Goal: Task Accomplishment & Management: Manage account settings

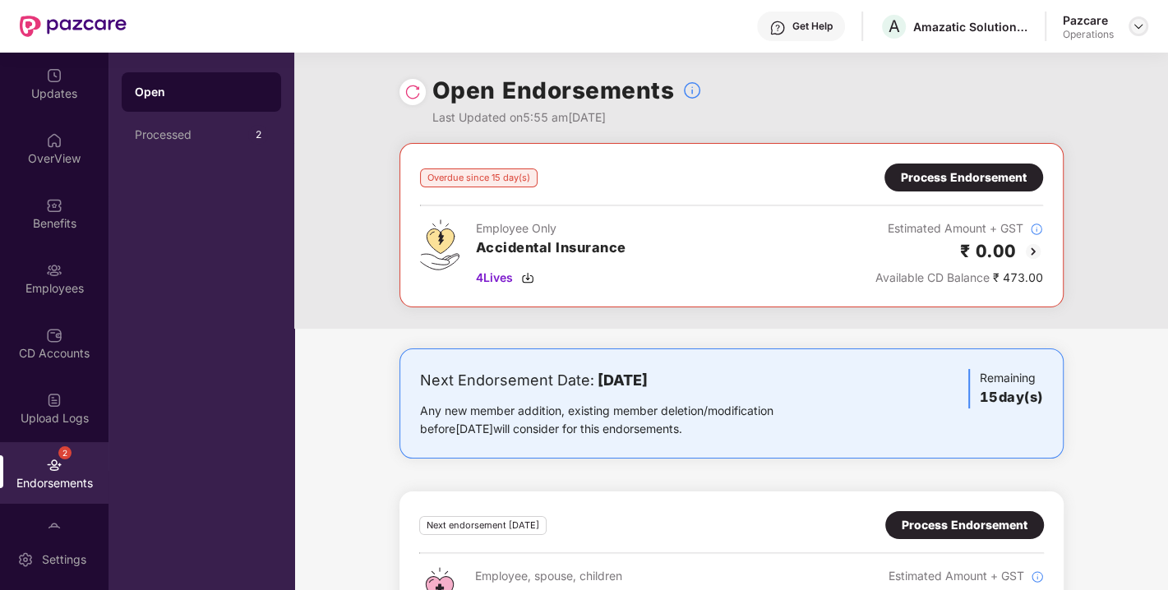
click at [1135, 21] on img at bounding box center [1137, 26] width 13 height 13
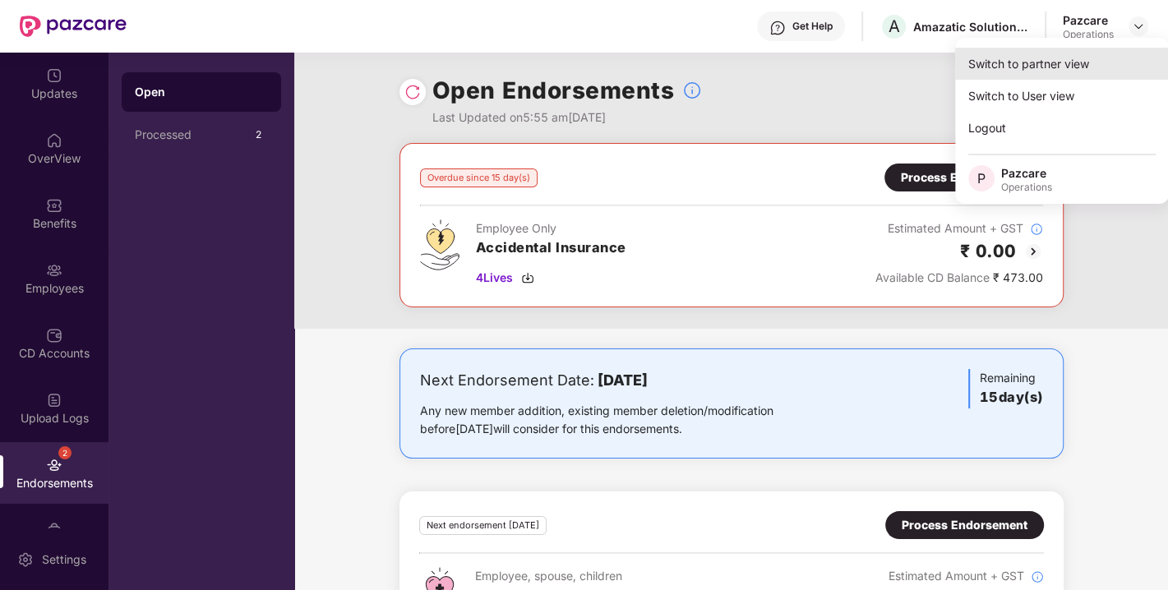
click at [1028, 64] on div "Switch to partner view" at bounding box center [1062, 64] width 214 height 32
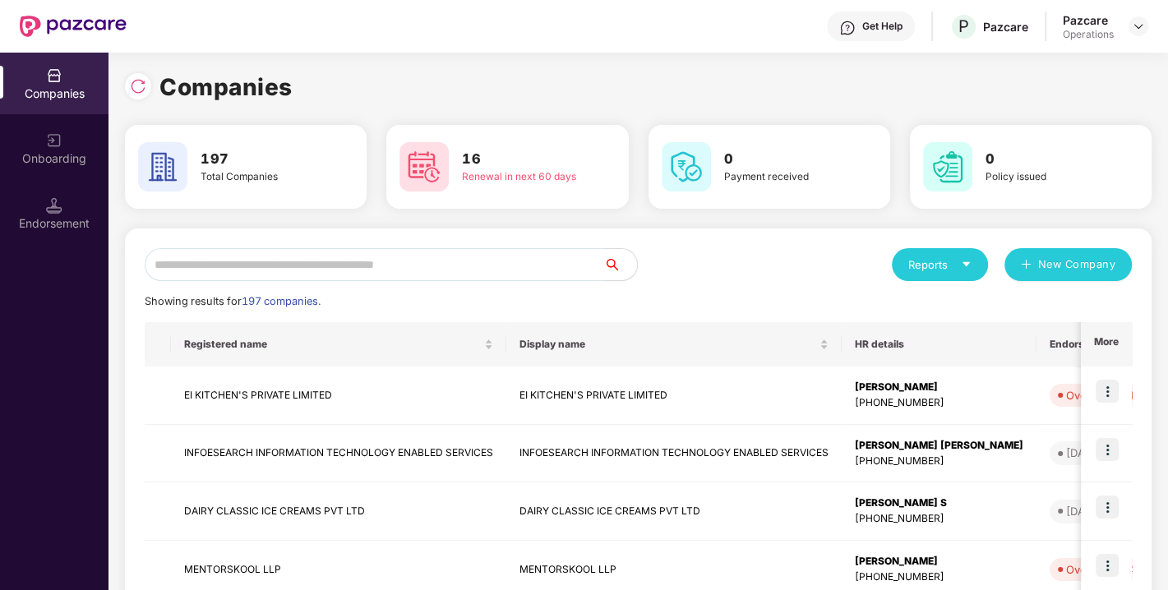
click at [460, 266] on input "text" at bounding box center [374, 264] width 459 height 33
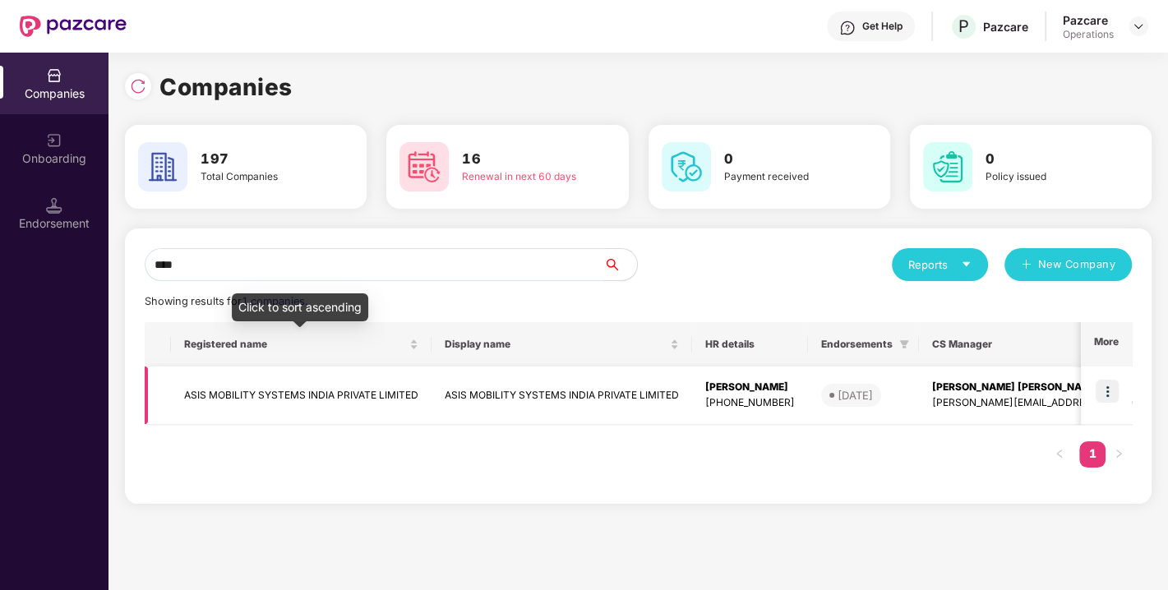
type input "****"
click at [280, 391] on td "ASIS MOBILITY SYSTEMS INDIA PRIVATE LIMITED" at bounding box center [301, 395] width 260 height 58
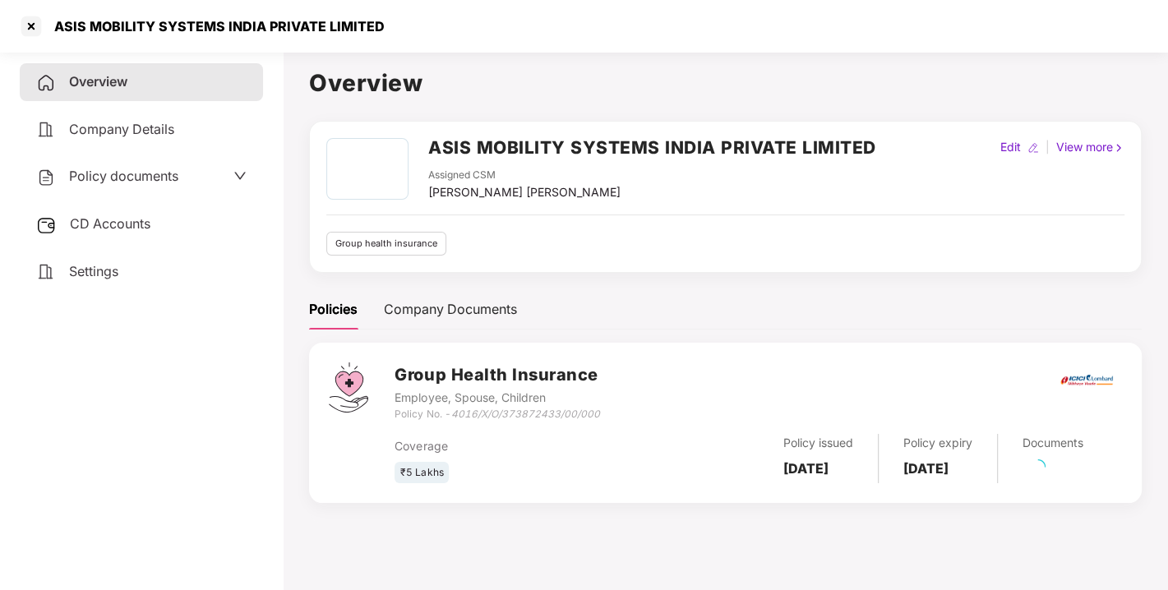
click at [459, 138] on h2 "ASIS MOBILITY SYSTEMS INDIA PRIVATE LIMITED" at bounding box center [652, 147] width 448 height 27
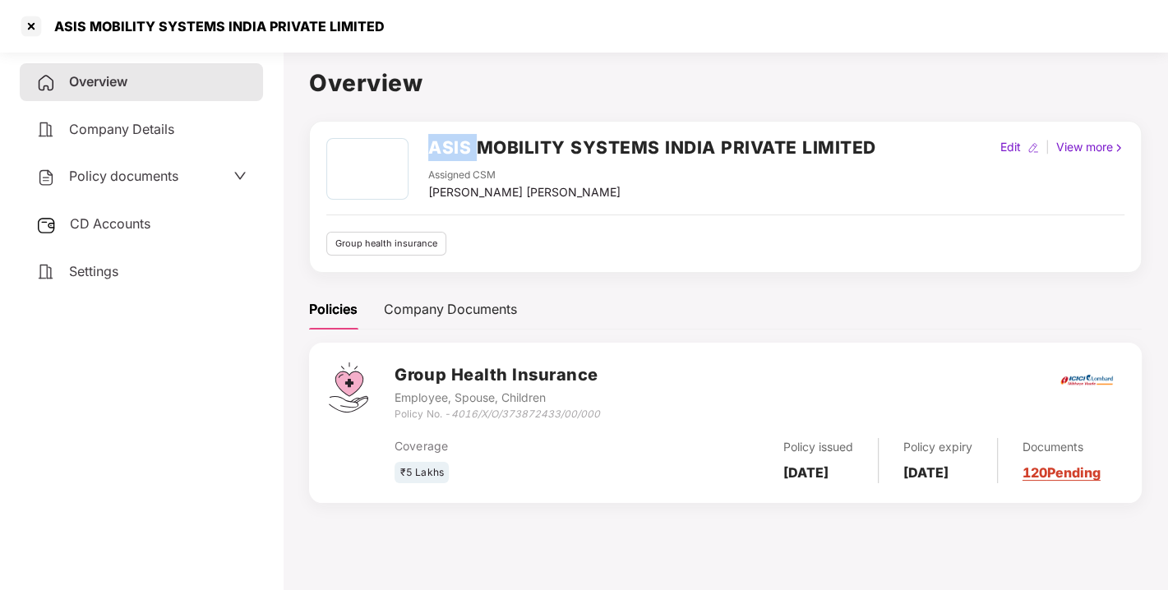
click at [459, 138] on h2 "ASIS MOBILITY SYSTEMS INDIA PRIVATE LIMITED" at bounding box center [652, 147] width 448 height 27
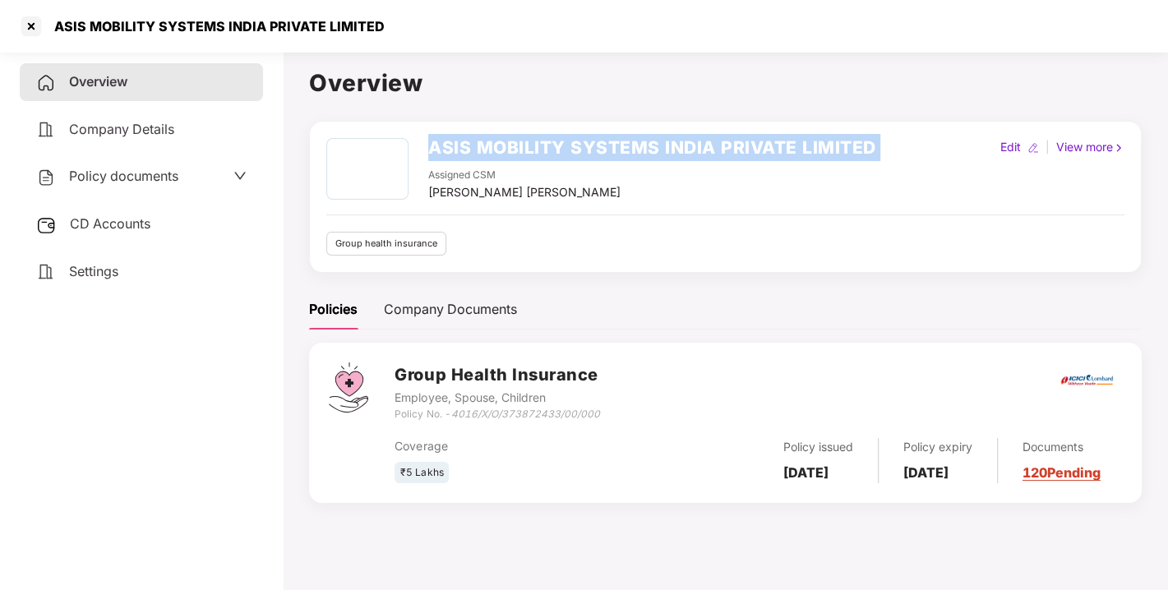
click at [459, 138] on h2 "ASIS MOBILITY SYSTEMS INDIA PRIVATE LIMITED" at bounding box center [652, 147] width 448 height 27
copy h2 "ASIS MOBILITY SYSTEMS INDIA PRIVATE LIMITED"
click at [459, 138] on h2 "ASIS MOBILITY SYSTEMS INDIA PRIVATE LIMITED" at bounding box center [652, 147] width 448 height 27
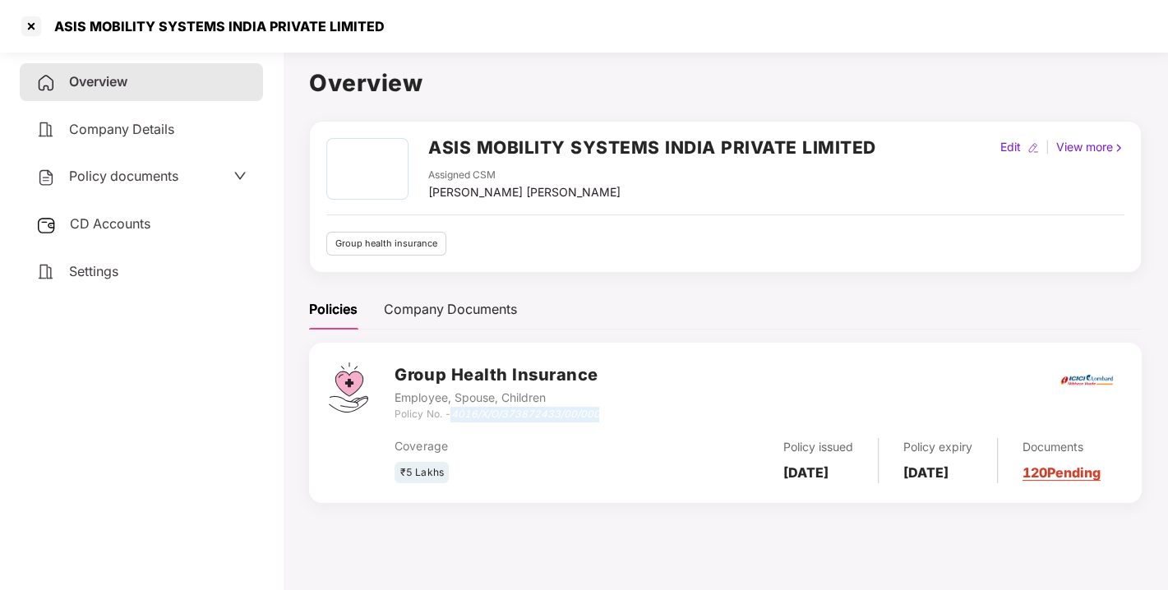
drag, startPoint x: 451, startPoint y: 412, endPoint x: 615, endPoint y: 409, distance: 163.5
click at [615, 409] on div "Group Health Insurance Employee, Spouse, Children Policy No. - 4016/X/O/3738724…" at bounding box center [757, 391] width 727 height 59
copy icon "4016/X/O/373872433/00/000"
click at [18, 25] on div at bounding box center [31, 26] width 26 height 26
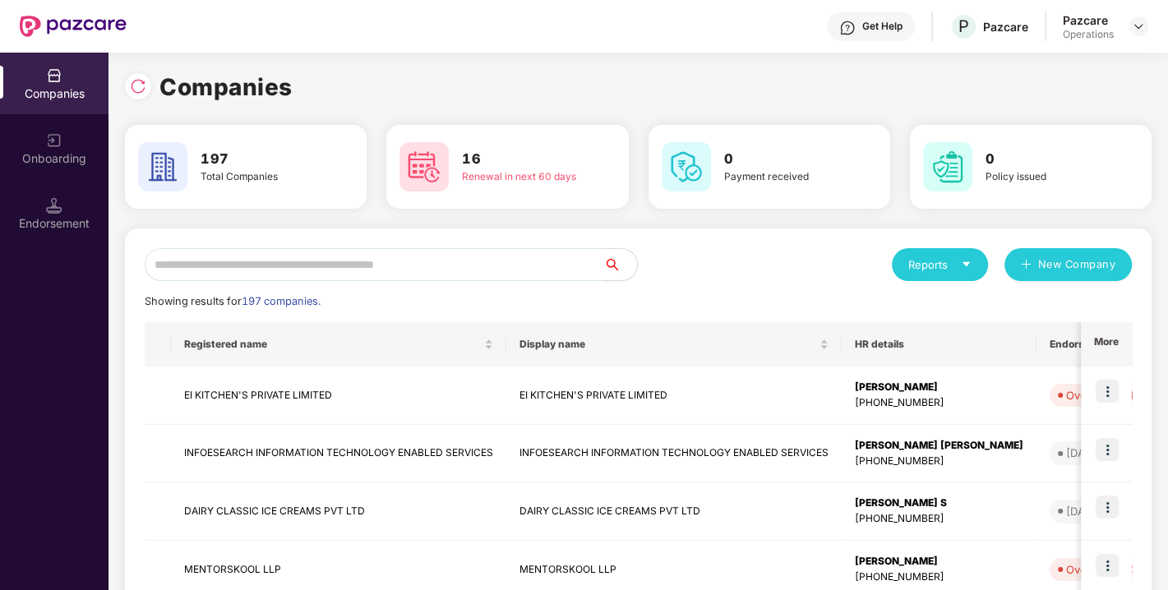
click at [270, 255] on input "text" at bounding box center [374, 264] width 459 height 33
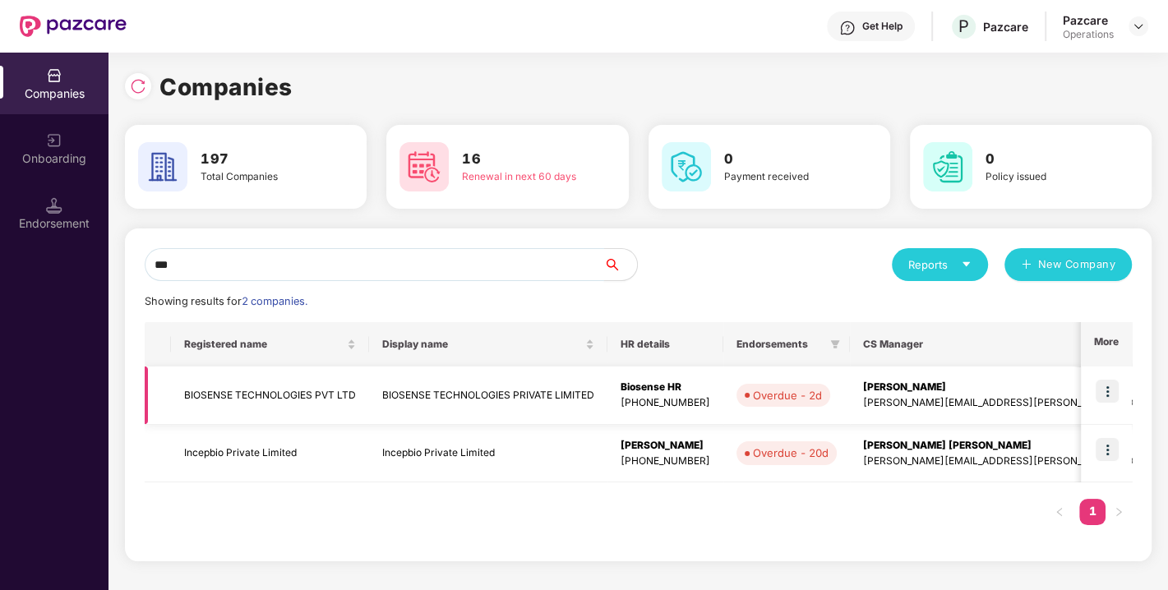
type input "***"
click at [1104, 383] on img at bounding box center [1106, 391] width 23 height 23
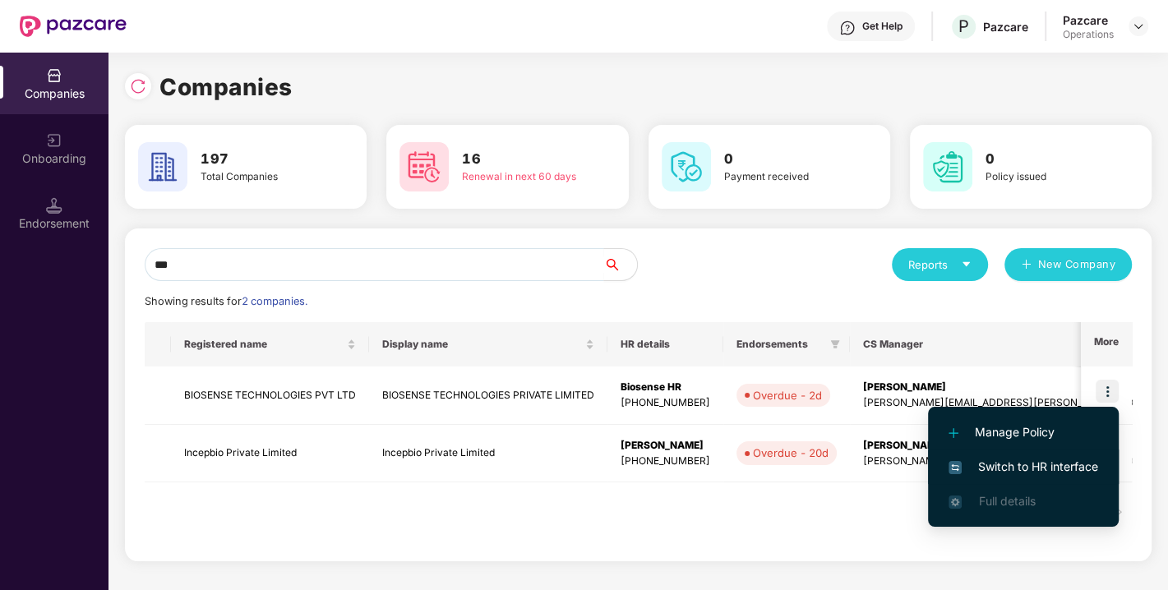
click at [1011, 462] on span "Switch to HR interface" at bounding box center [1023, 467] width 150 height 18
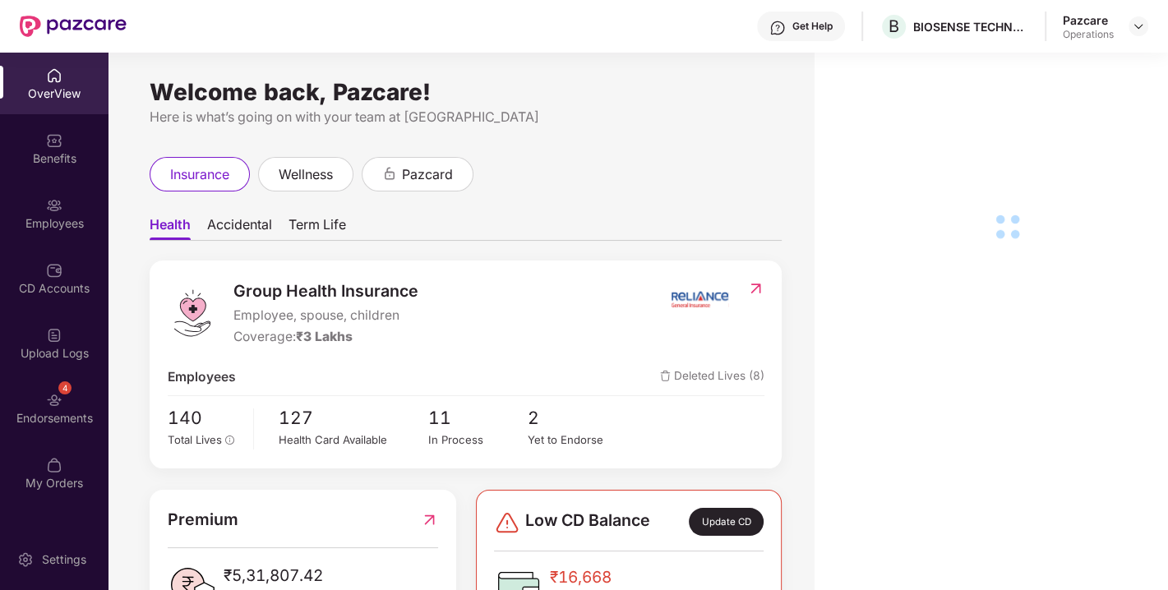
click at [63, 401] on div "4 Endorsements" at bounding box center [54, 408] width 108 height 62
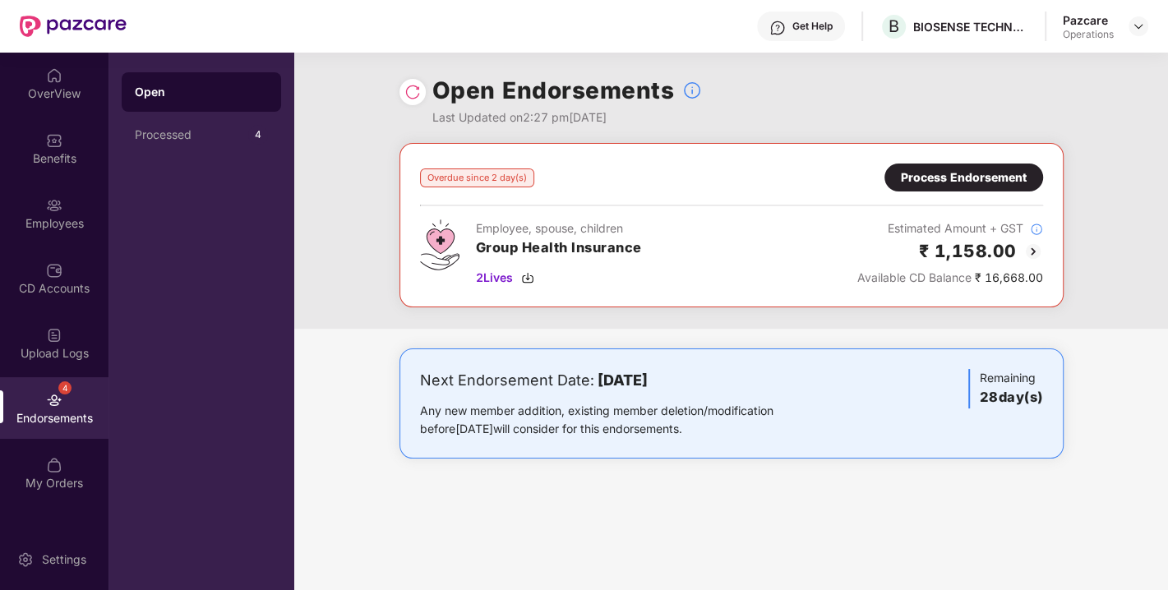
click at [935, 180] on div "Process Endorsement" at bounding box center [964, 177] width 126 height 18
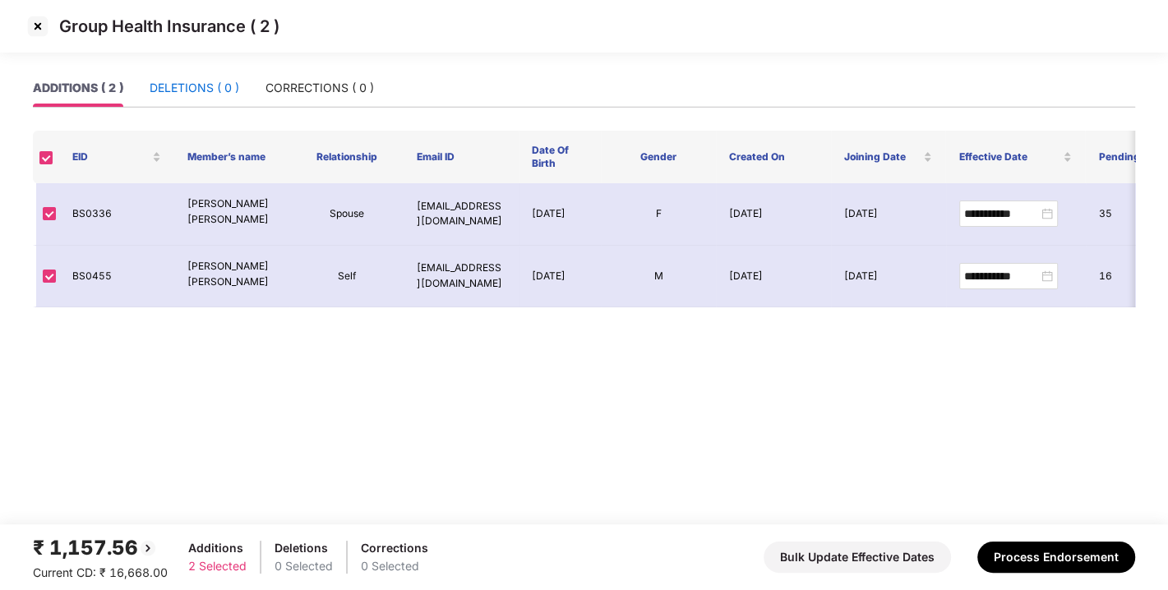
click at [213, 81] on div "DELETIONS ( 0 )" at bounding box center [195, 88] width 90 height 18
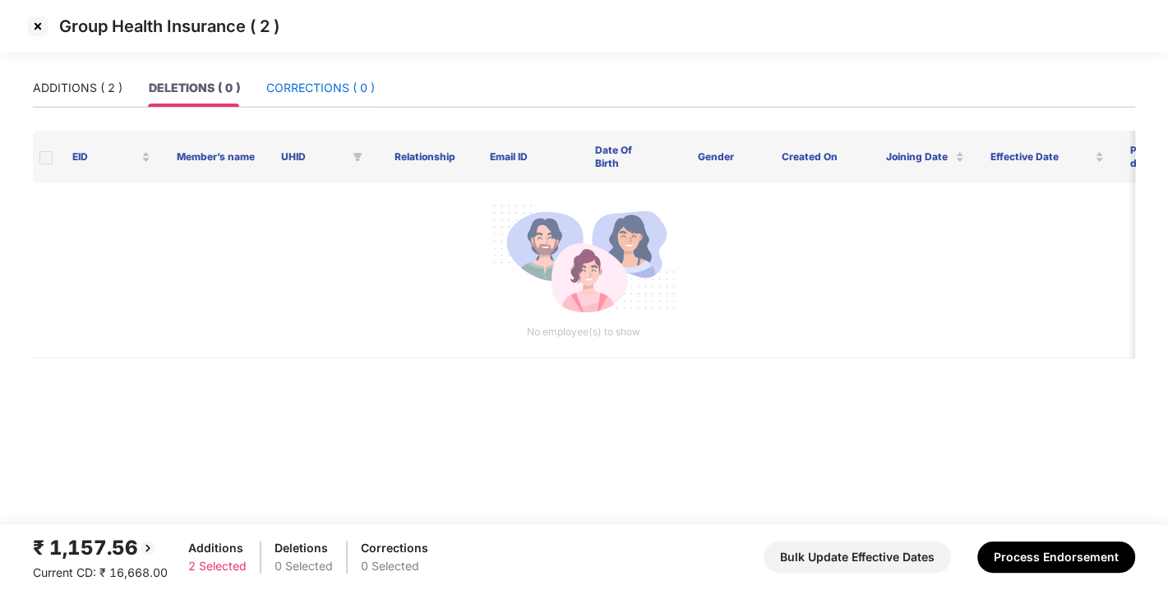
click at [302, 89] on div "CORRECTIONS ( 0 )" at bounding box center [320, 88] width 108 height 18
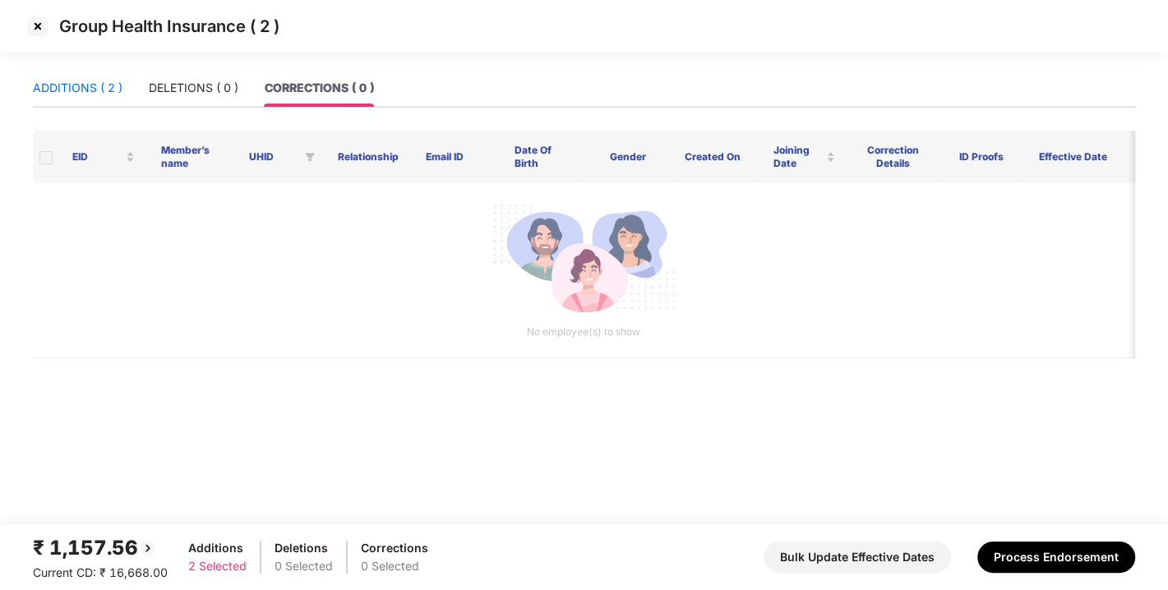
click at [62, 82] on div "ADDITIONS ( 2 )" at bounding box center [78, 88] width 90 height 18
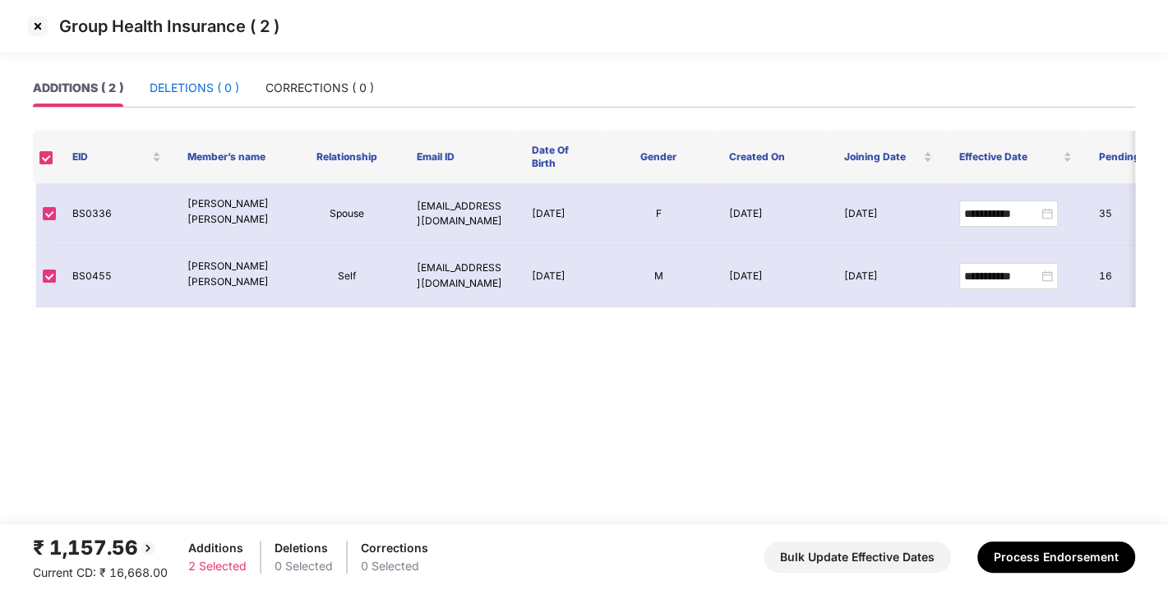
click at [173, 81] on div "DELETIONS ( 0 )" at bounding box center [195, 88] width 90 height 18
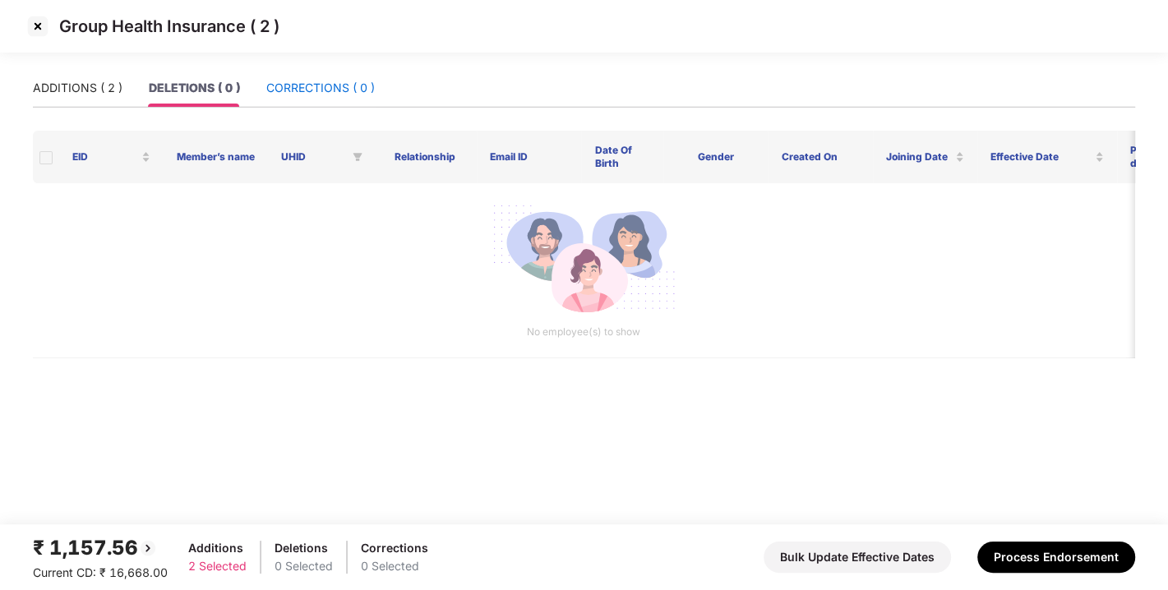
click at [293, 82] on div "CORRECTIONS ( 0 )" at bounding box center [320, 88] width 108 height 18
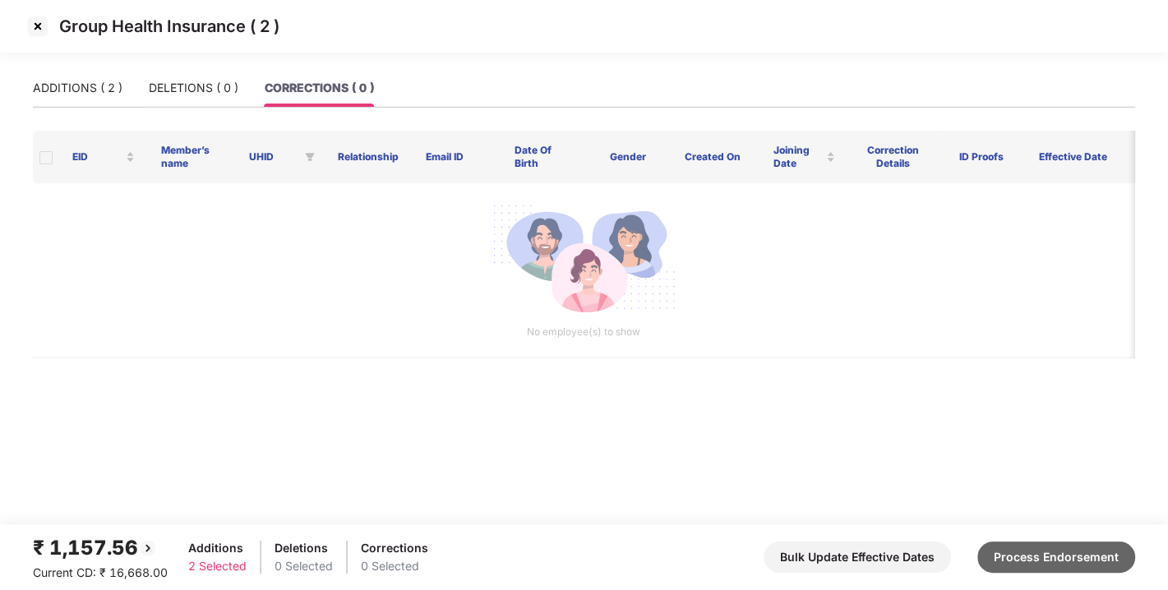
click at [1083, 566] on button "Process Endorsement" at bounding box center [1056, 556] width 158 height 31
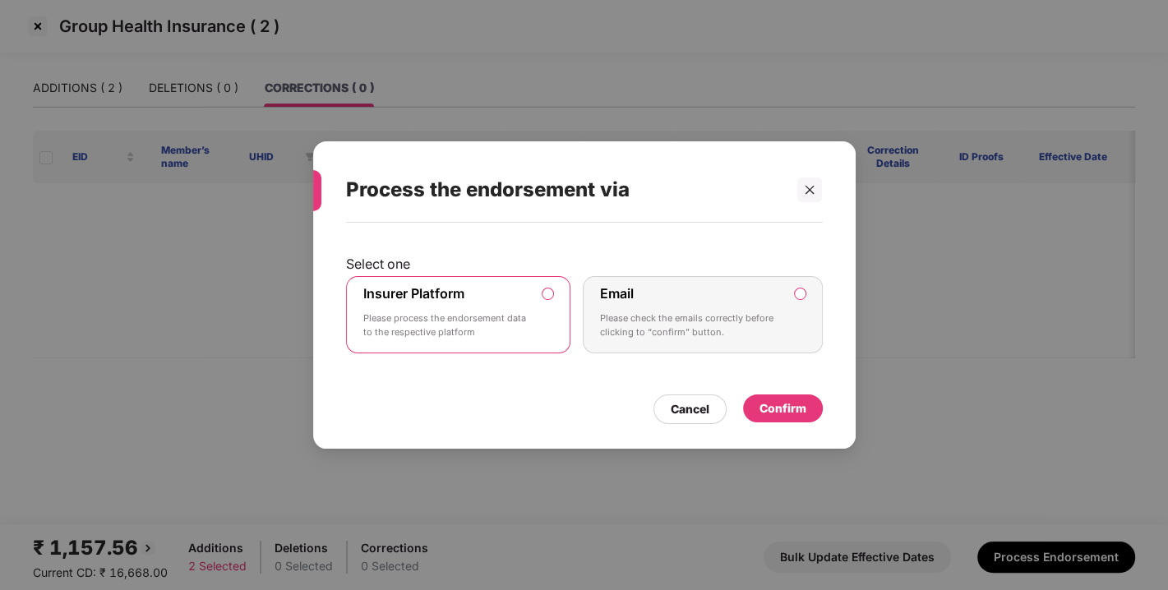
click at [780, 417] on div "Confirm" at bounding box center [783, 408] width 80 height 28
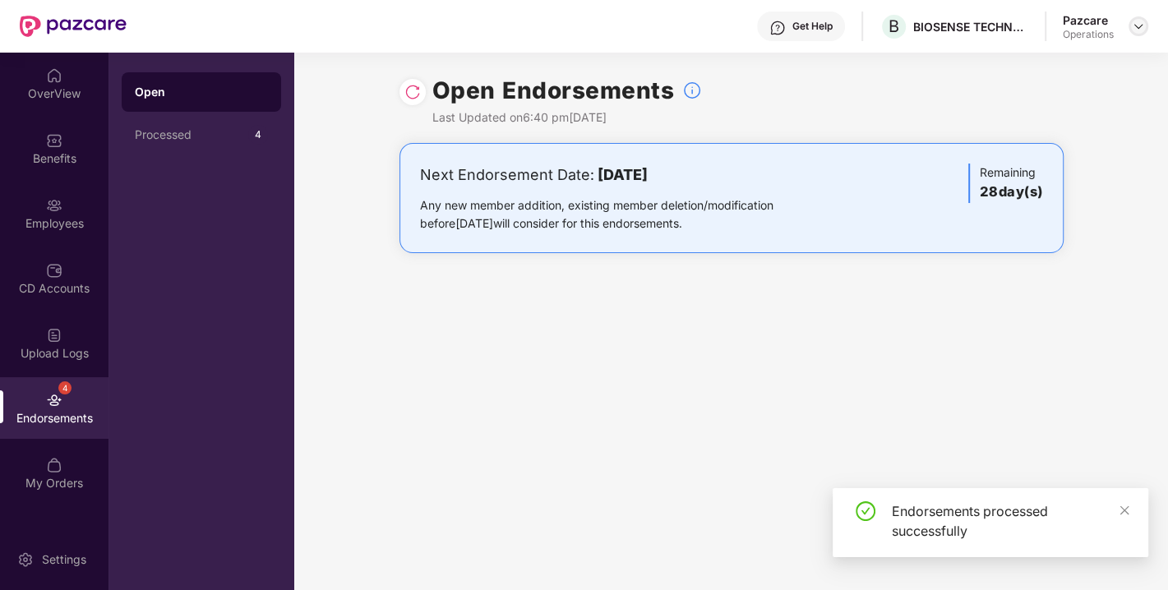
click at [1147, 21] on div at bounding box center [1138, 26] width 20 height 20
click at [1144, 25] on img at bounding box center [1137, 26] width 13 height 13
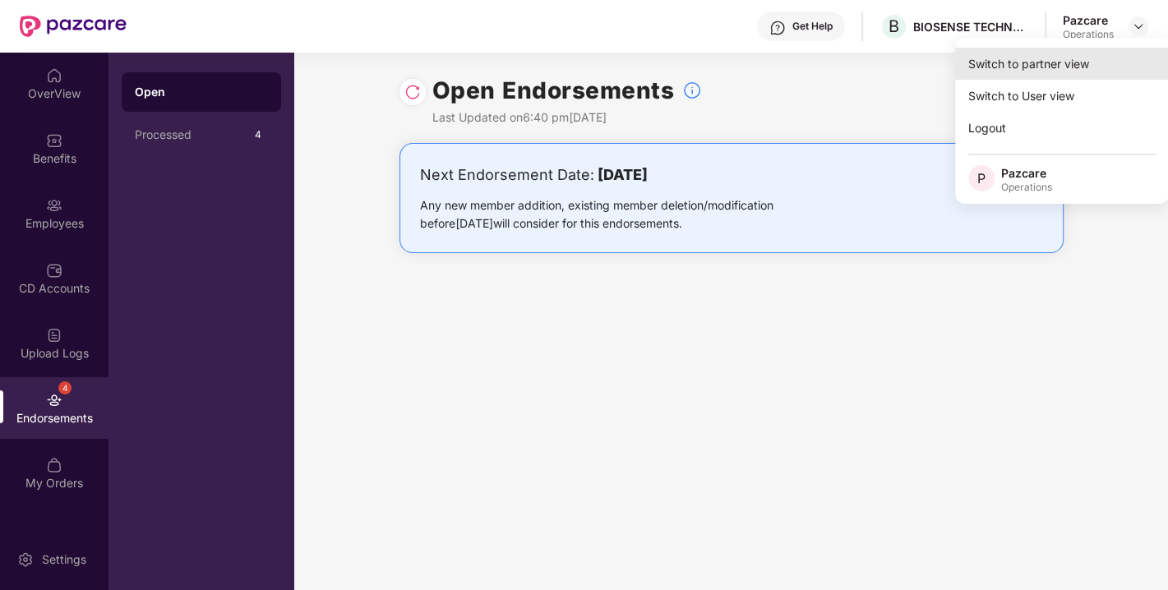
click at [1035, 60] on div "Switch to partner view" at bounding box center [1062, 64] width 214 height 32
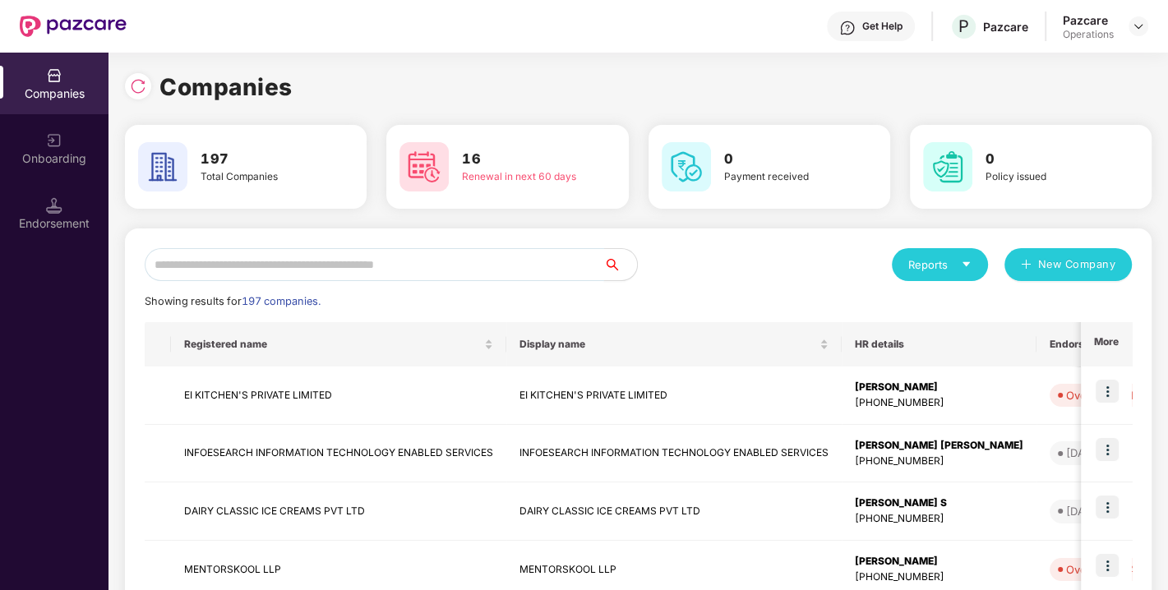
click at [372, 265] on input "text" at bounding box center [374, 264] width 459 height 33
paste input "**********"
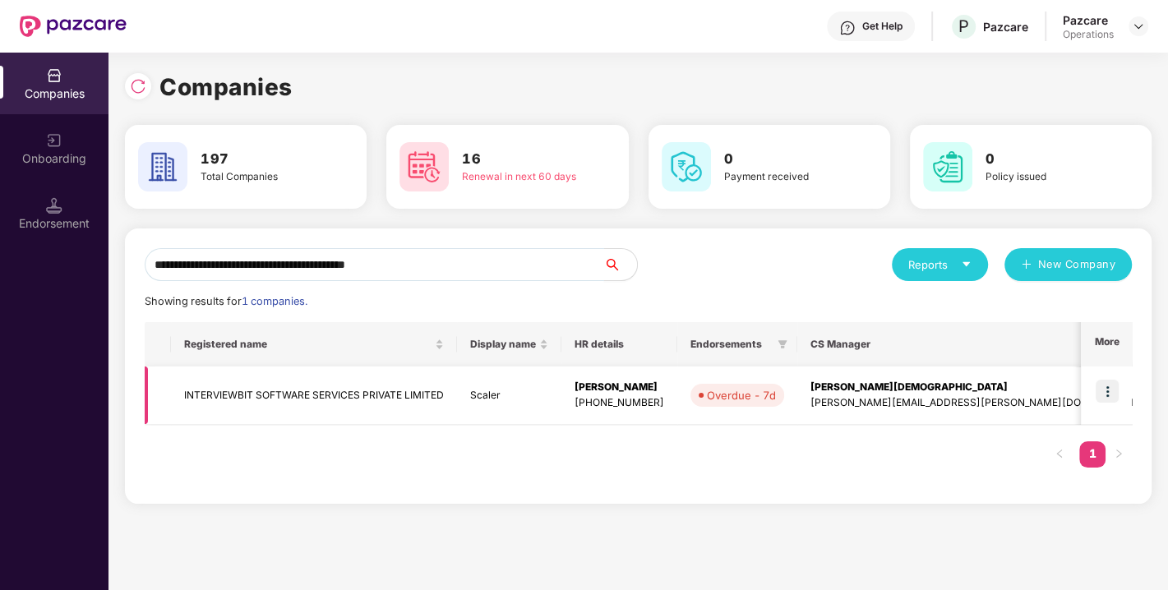
type input "**********"
click at [1106, 393] on img at bounding box center [1106, 391] width 23 height 23
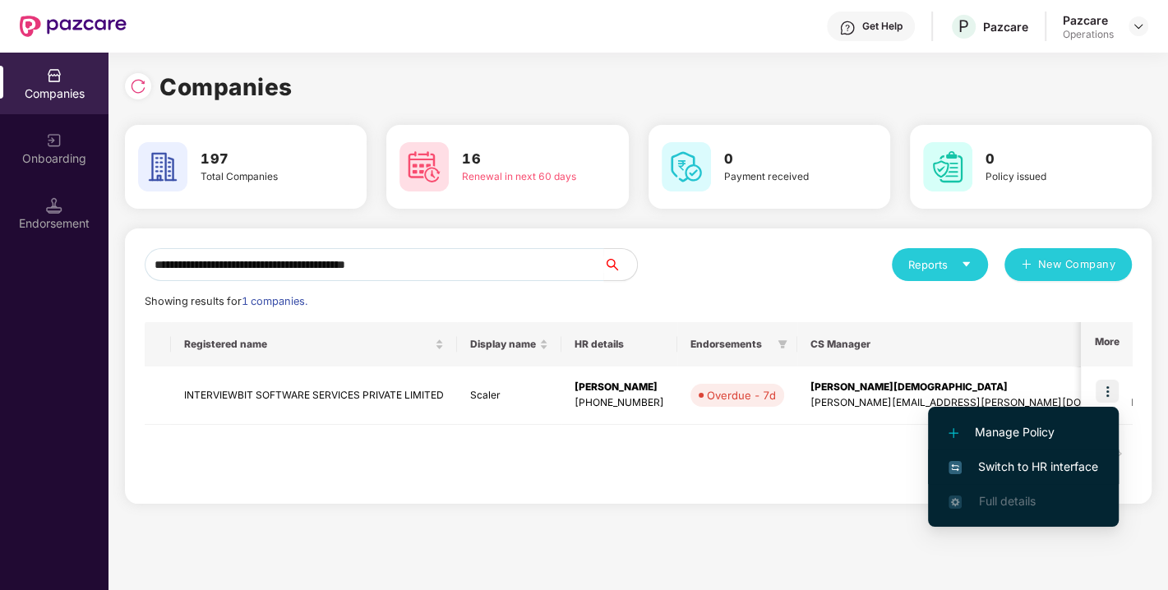
click at [1021, 470] on span "Switch to HR interface" at bounding box center [1023, 467] width 150 height 18
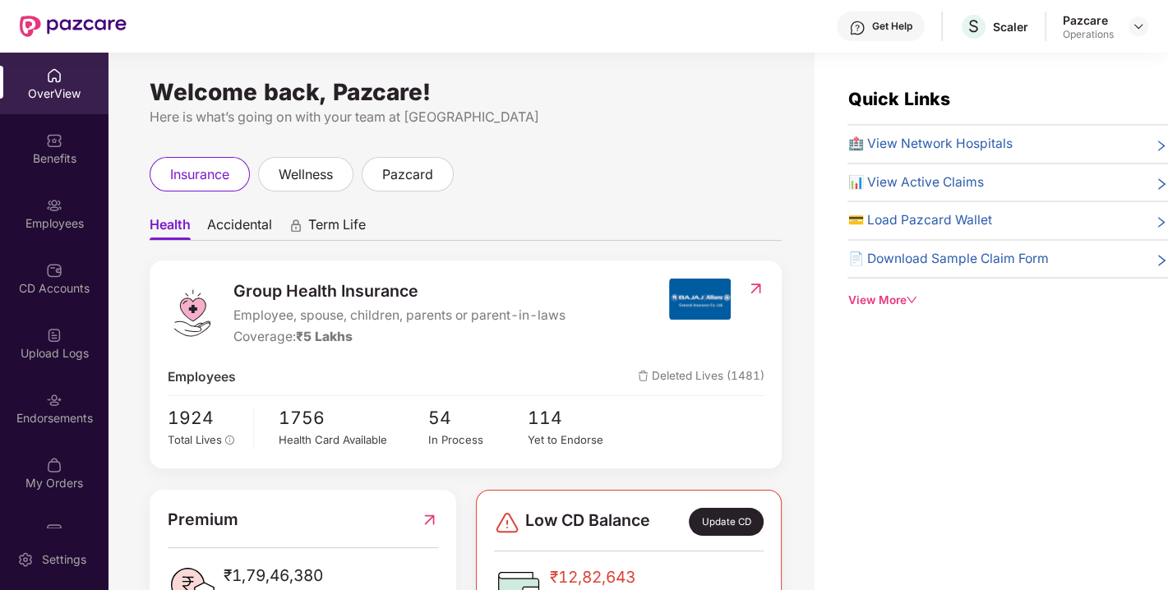
click at [30, 401] on div "Endorsements" at bounding box center [54, 408] width 108 height 62
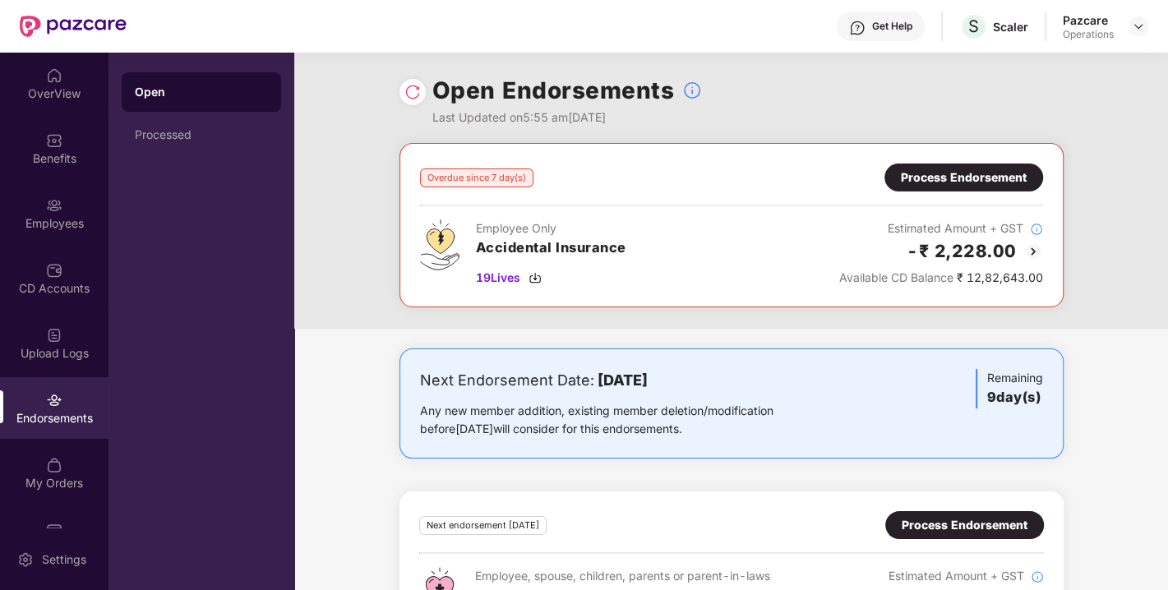
click at [943, 182] on div "Process Endorsement" at bounding box center [964, 177] width 126 height 18
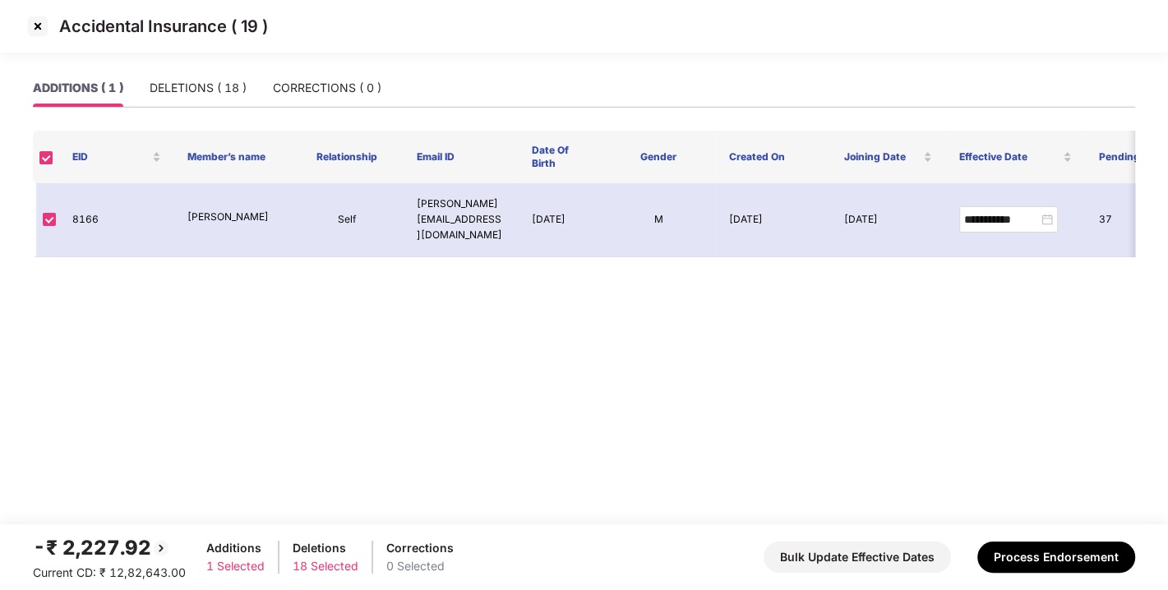
click at [35, 26] on img at bounding box center [38, 26] width 26 height 26
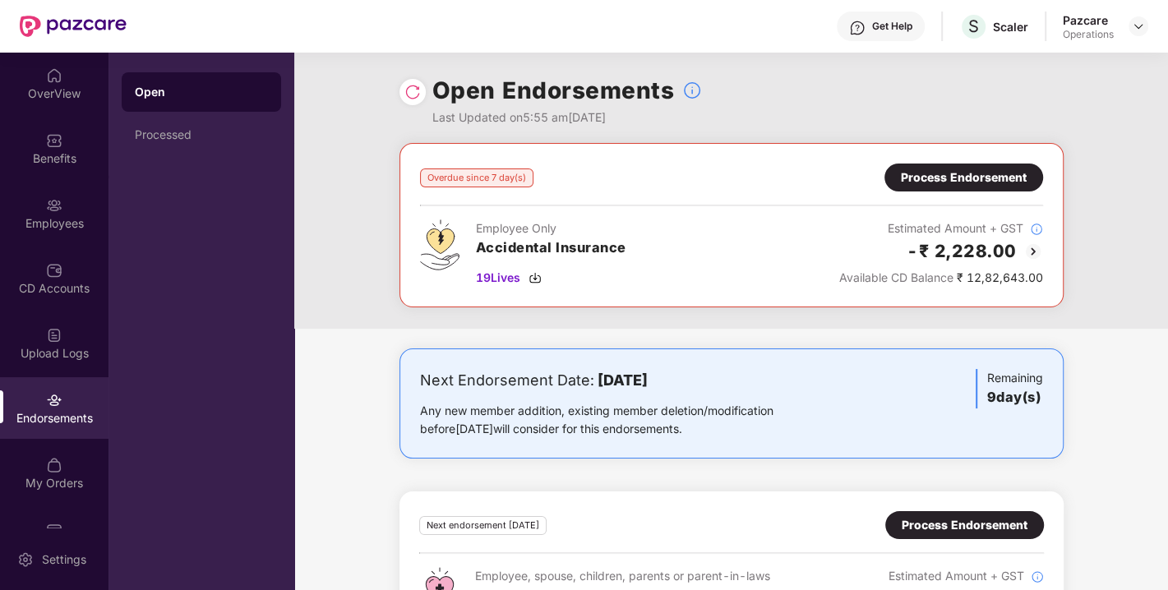
click at [965, 177] on div "Process Endorsement" at bounding box center [964, 177] width 126 height 18
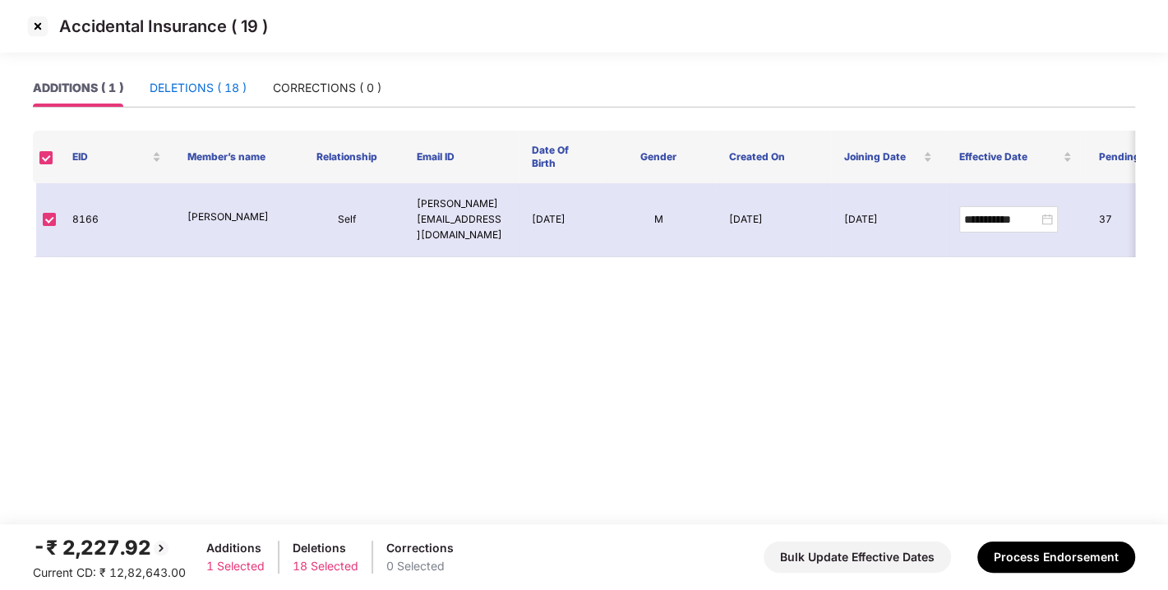
click at [205, 96] on div "DELETIONS ( 18 )" at bounding box center [198, 88] width 97 height 18
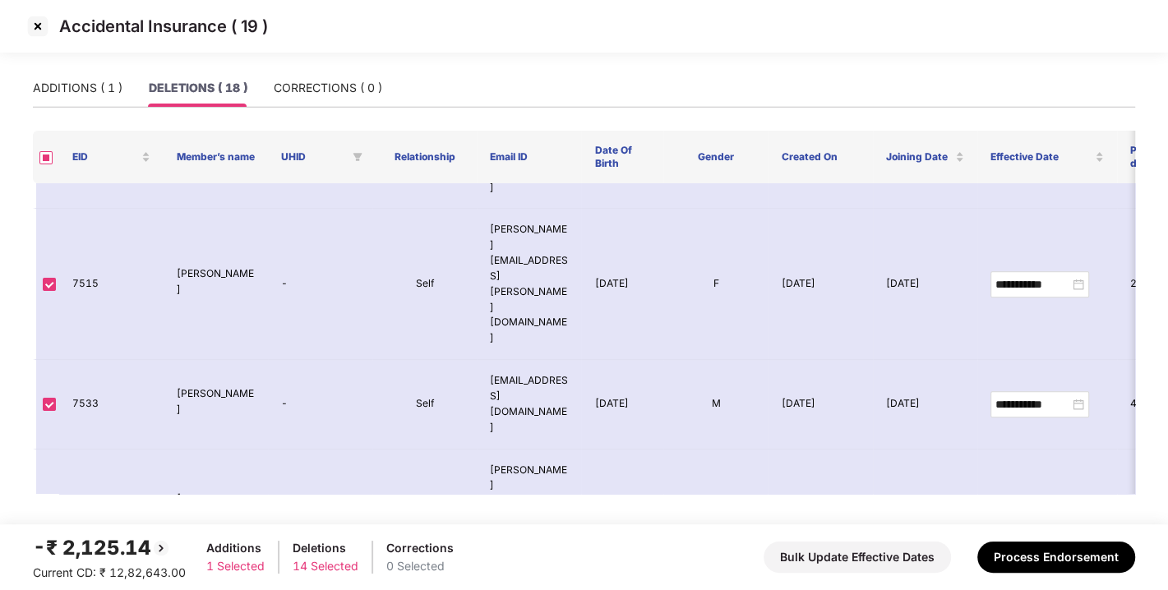
scroll to position [763, 0]
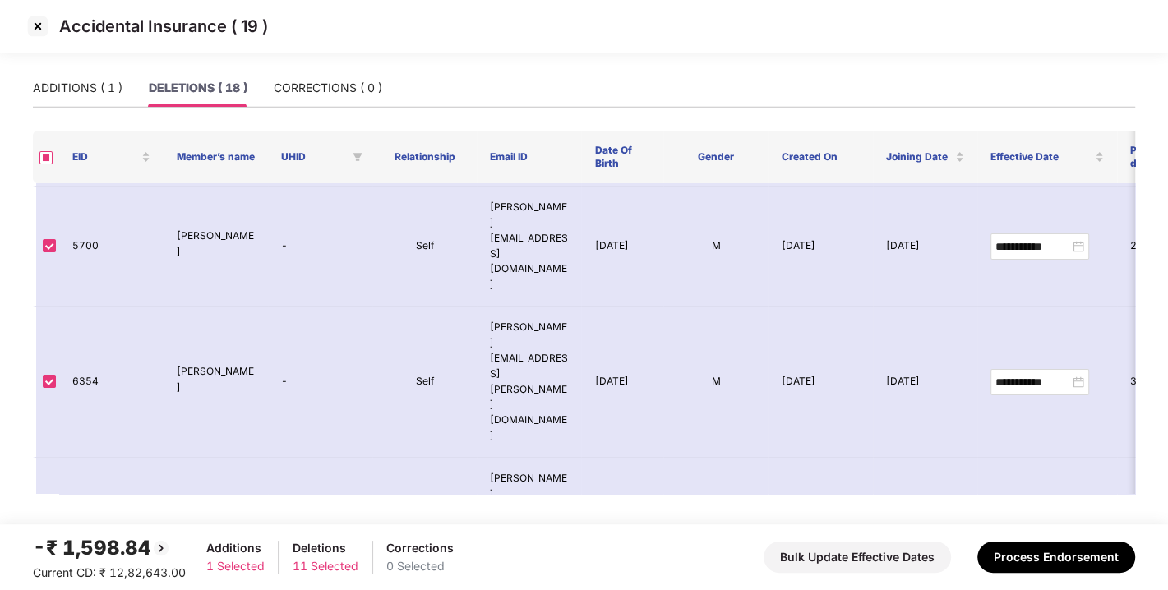
scroll to position [0, 0]
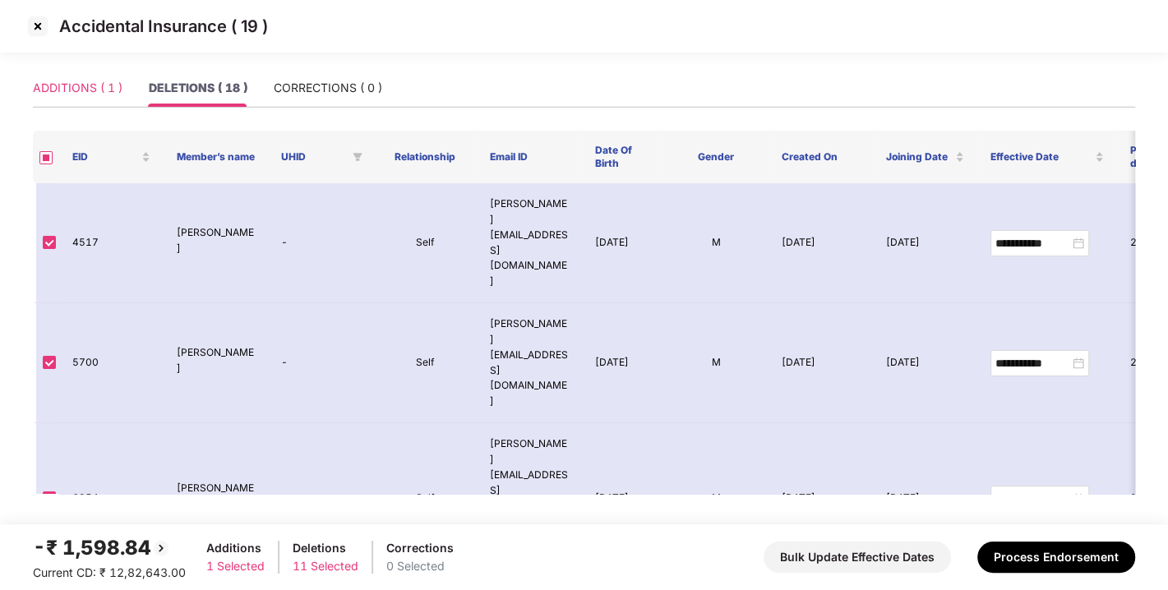
click at [67, 97] on div "ADDITIONS ( 1 )" at bounding box center [78, 88] width 90 height 38
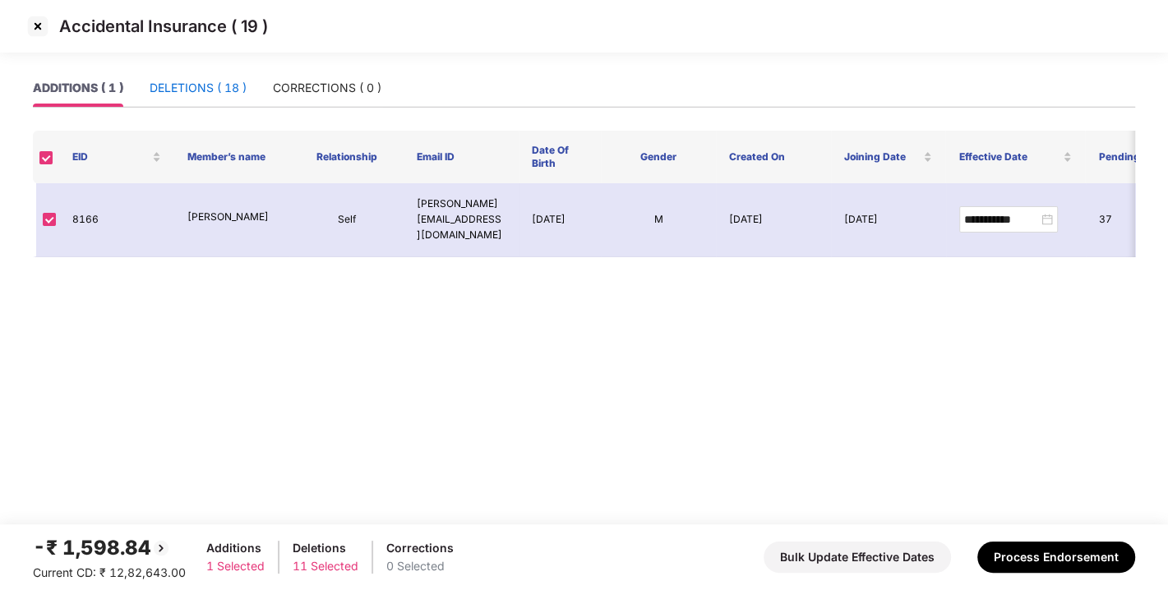
click at [175, 86] on div "DELETIONS ( 18 )" at bounding box center [198, 88] width 97 height 18
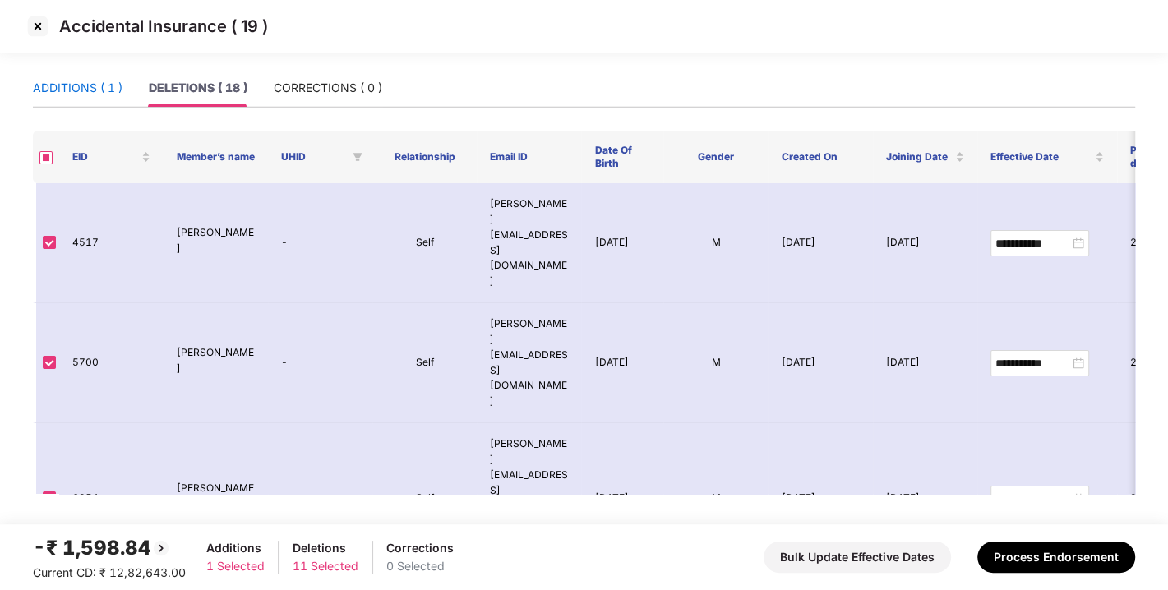
click at [99, 89] on div "ADDITIONS ( 1 )" at bounding box center [78, 88] width 90 height 18
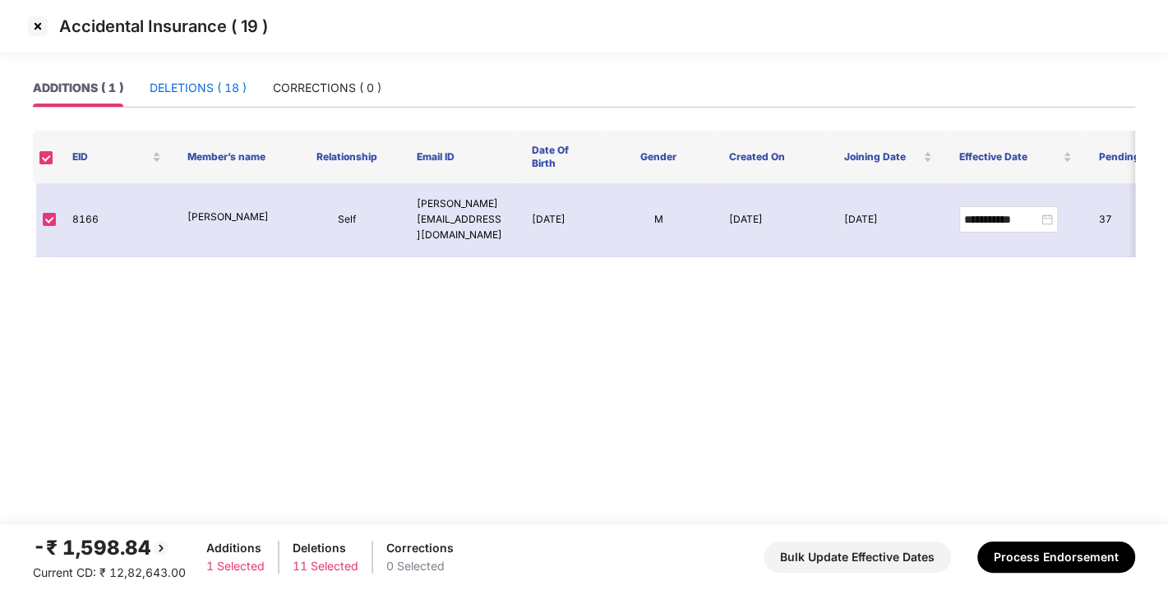
click at [199, 90] on div "DELETIONS ( 18 )" at bounding box center [198, 88] width 97 height 18
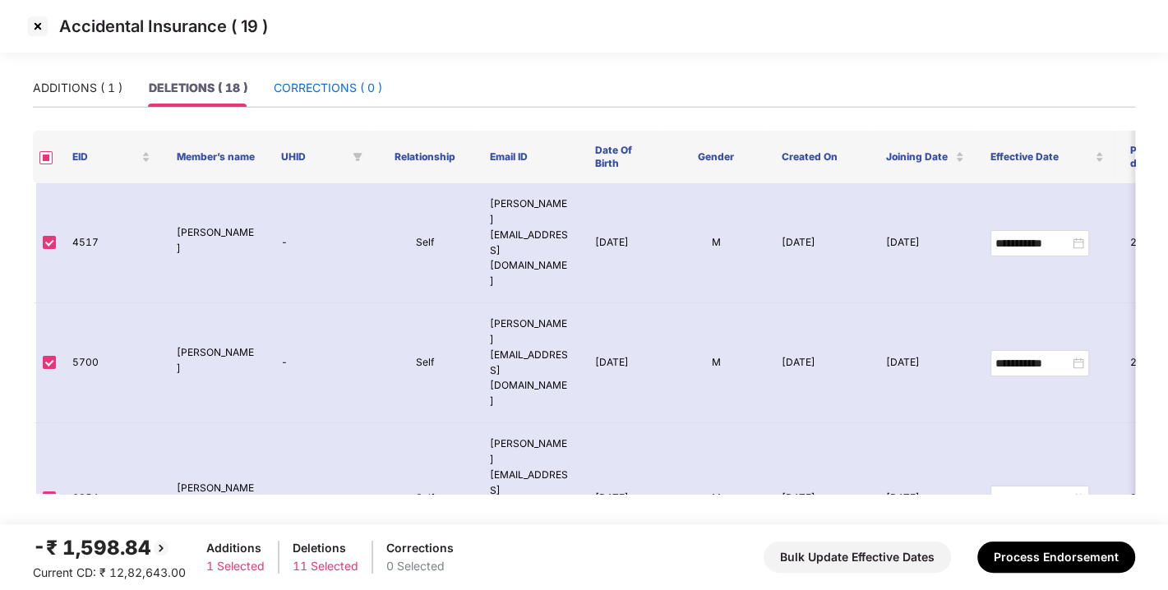
click at [323, 84] on div "CORRECTIONS ( 0 )" at bounding box center [328, 88] width 108 height 18
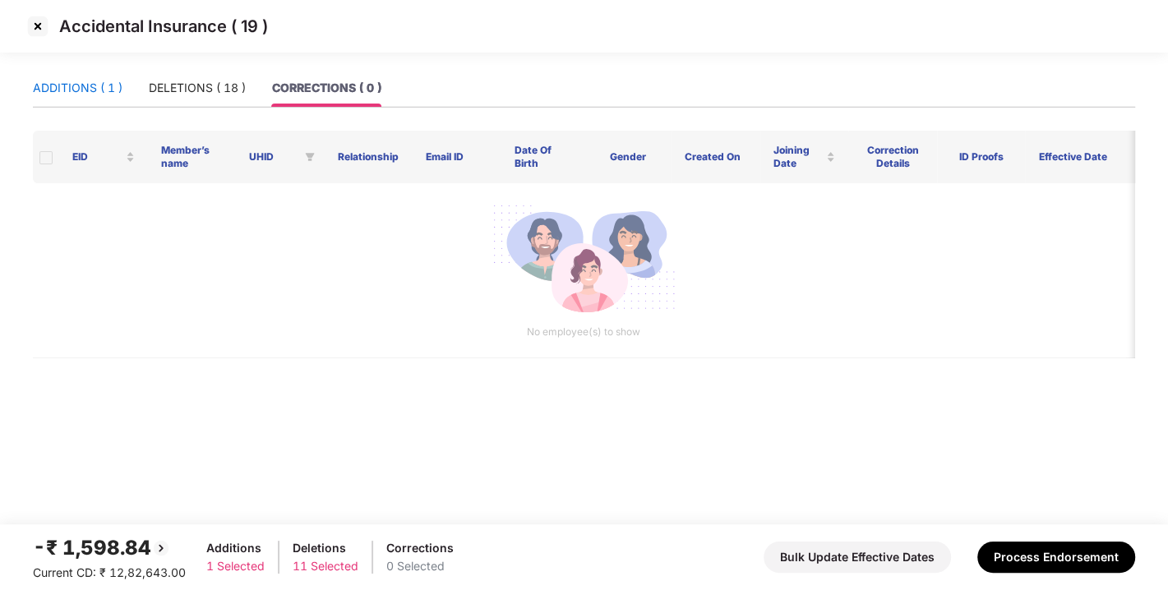
click at [88, 85] on div "ADDITIONS ( 1 )" at bounding box center [78, 88] width 90 height 18
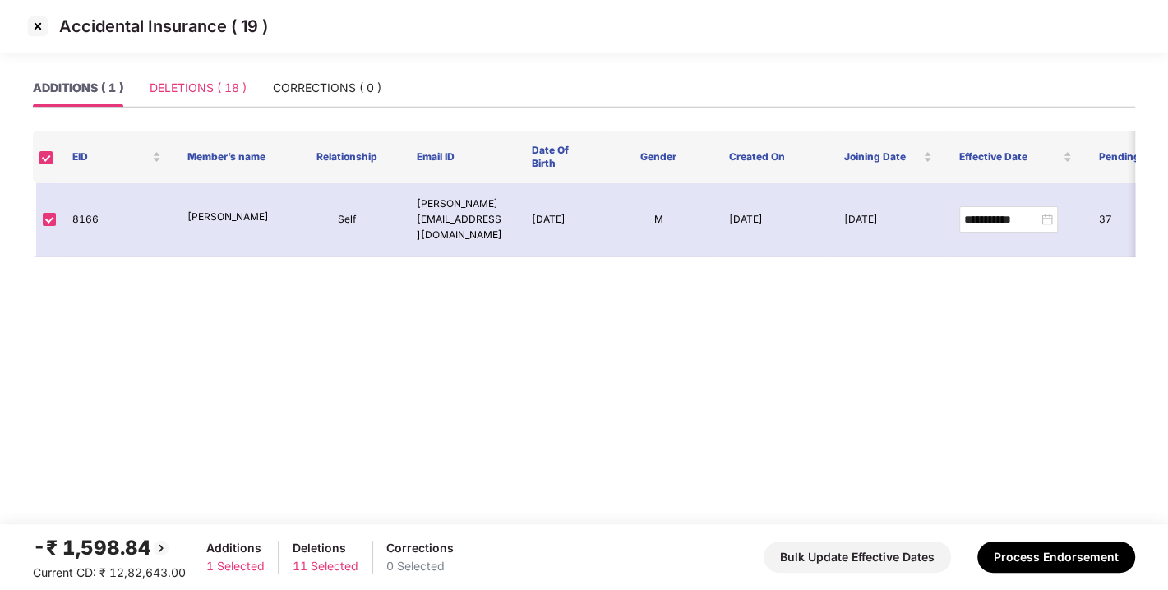
click at [229, 74] on div "DELETIONS ( 18 )" at bounding box center [198, 88] width 97 height 38
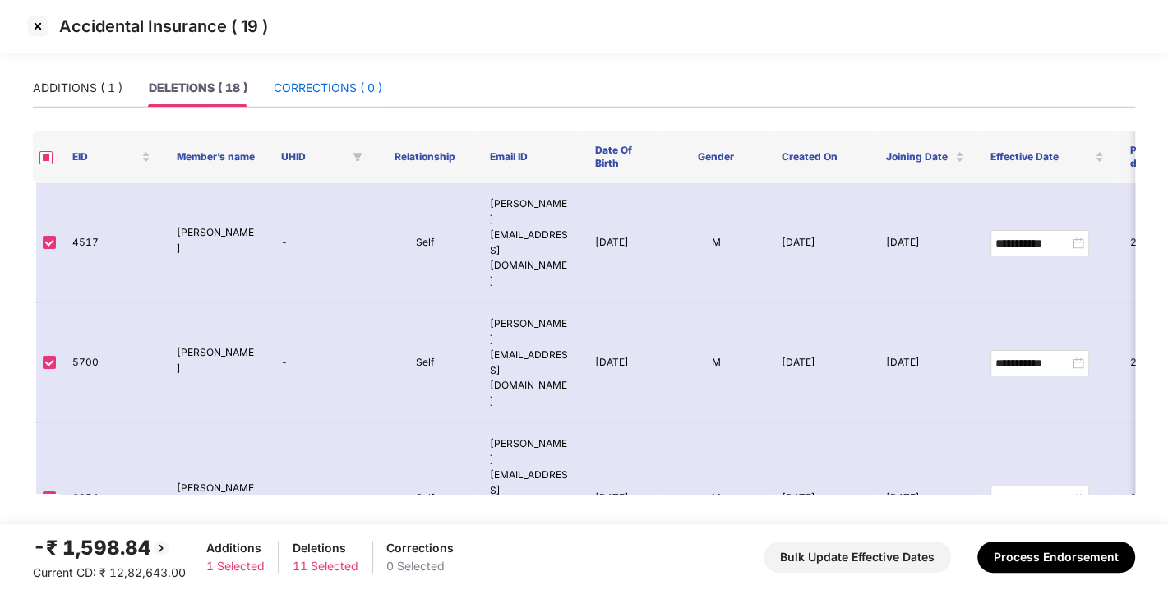
click at [358, 96] on div "CORRECTIONS ( 0 )" at bounding box center [328, 88] width 108 height 18
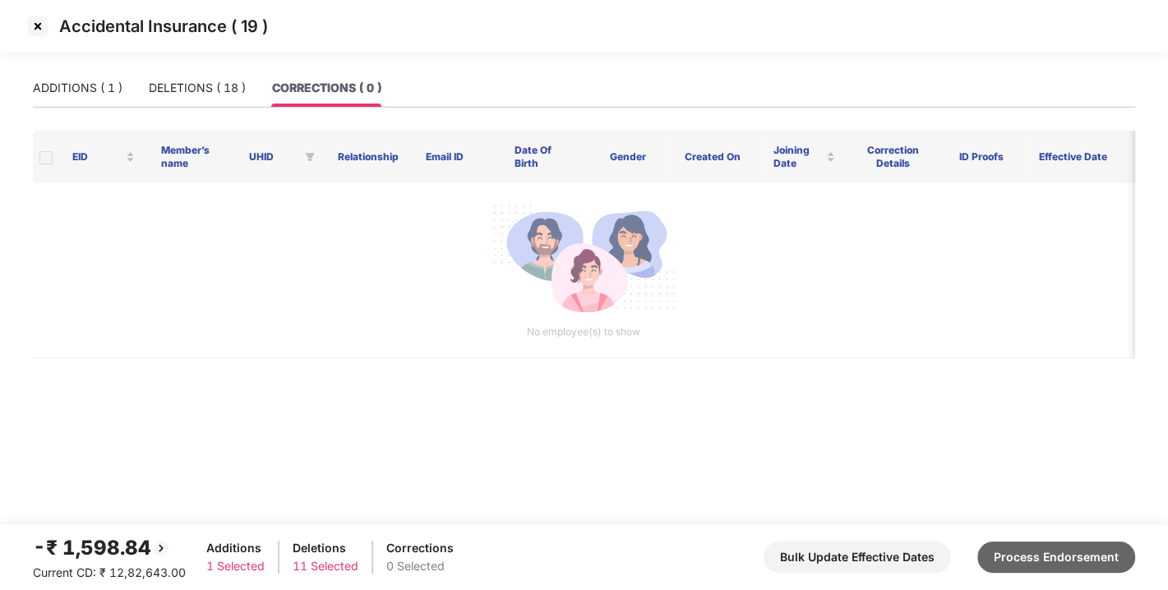
click at [1033, 559] on button "Process Endorsement" at bounding box center [1056, 556] width 158 height 31
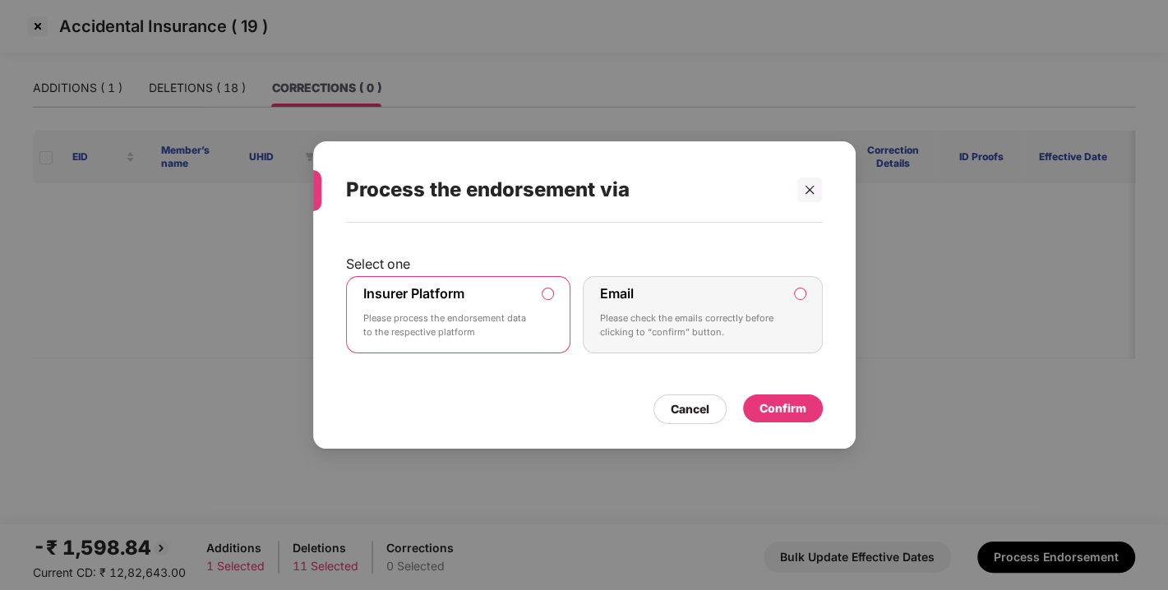
click at [784, 399] on div "Confirm" at bounding box center [782, 408] width 47 height 18
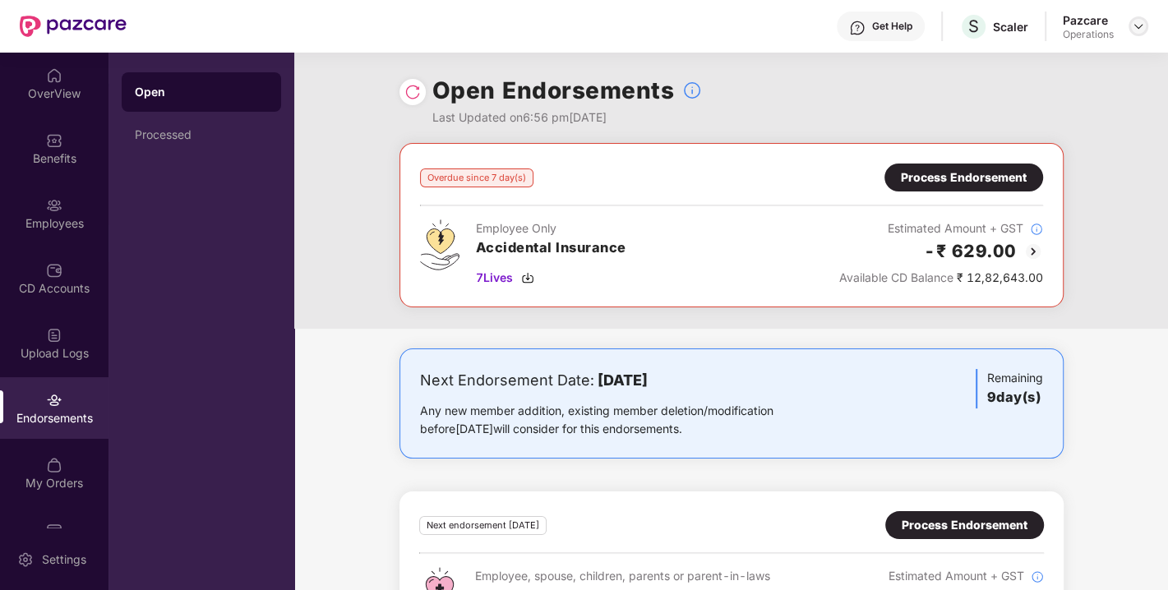
click at [1131, 25] on img at bounding box center [1137, 26] width 13 height 13
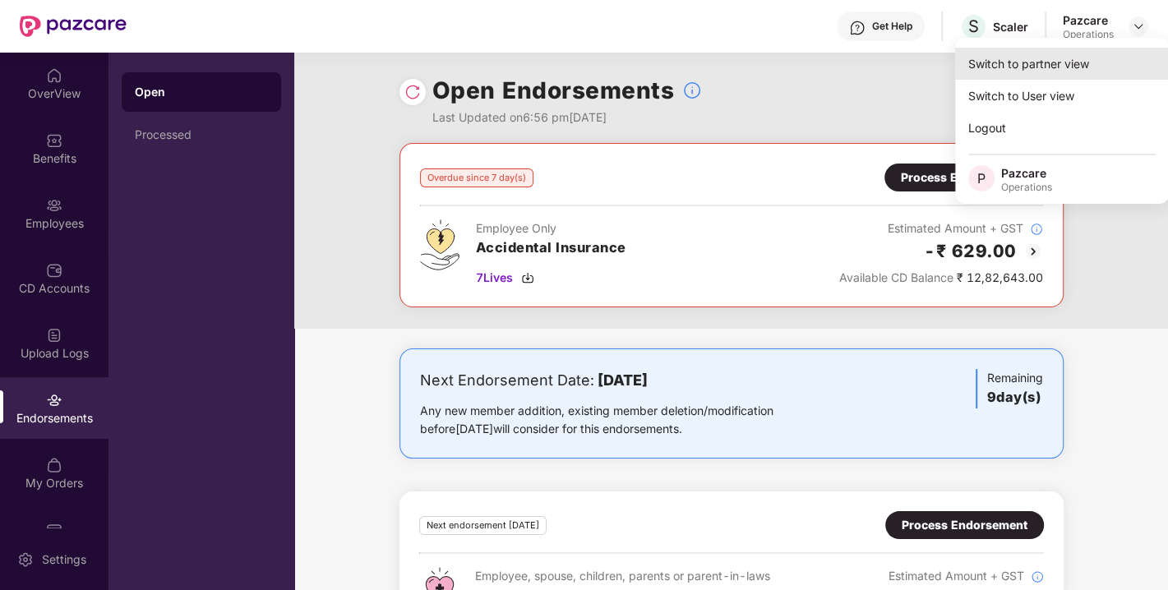
click at [1020, 70] on div "Switch to partner view" at bounding box center [1062, 64] width 214 height 32
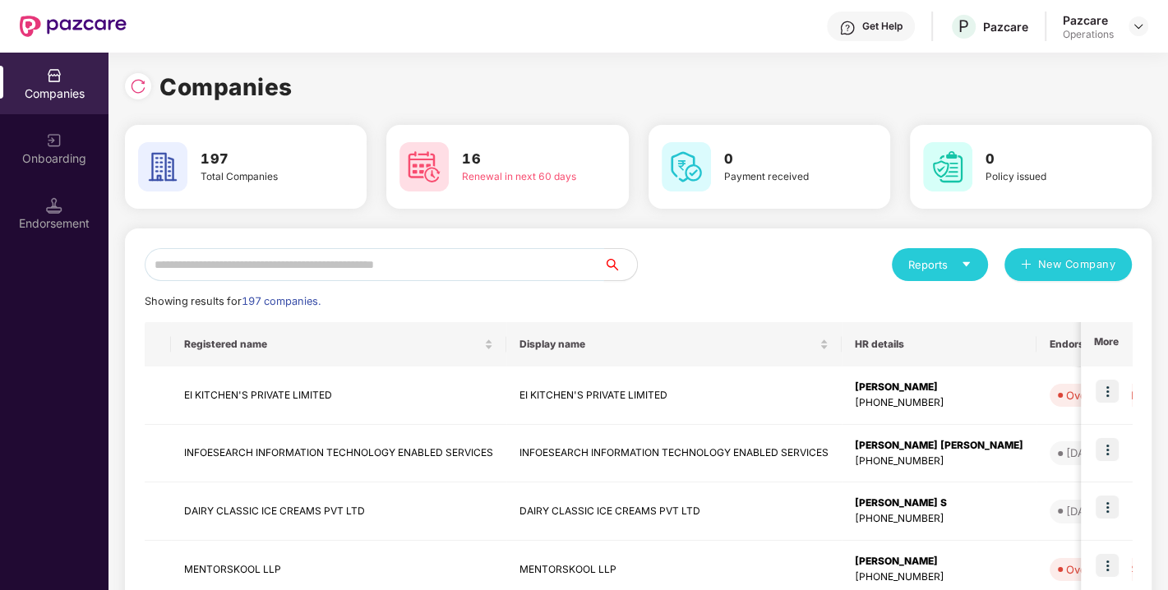
click at [379, 256] on input "text" at bounding box center [374, 264] width 459 height 33
paste input "**********"
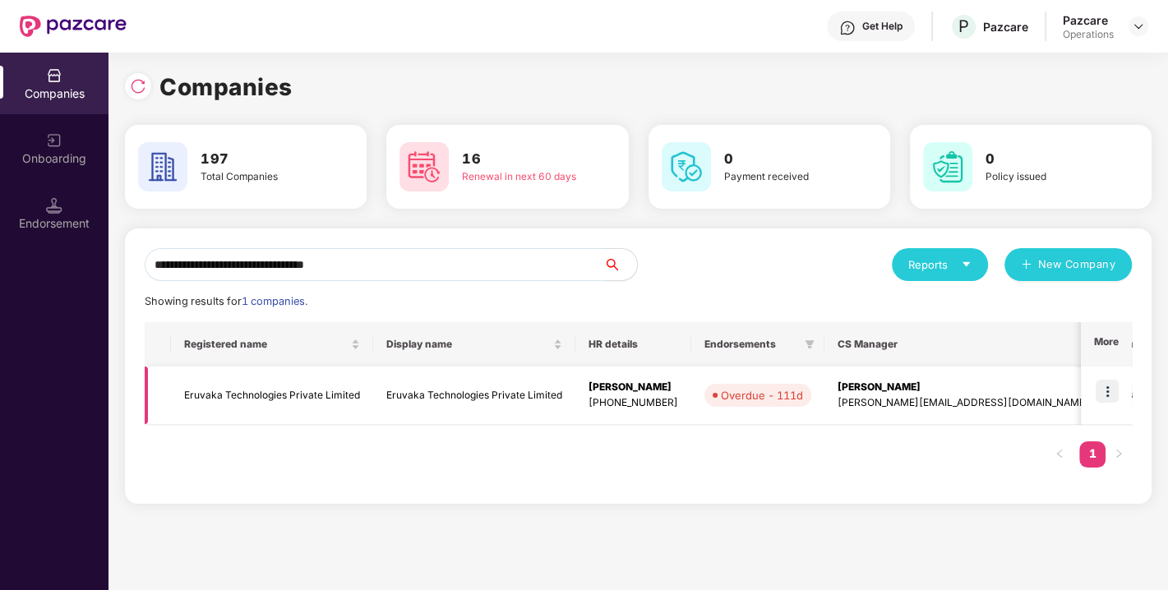
type input "**********"
click at [1111, 390] on img at bounding box center [1106, 391] width 23 height 23
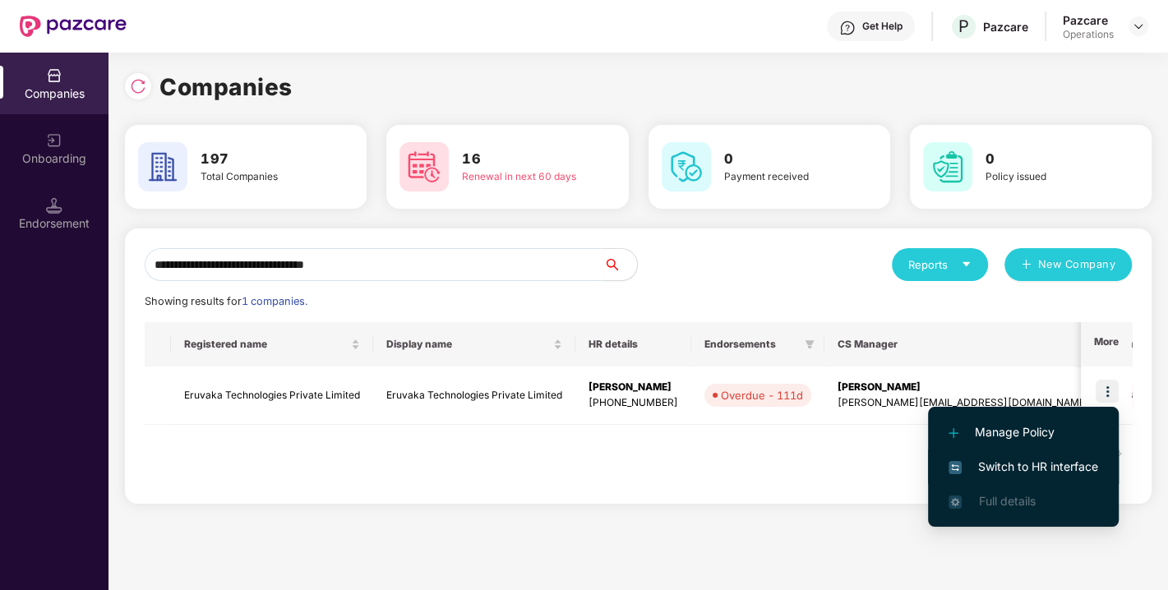
click at [1010, 477] on li "Switch to HR interface" at bounding box center [1023, 466] width 191 height 35
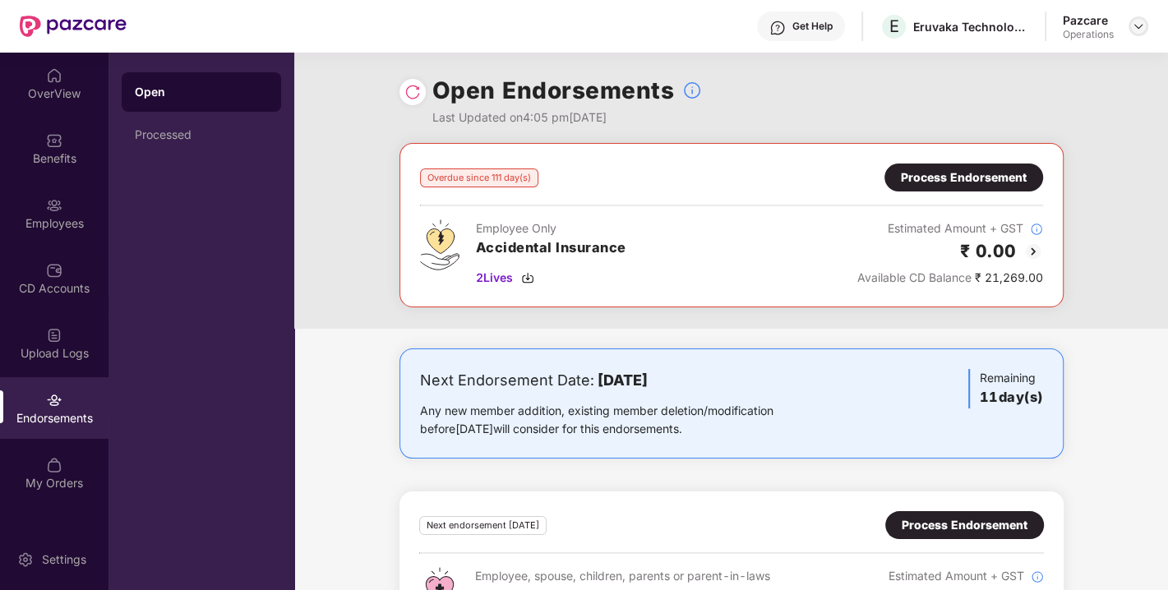
click at [1137, 22] on img at bounding box center [1137, 26] width 13 height 13
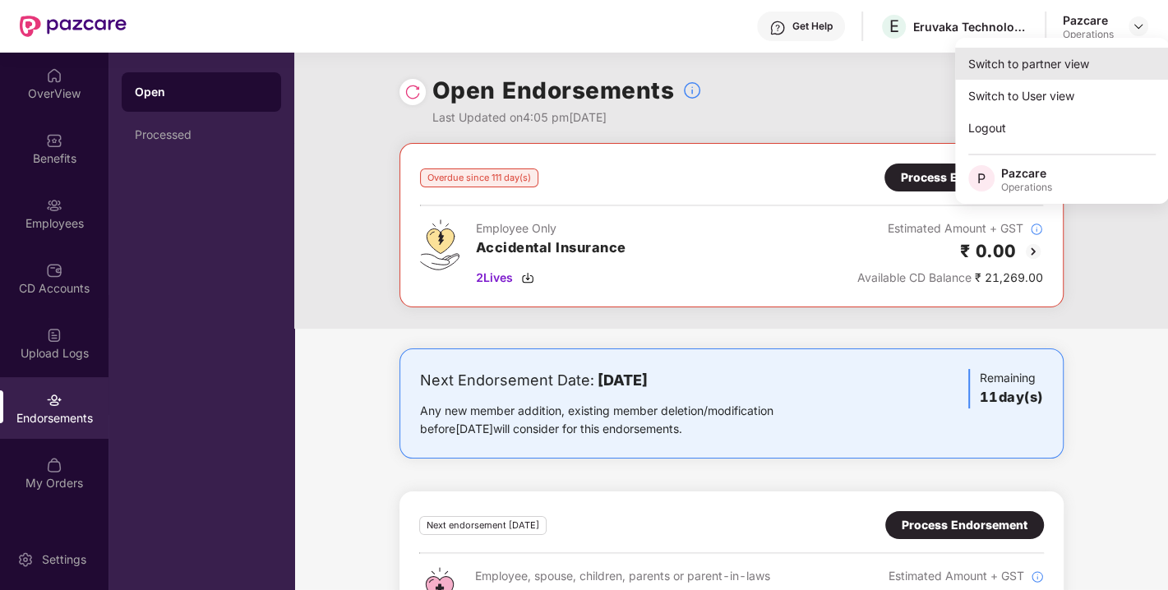
click at [1025, 61] on div "Switch to partner view" at bounding box center [1062, 64] width 214 height 32
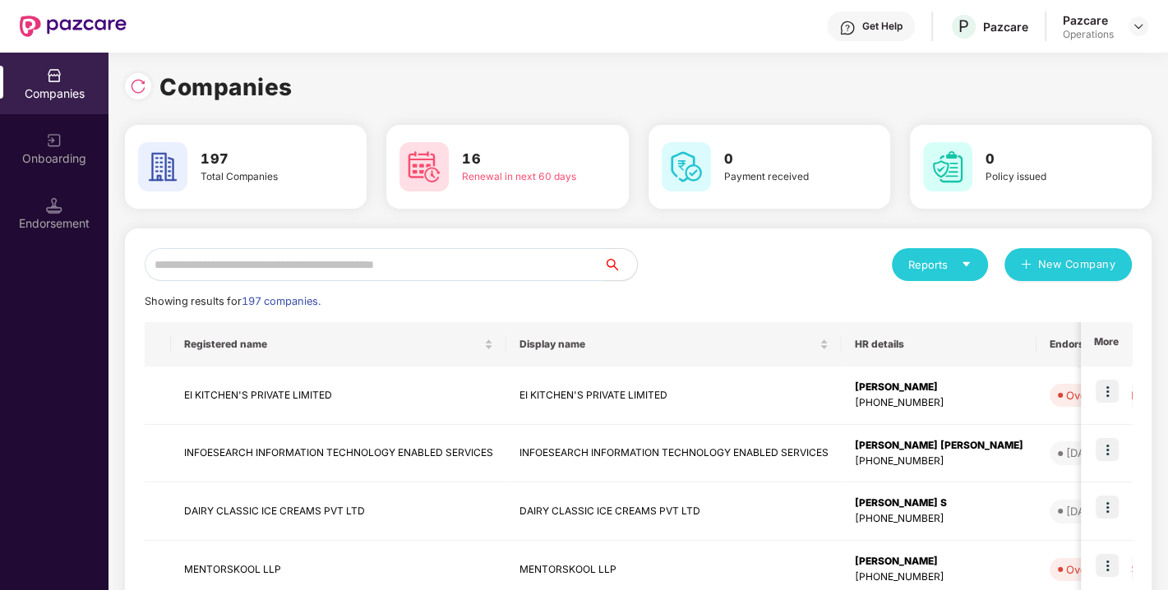
click at [442, 264] on input "text" at bounding box center [374, 264] width 459 height 33
paste input "*******"
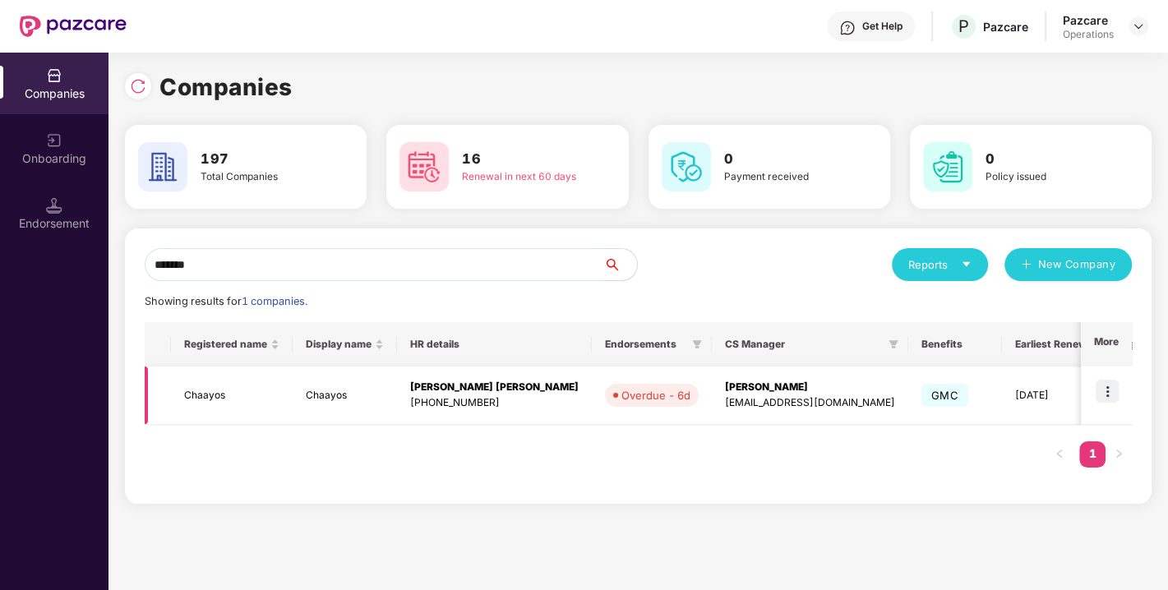
type input "*******"
click at [1110, 390] on img at bounding box center [1106, 391] width 23 height 23
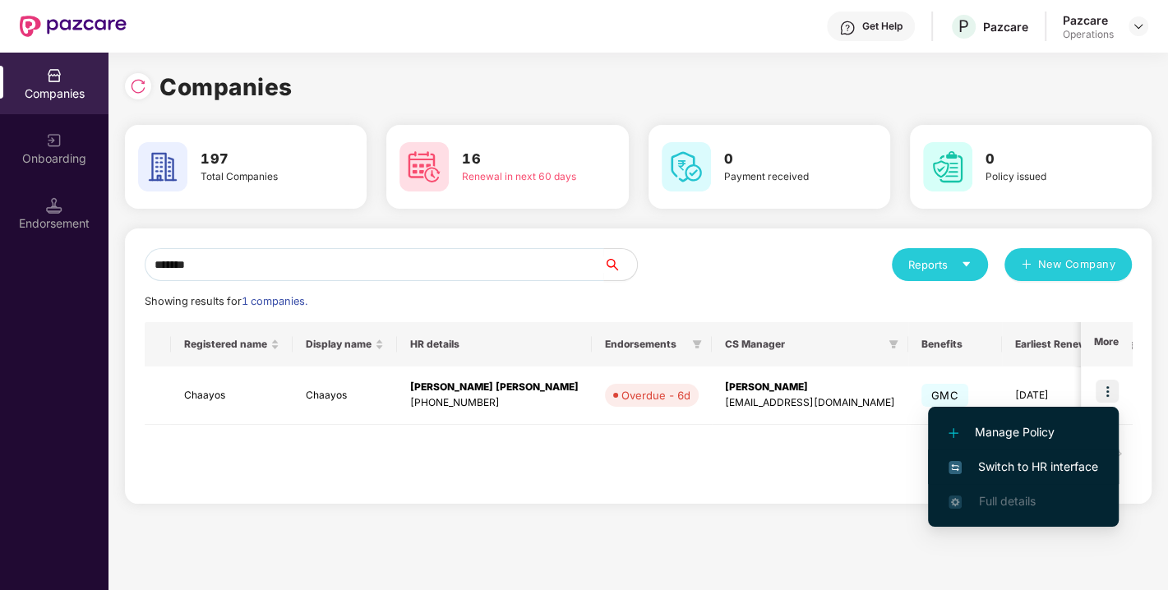
click at [1030, 464] on span "Switch to HR interface" at bounding box center [1023, 467] width 150 height 18
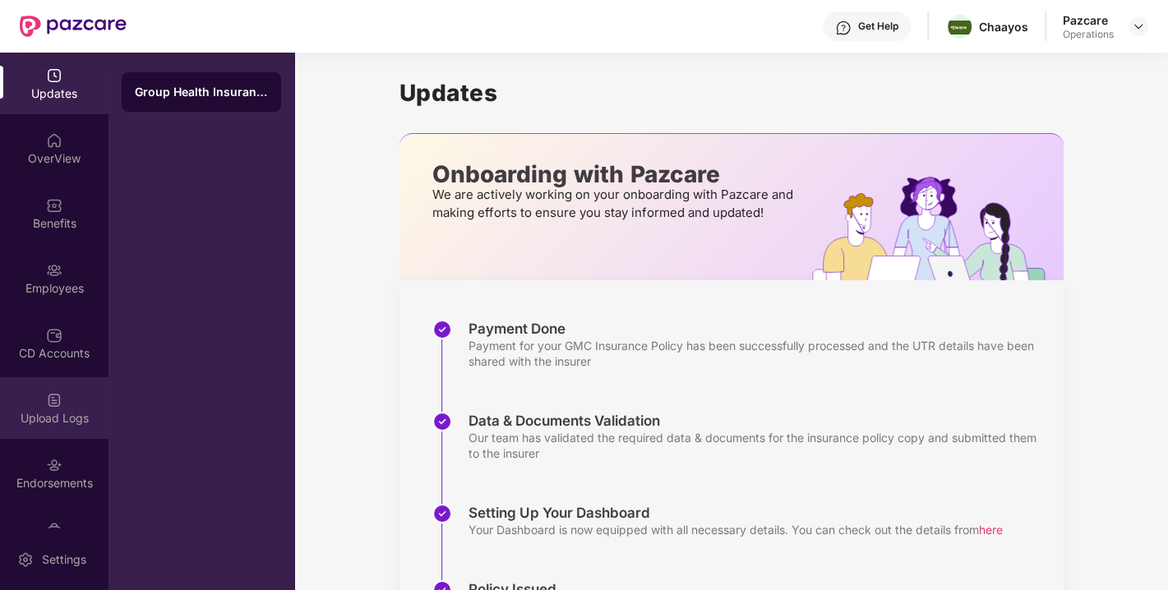
click at [57, 425] on div "Upload Logs" at bounding box center [54, 418] width 108 height 16
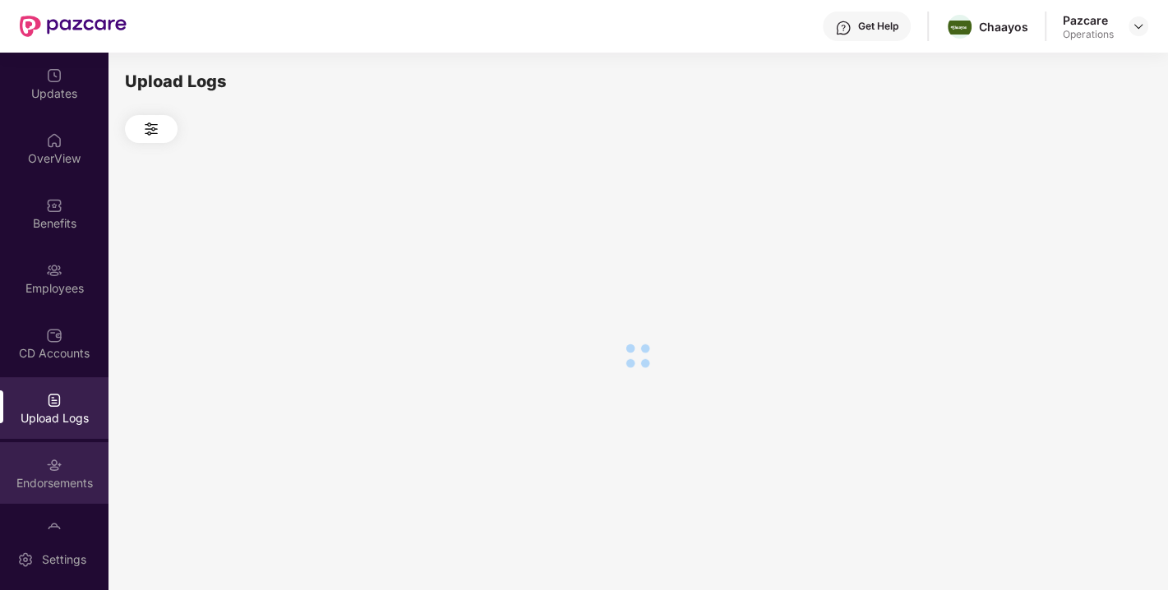
click at [58, 475] on div "Endorsements" at bounding box center [54, 483] width 108 height 16
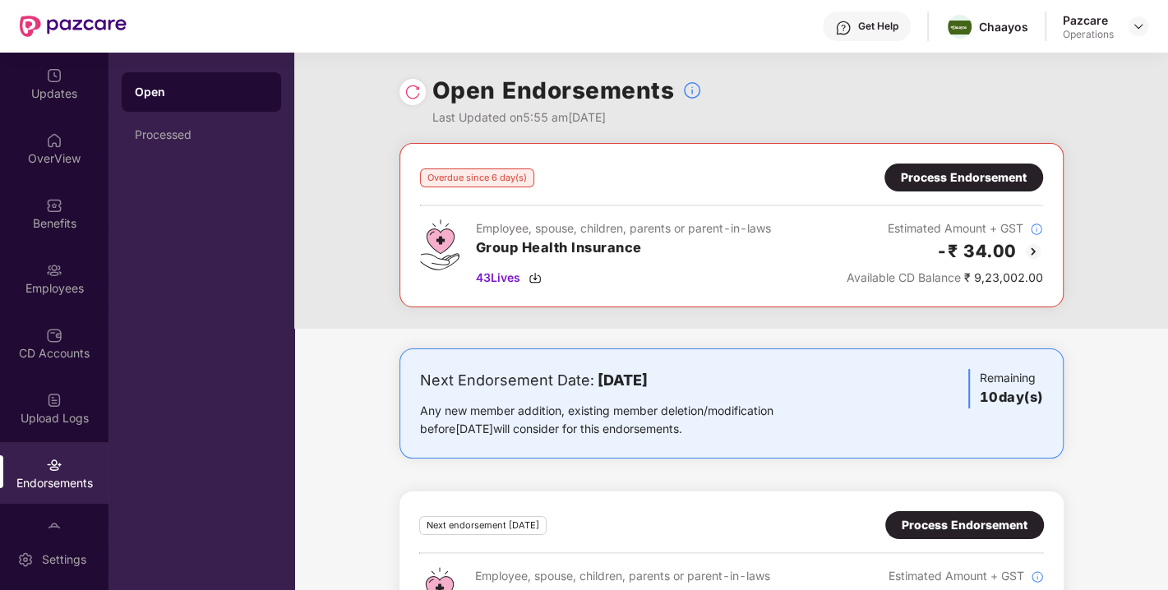
click at [417, 90] on img at bounding box center [412, 92] width 16 height 16
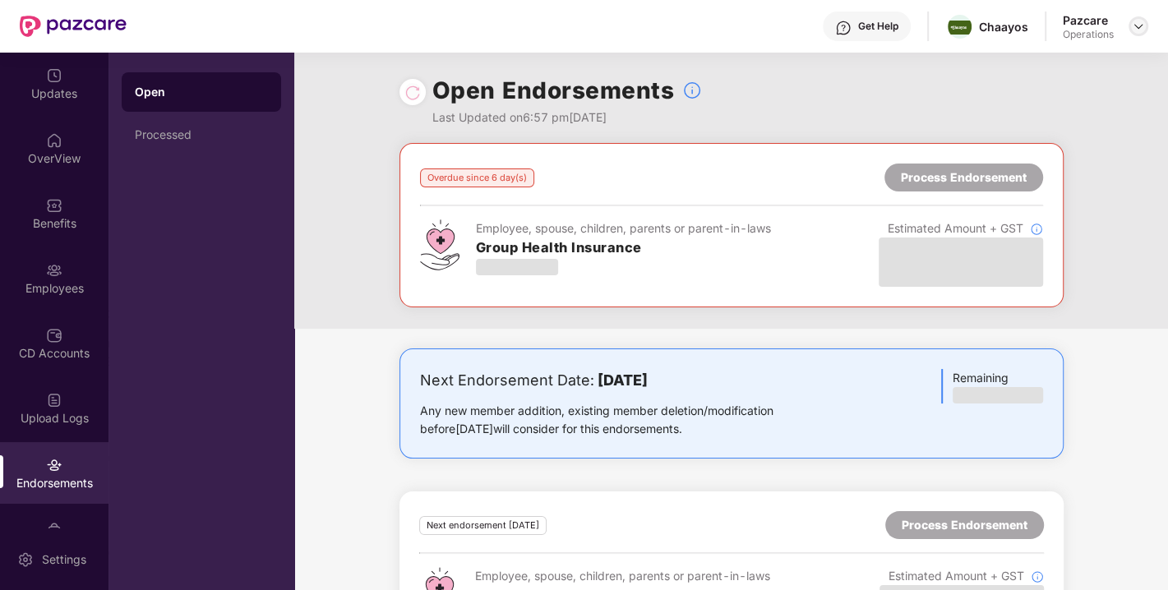
click at [1136, 28] on img at bounding box center [1137, 26] width 13 height 13
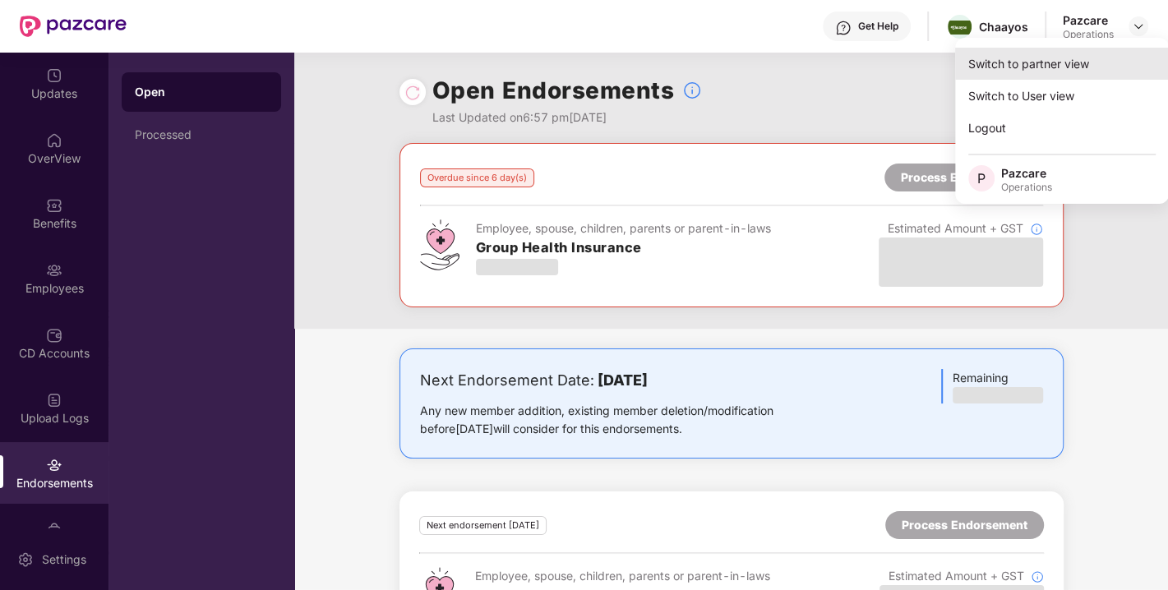
click at [1026, 62] on div "Switch to partner view" at bounding box center [1062, 64] width 214 height 32
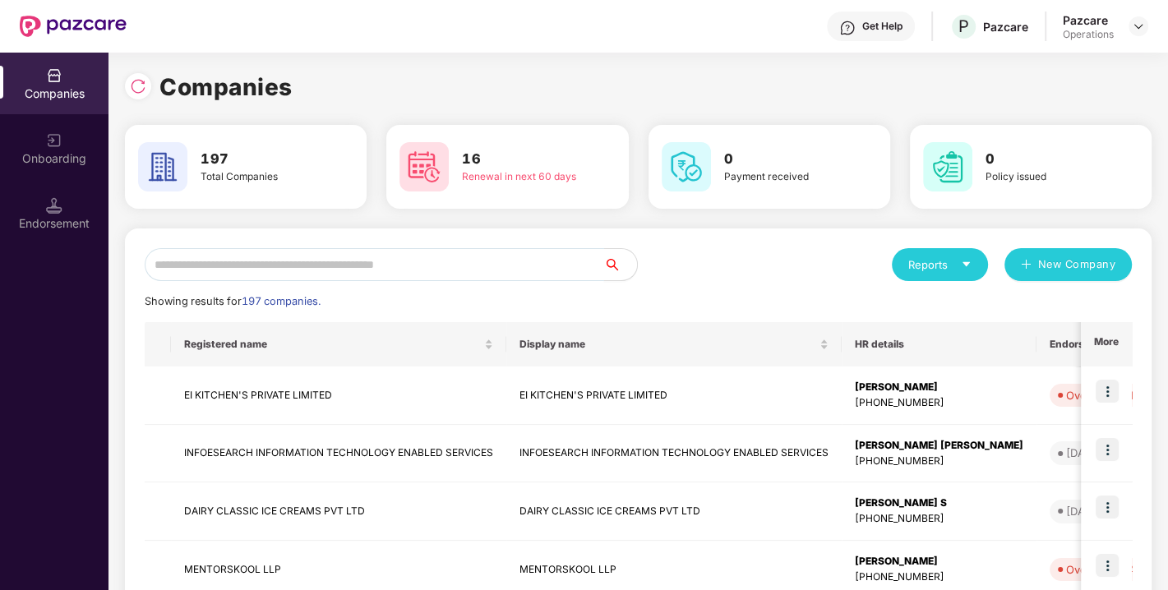
click at [343, 274] on input "text" at bounding box center [374, 264] width 459 height 33
paste input "**********"
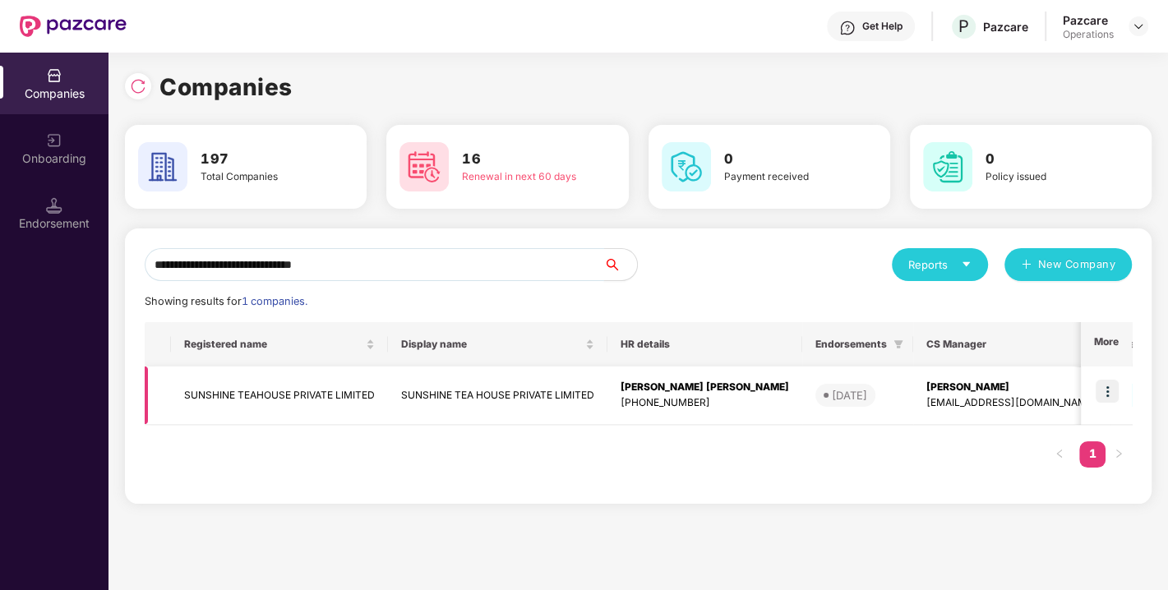
type input "**********"
click at [1110, 392] on img at bounding box center [1106, 391] width 23 height 23
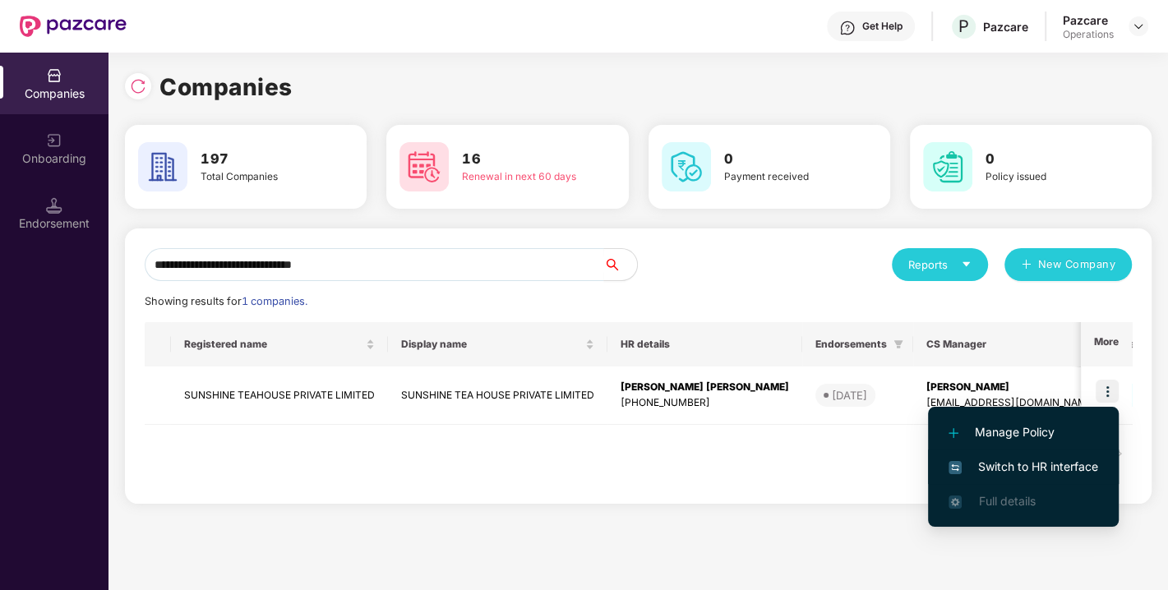
click at [1042, 463] on span "Switch to HR interface" at bounding box center [1023, 467] width 150 height 18
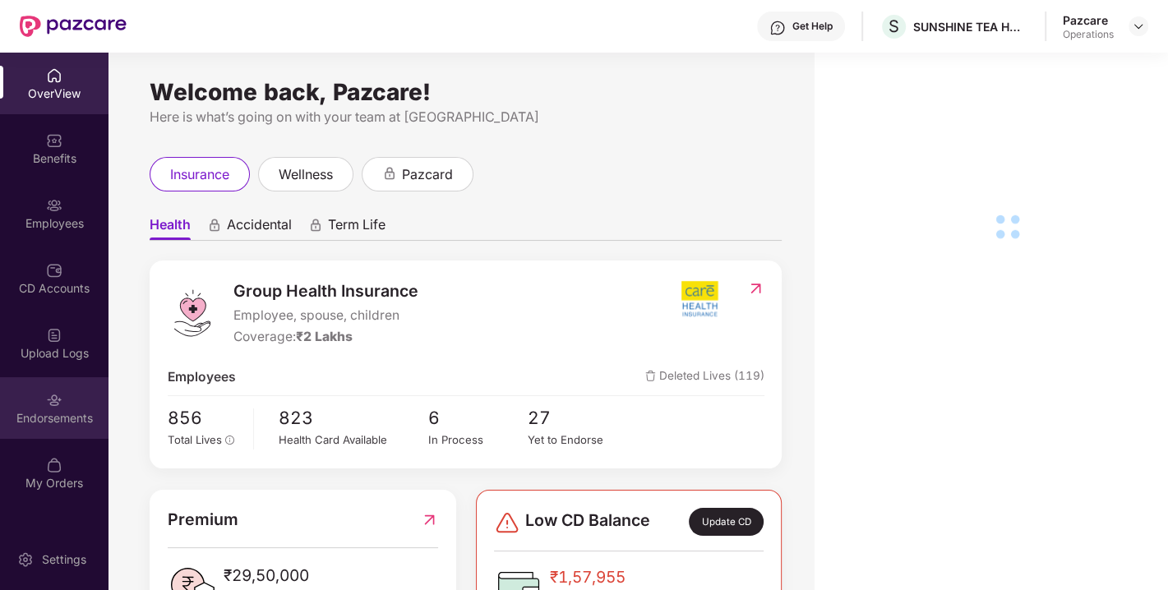
click at [55, 411] on div "Endorsements" at bounding box center [54, 418] width 108 height 16
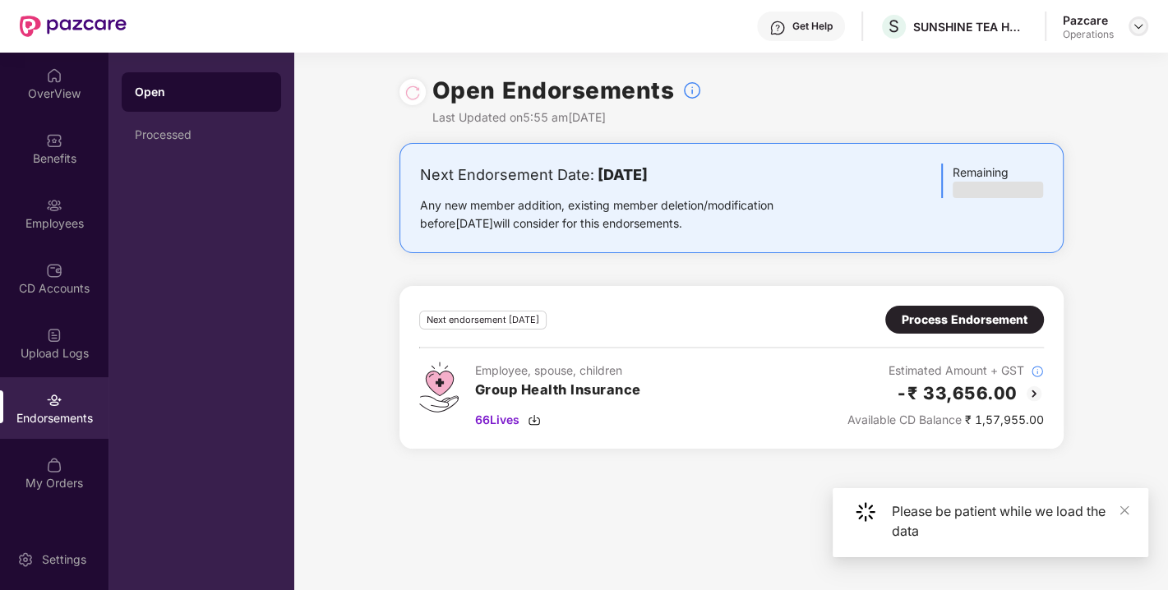
click at [1132, 21] on img at bounding box center [1137, 26] width 13 height 13
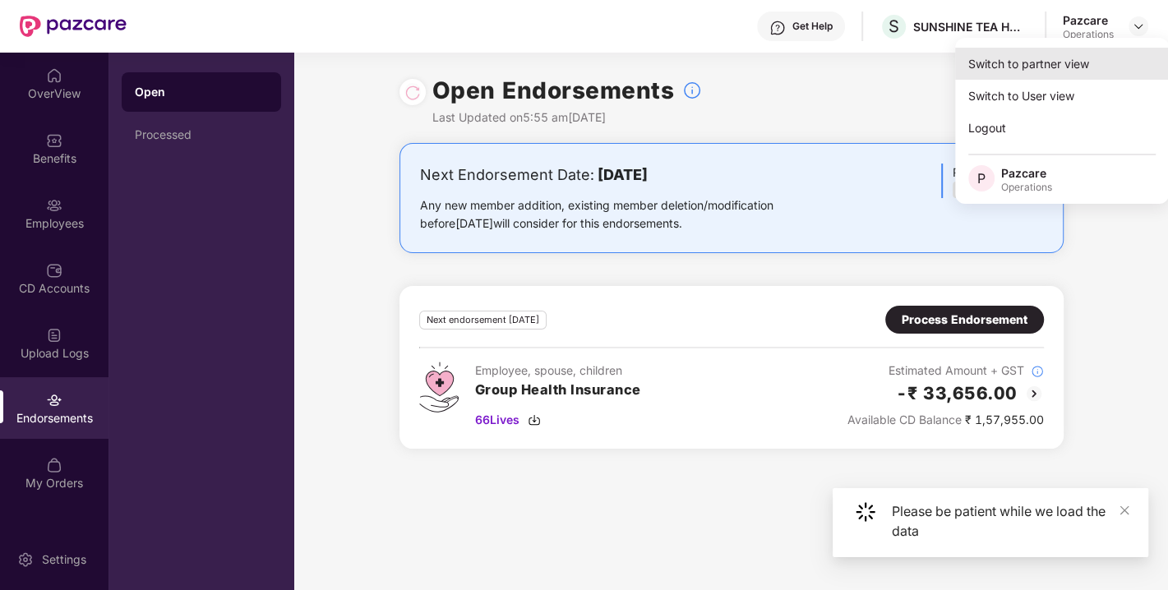
click at [1031, 67] on div "Switch to partner view" at bounding box center [1062, 64] width 214 height 32
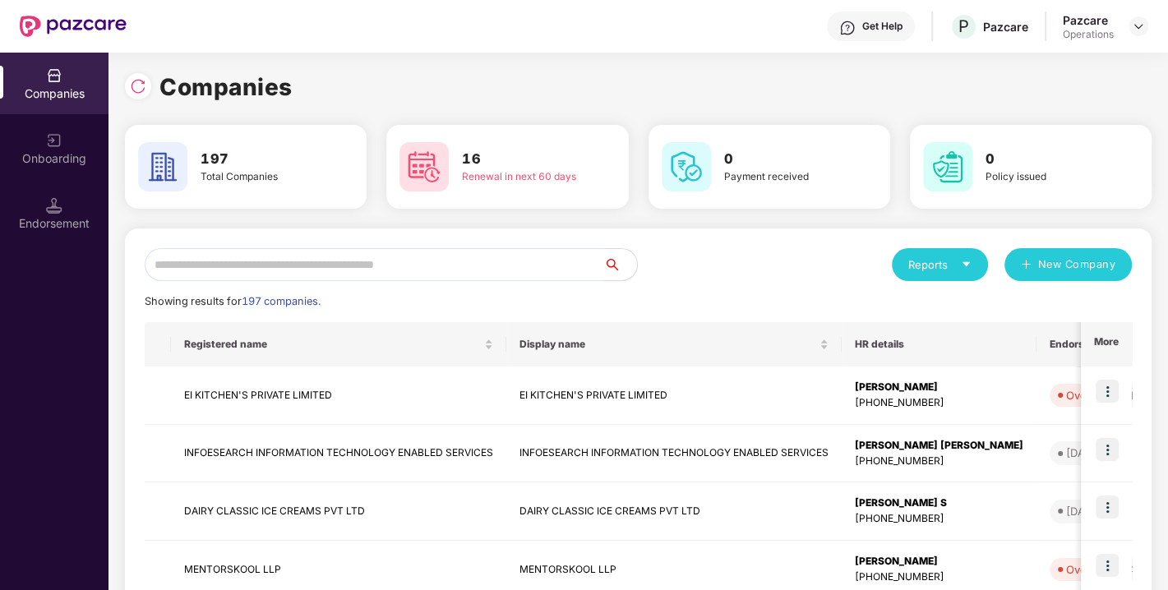
click at [384, 262] on input "text" at bounding box center [374, 264] width 459 height 33
paste input "**********"
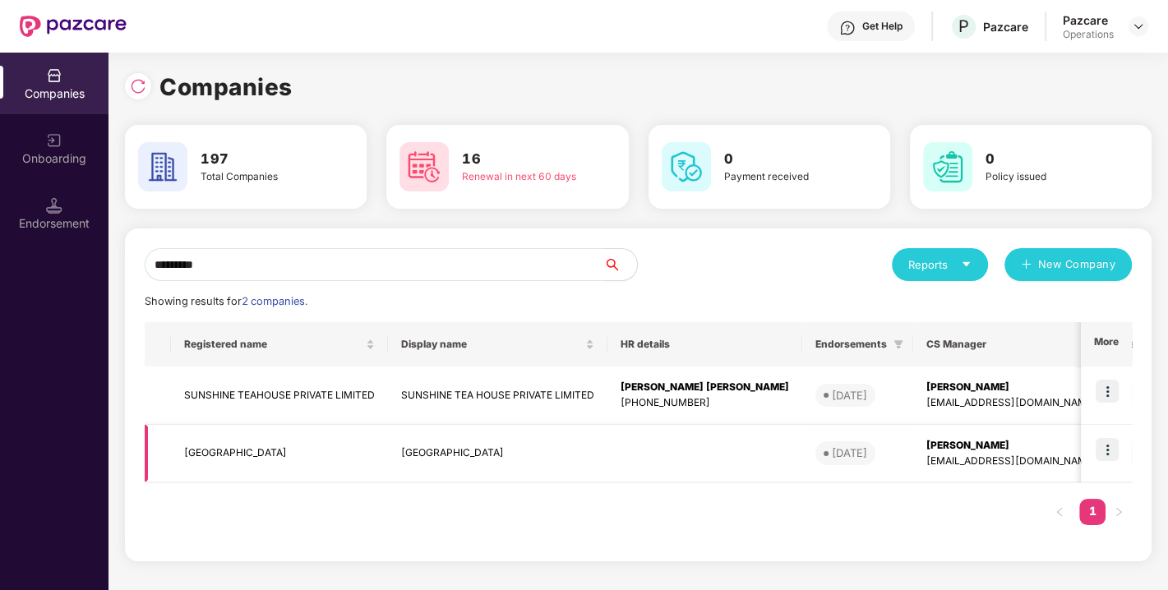
type input "********"
click at [1103, 442] on img at bounding box center [1106, 449] width 23 height 23
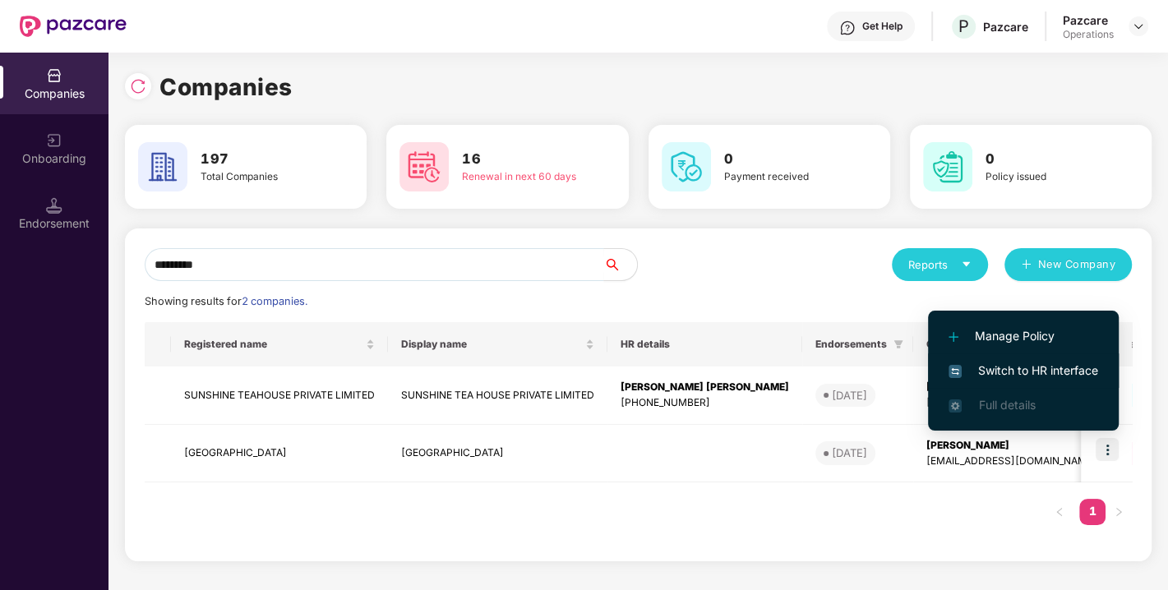
click at [1011, 362] on span "Switch to HR interface" at bounding box center [1023, 371] width 150 height 18
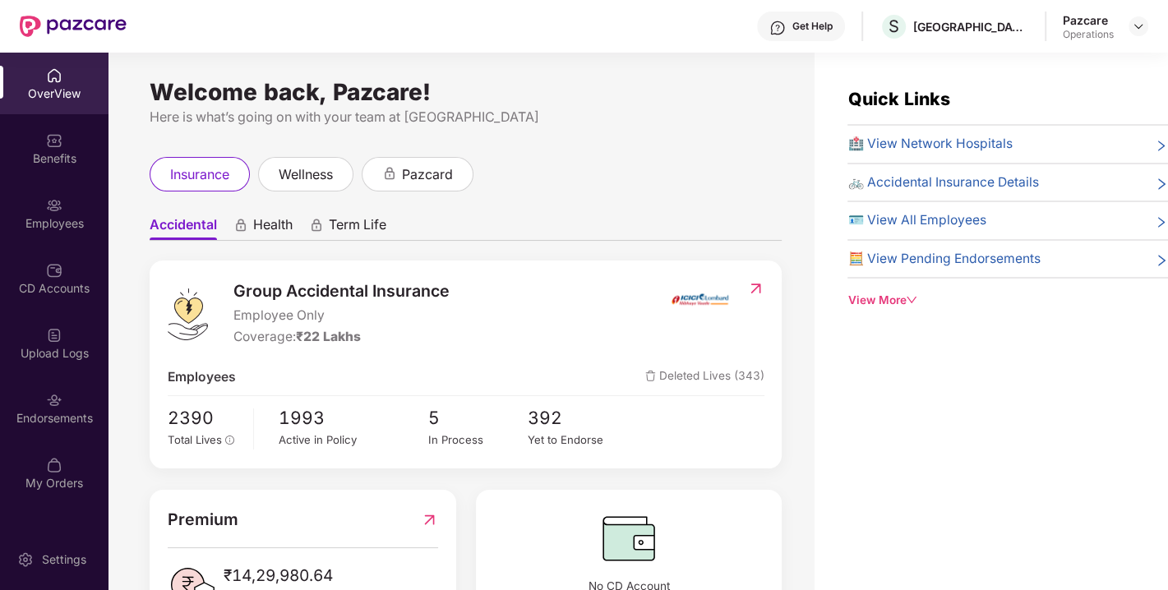
click at [58, 416] on div "Endorsements" at bounding box center [54, 418] width 108 height 16
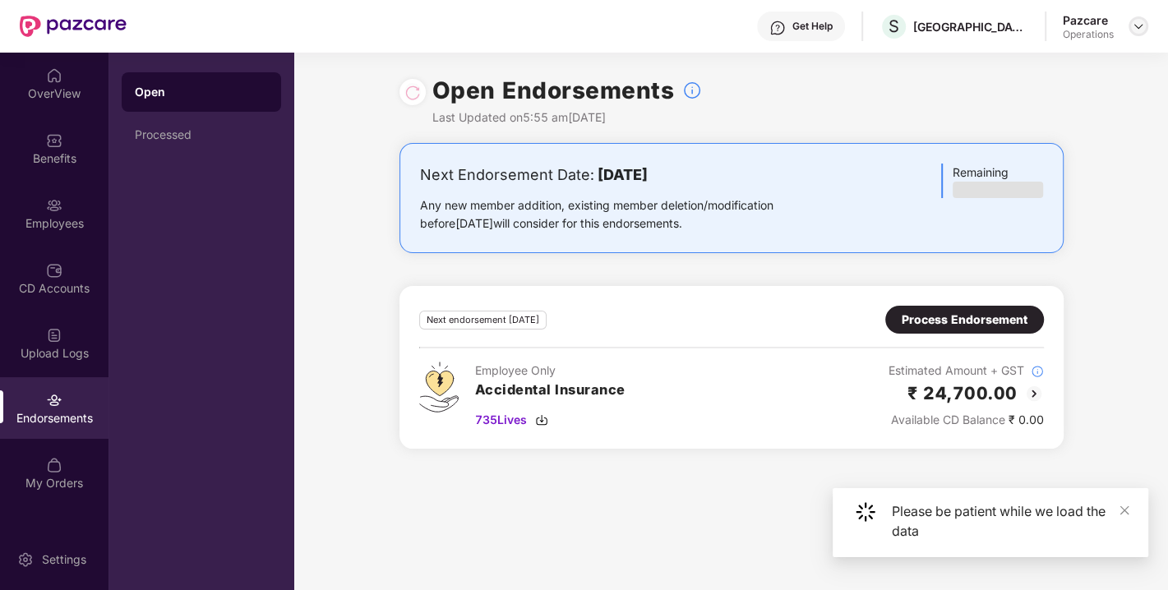
click at [1131, 22] on img at bounding box center [1137, 26] width 13 height 13
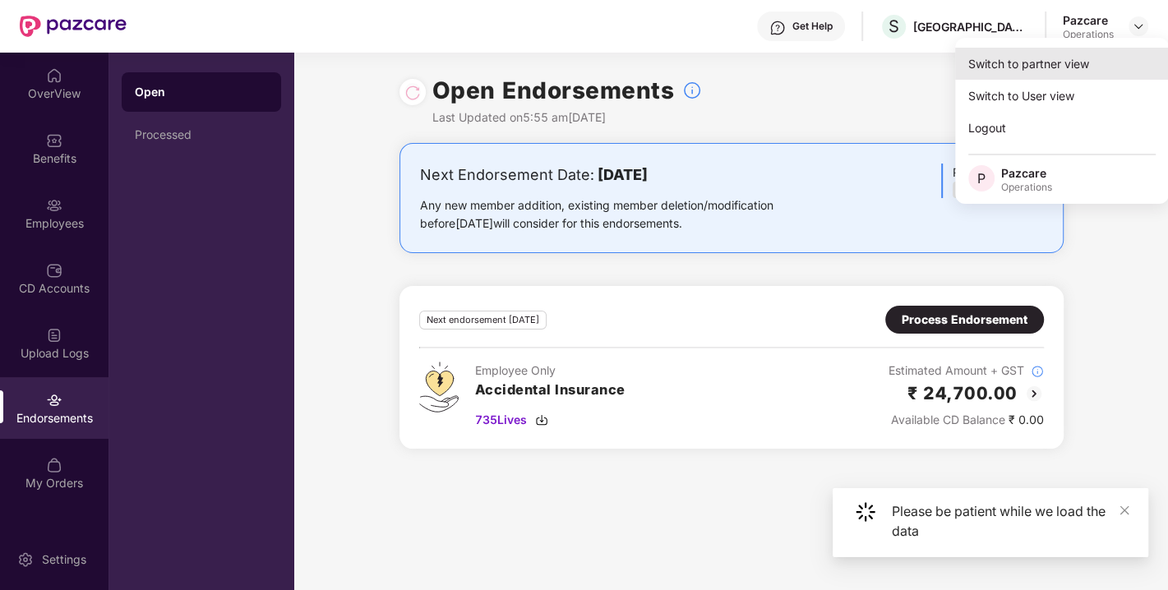
click at [1036, 61] on div "Switch to partner view" at bounding box center [1062, 64] width 214 height 32
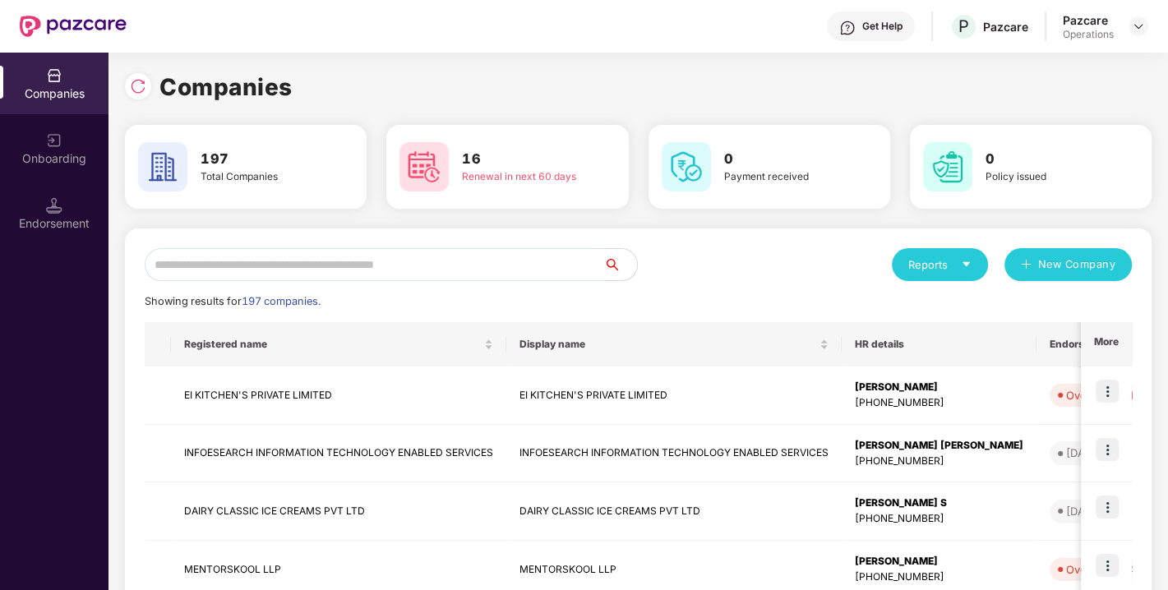
click at [422, 265] on input "text" at bounding box center [374, 264] width 459 height 33
paste input "**********"
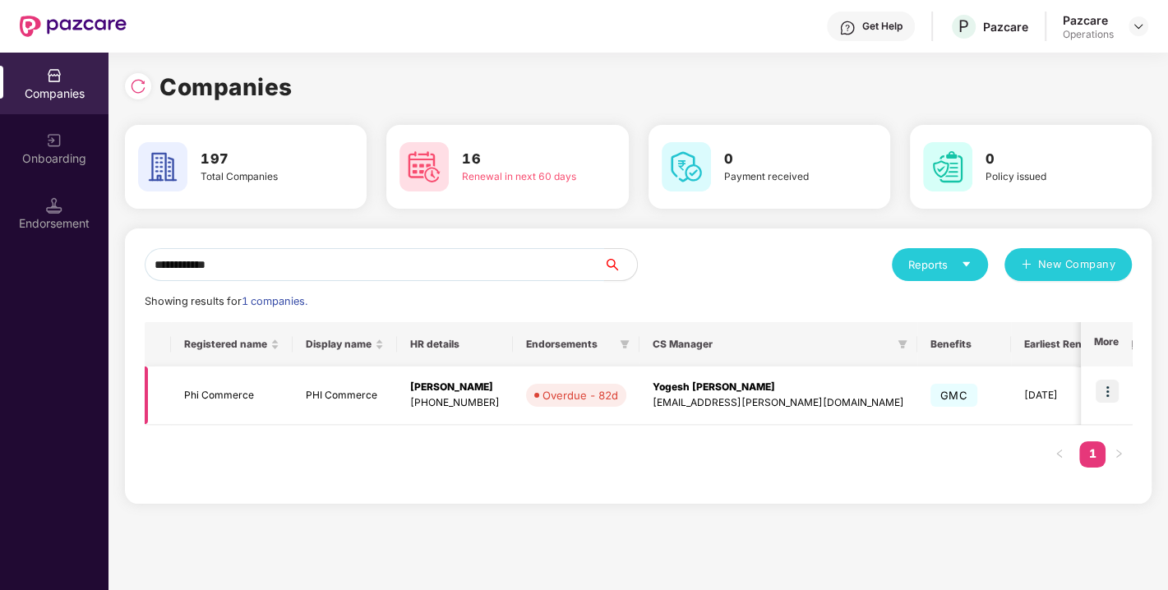
type input "**********"
click at [1110, 393] on img at bounding box center [1106, 391] width 23 height 23
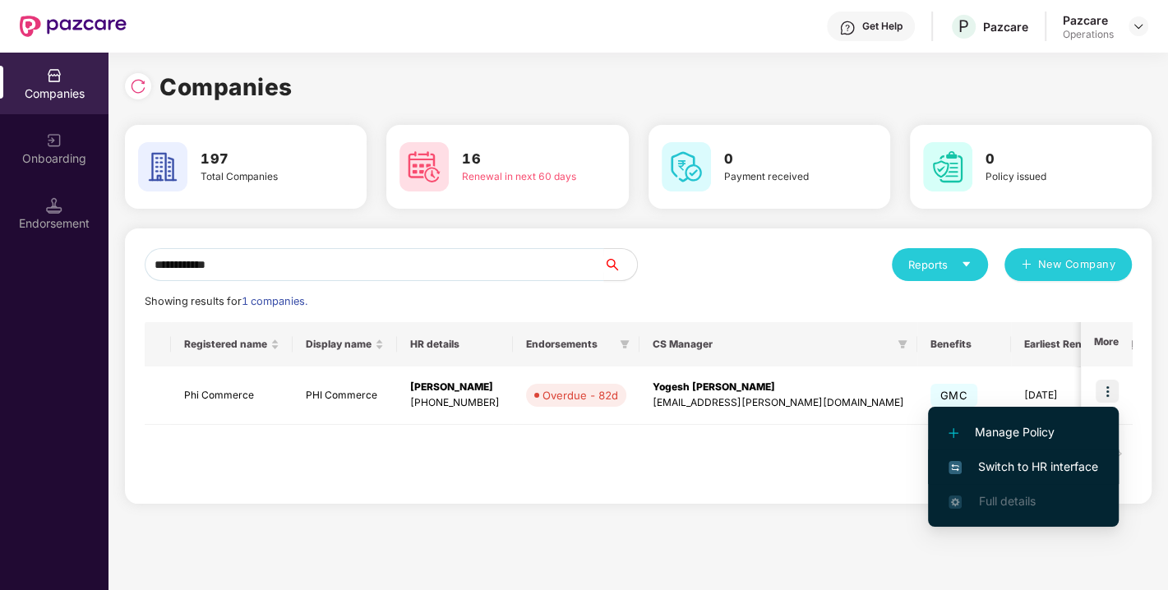
click at [1011, 471] on span "Switch to HR interface" at bounding box center [1023, 467] width 150 height 18
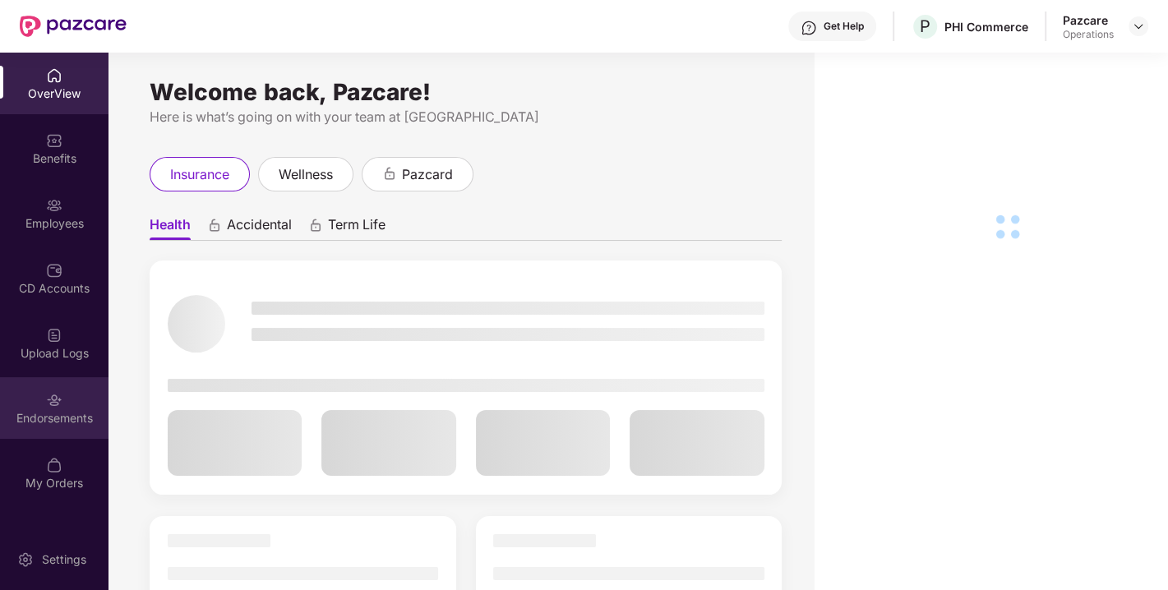
click at [55, 405] on img at bounding box center [54, 400] width 16 height 16
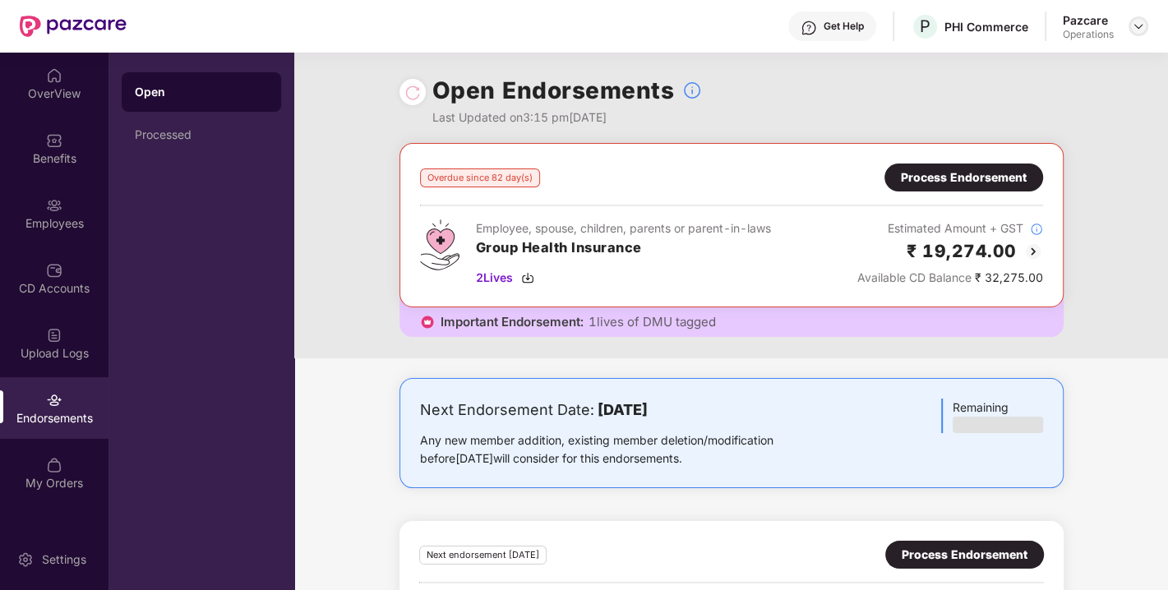
click at [1140, 30] on img at bounding box center [1137, 26] width 13 height 13
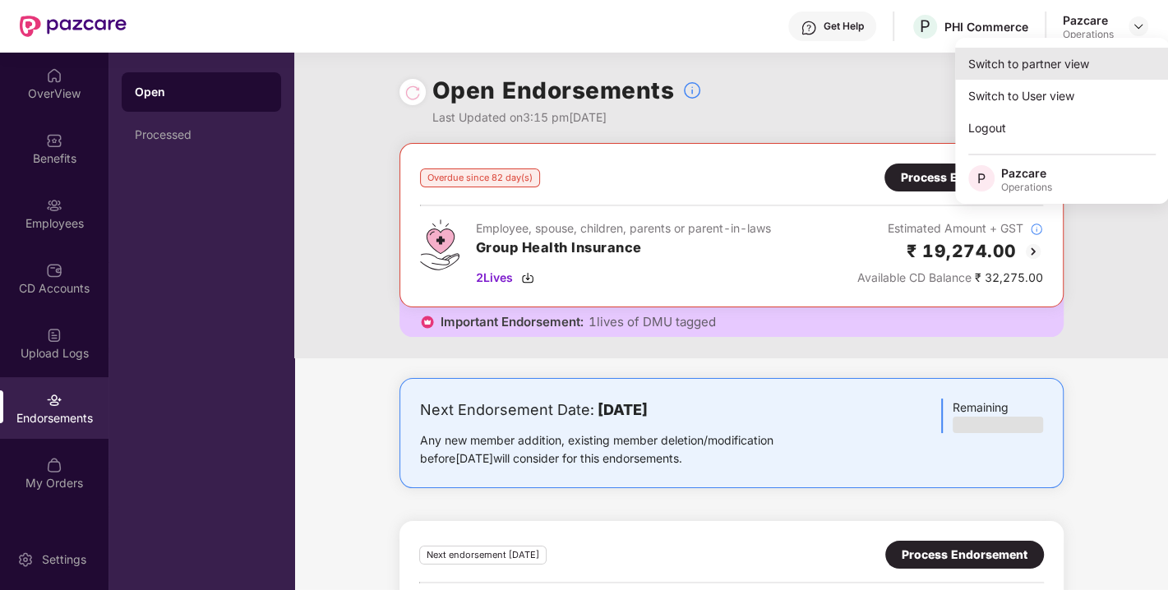
click at [1030, 75] on div "Switch to partner view" at bounding box center [1062, 64] width 214 height 32
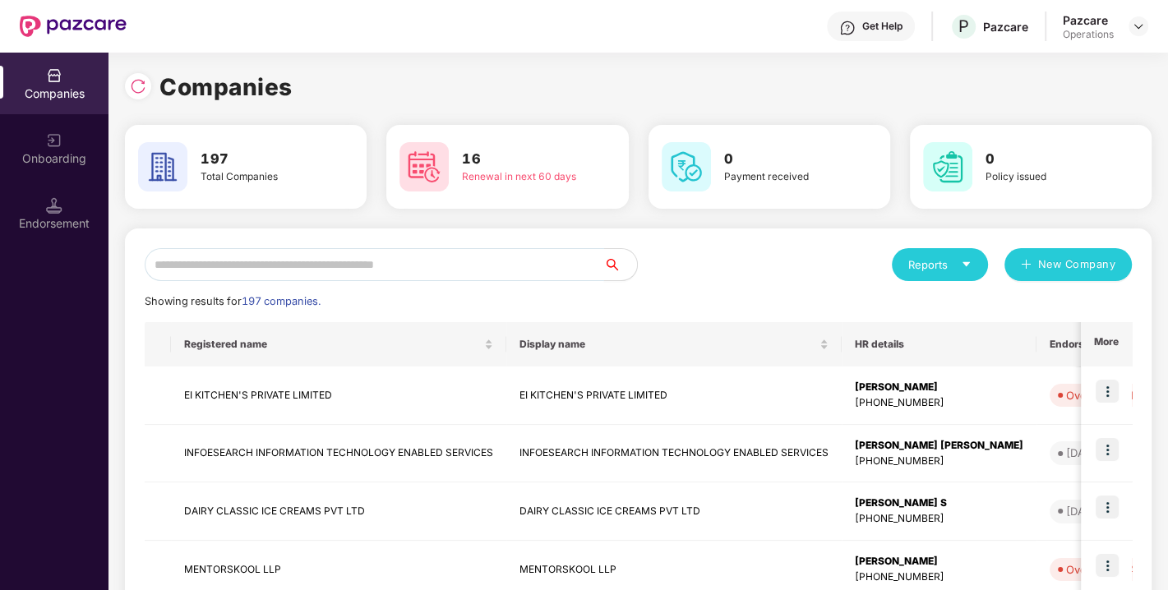
click at [344, 266] on input "text" at bounding box center [374, 264] width 459 height 33
paste input "**********"
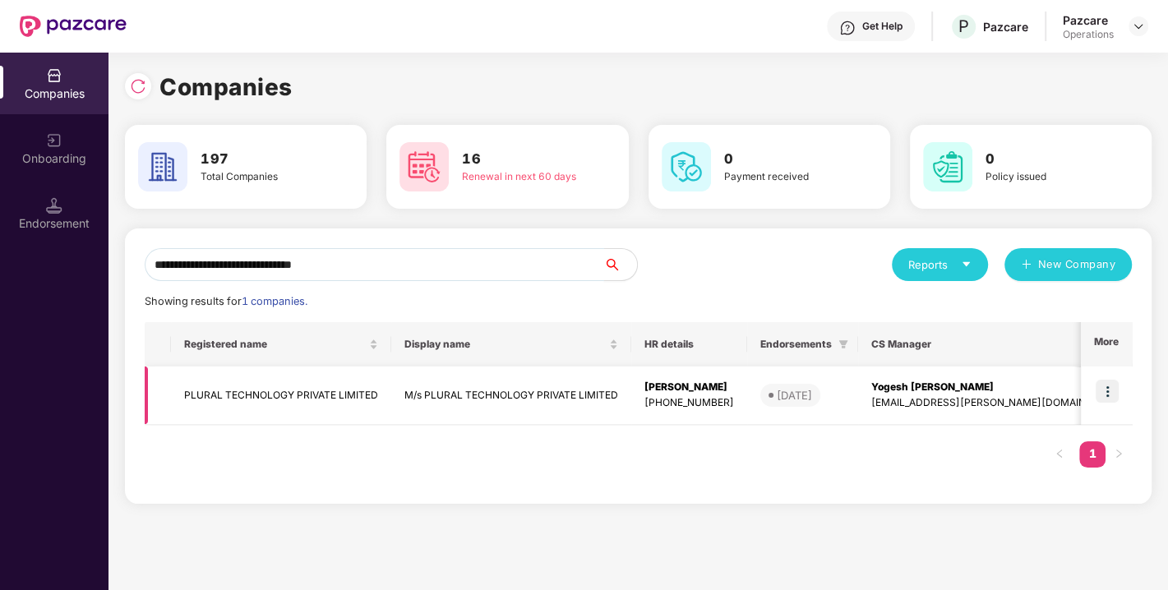
type input "**********"
click at [1109, 397] on img at bounding box center [1106, 391] width 23 height 23
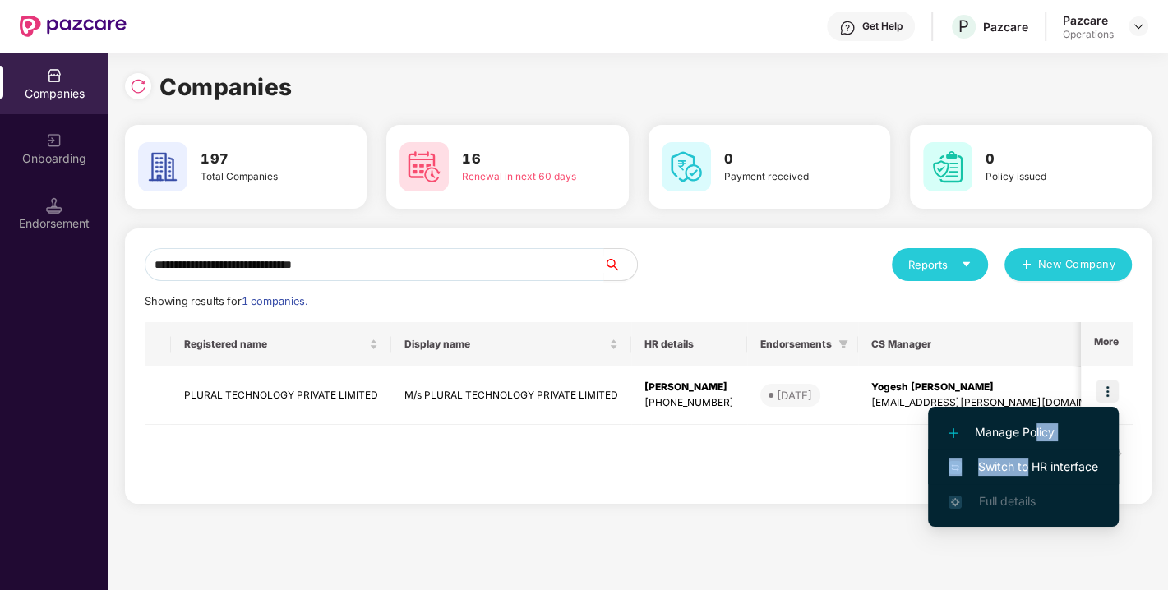
drag, startPoint x: 1034, startPoint y: 447, endPoint x: 1024, endPoint y: 462, distance: 17.8
click at [1024, 462] on ul "Manage Policy Switch to HR interface Full details" at bounding box center [1023, 467] width 191 height 120
click at [1024, 462] on span "Switch to HR interface" at bounding box center [1023, 467] width 150 height 18
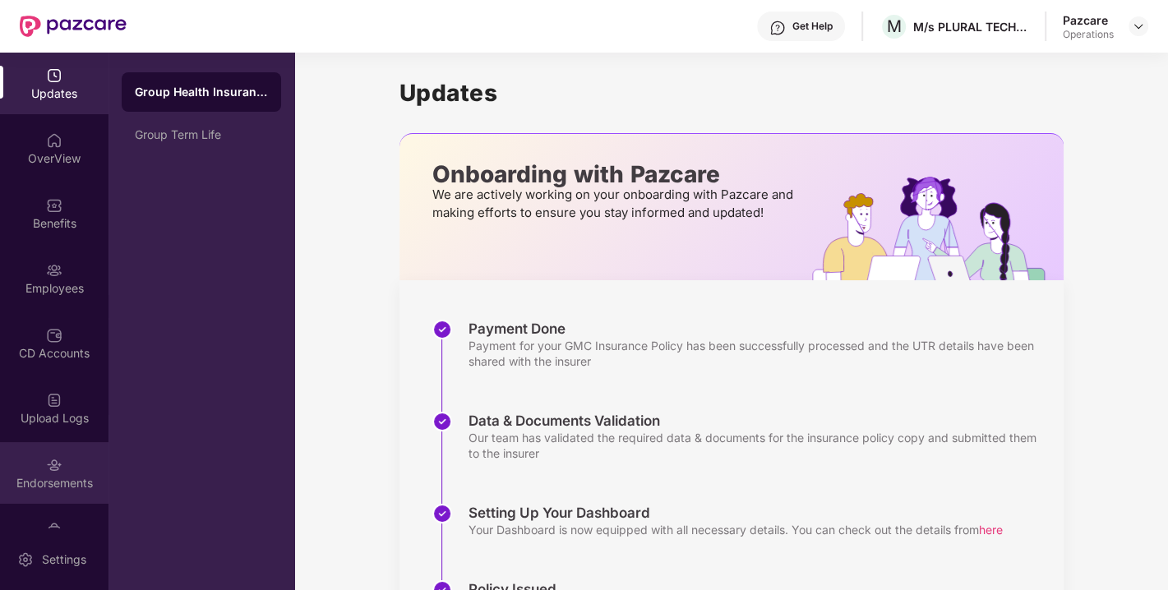
click at [65, 467] on div "Endorsements" at bounding box center [54, 473] width 108 height 62
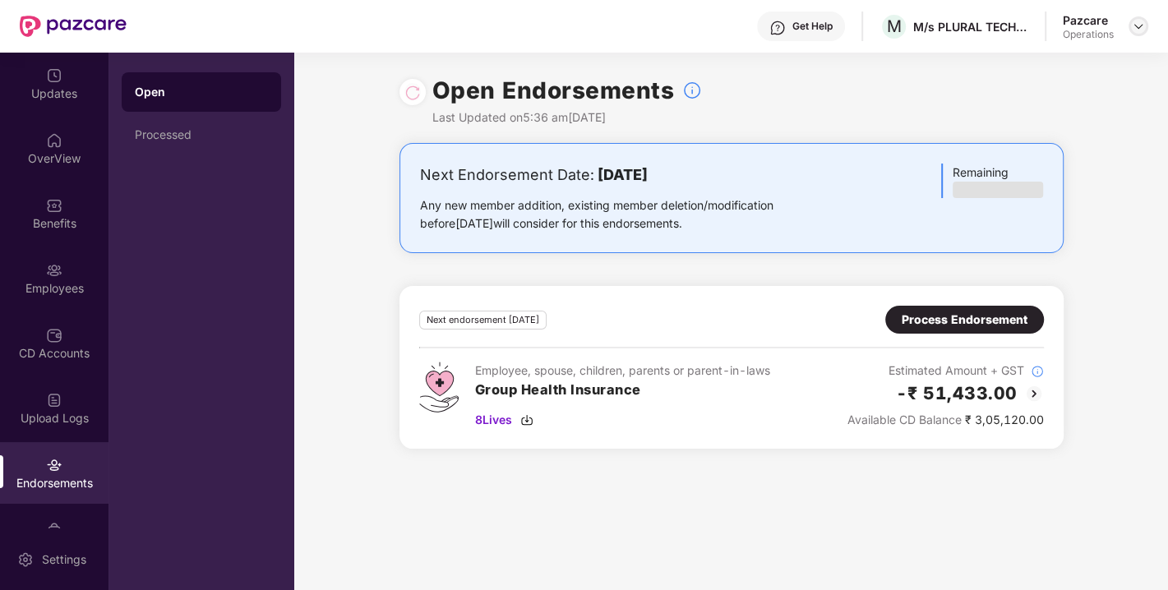
click at [1134, 23] on img at bounding box center [1137, 26] width 13 height 13
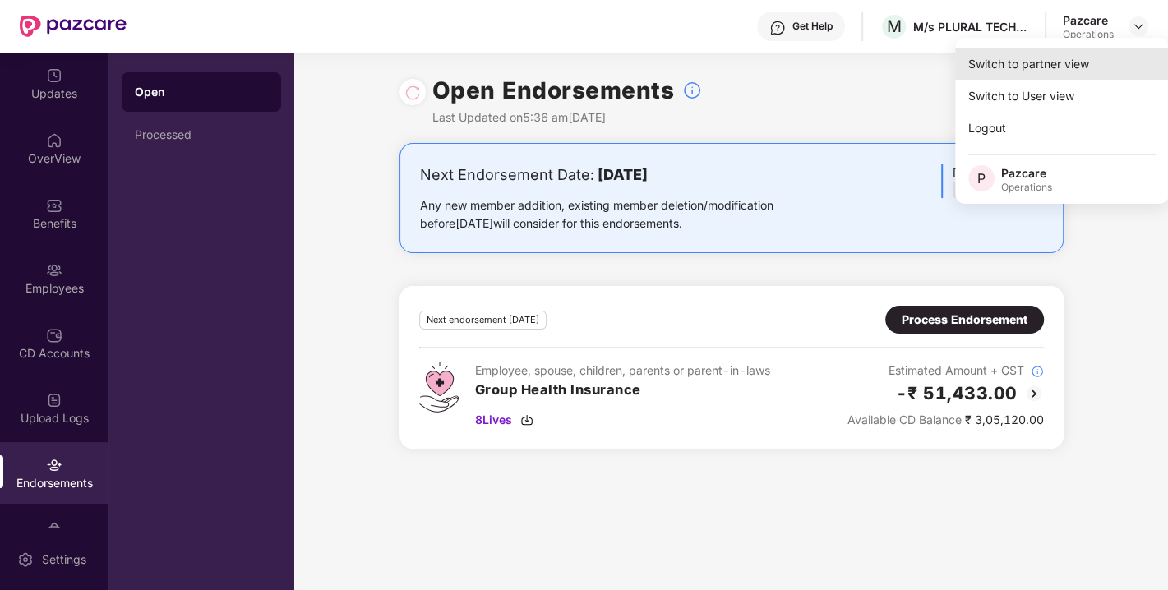
click at [1004, 72] on div "Switch to partner view" at bounding box center [1062, 64] width 214 height 32
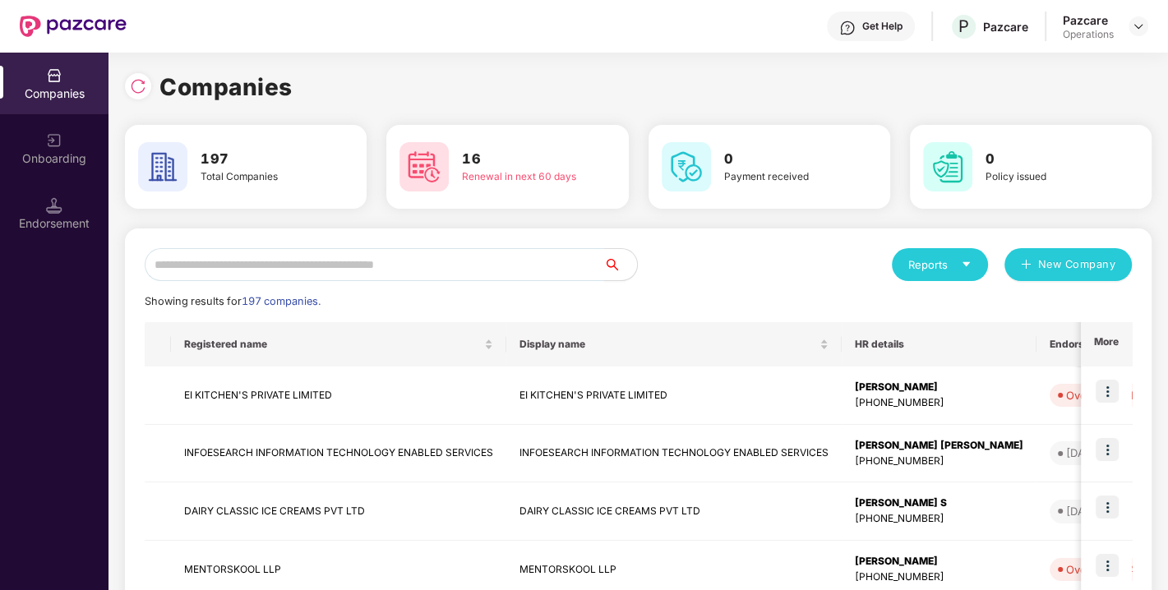
click at [263, 274] on input "text" at bounding box center [374, 264] width 459 height 33
paste input "**********"
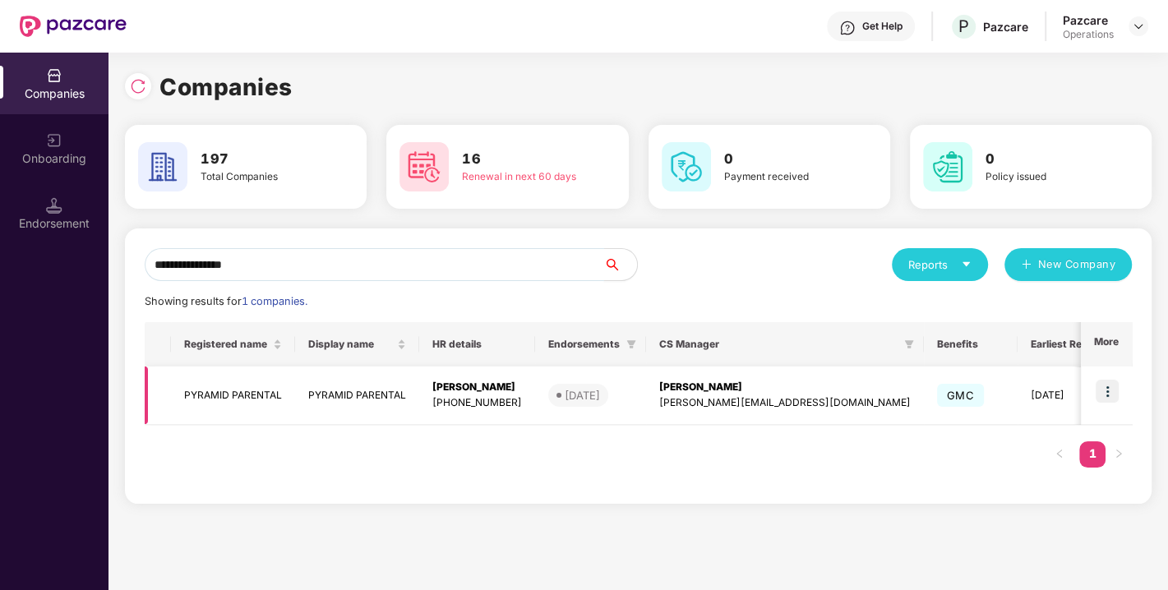
type input "**********"
click at [1108, 394] on img at bounding box center [1106, 391] width 23 height 23
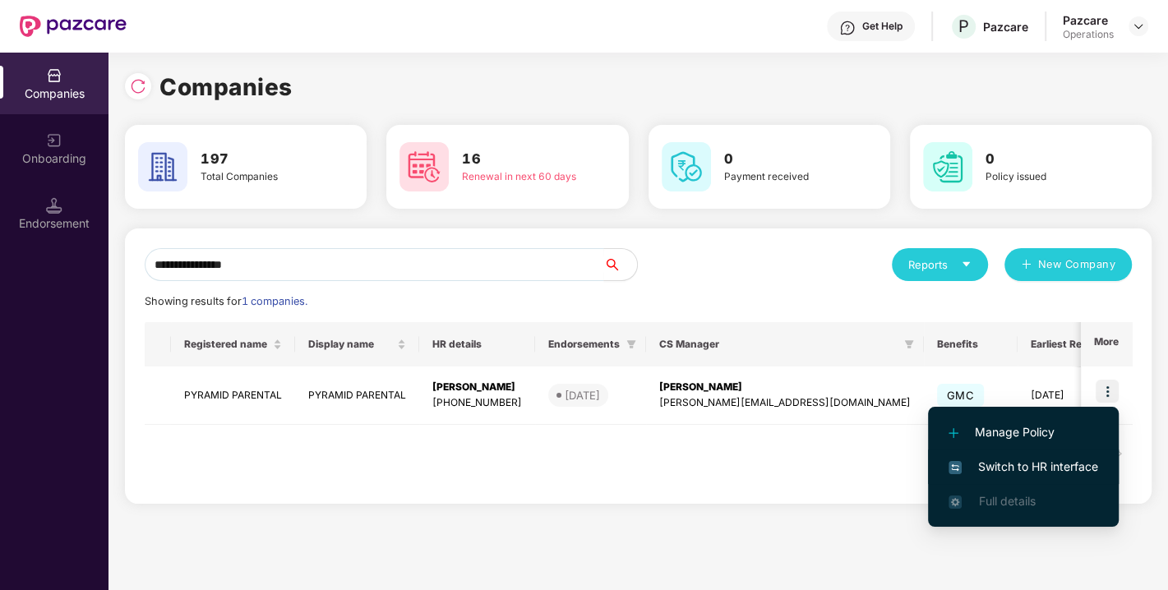
click at [1014, 462] on span "Switch to HR interface" at bounding box center [1023, 467] width 150 height 18
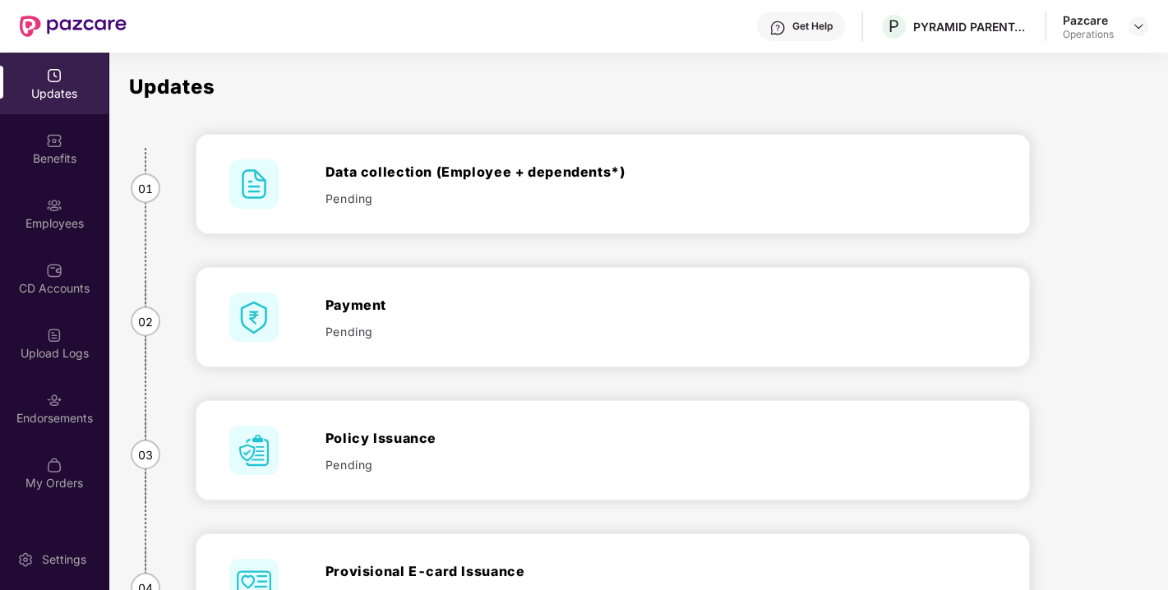
click at [58, 431] on div "Endorsements" at bounding box center [54, 408] width 108 height 62
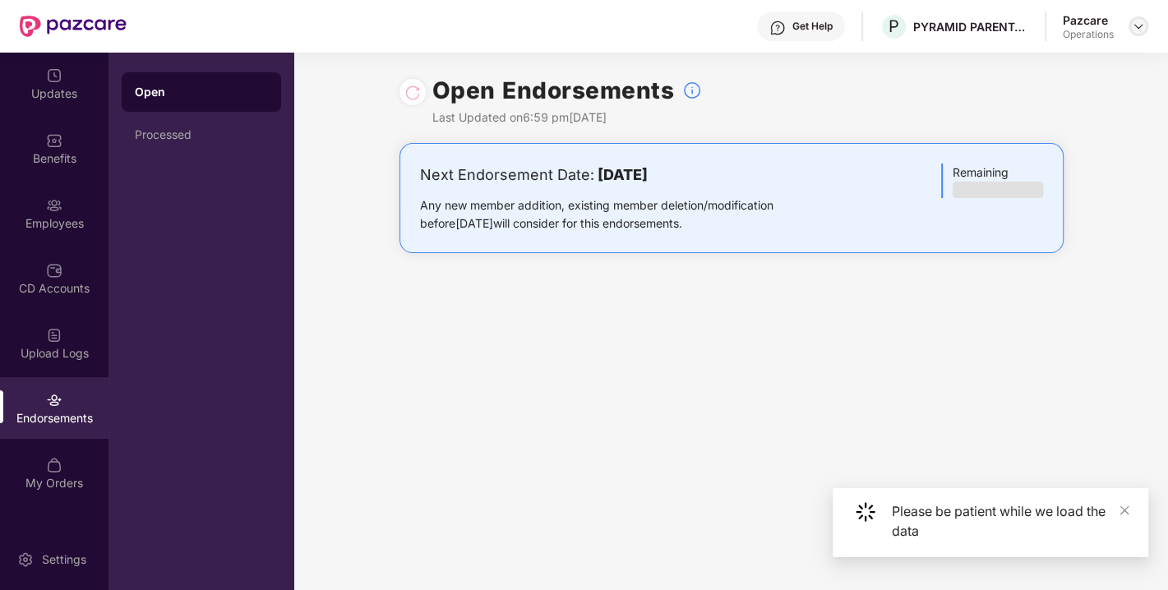
click at [1134, 32] on img at bounding box center [1137, 26] width 13 height 13
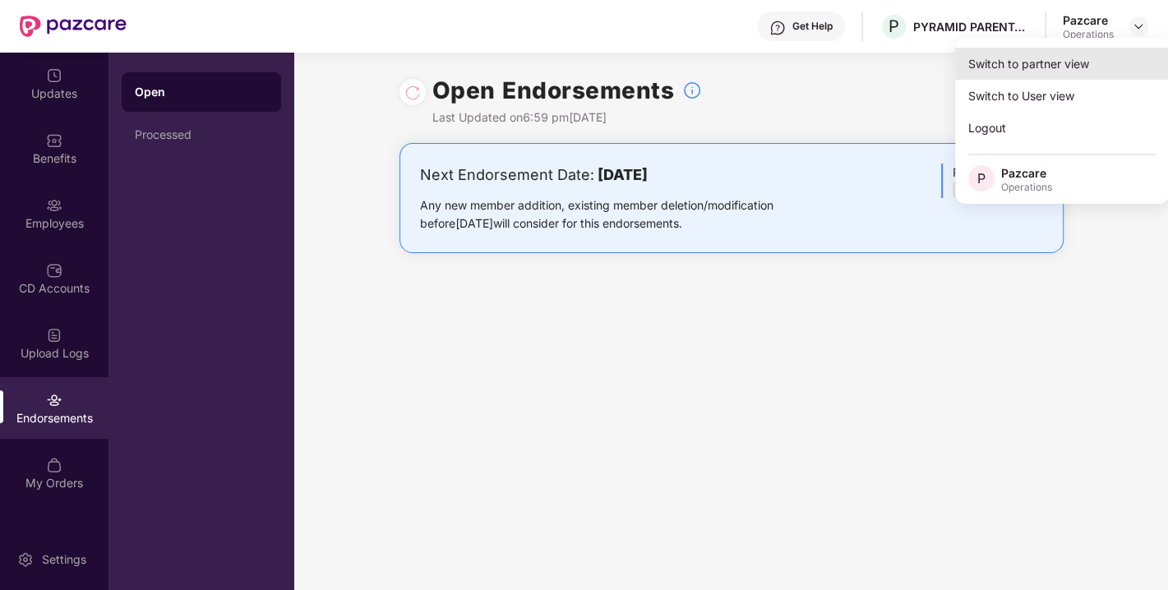
click at [1057, 55] on div "Switch to partner view" at bounding box center [1062, 64] width 214 height 32
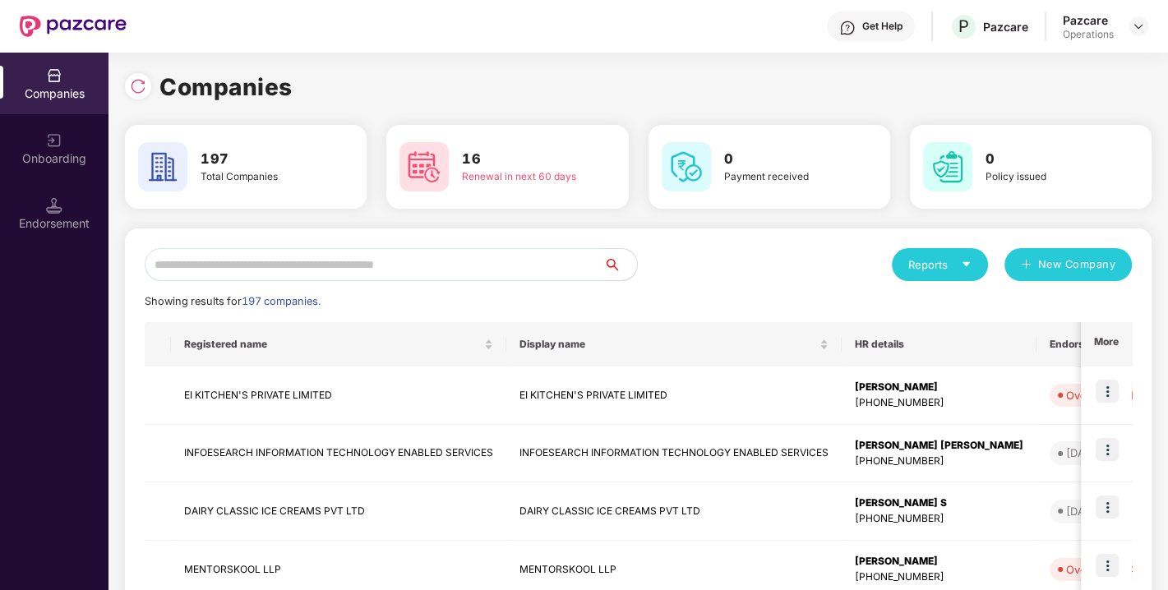
click at [403, 267] on input "text" at bounding box center [374, 264] width 459 height 33
paste input "*******"
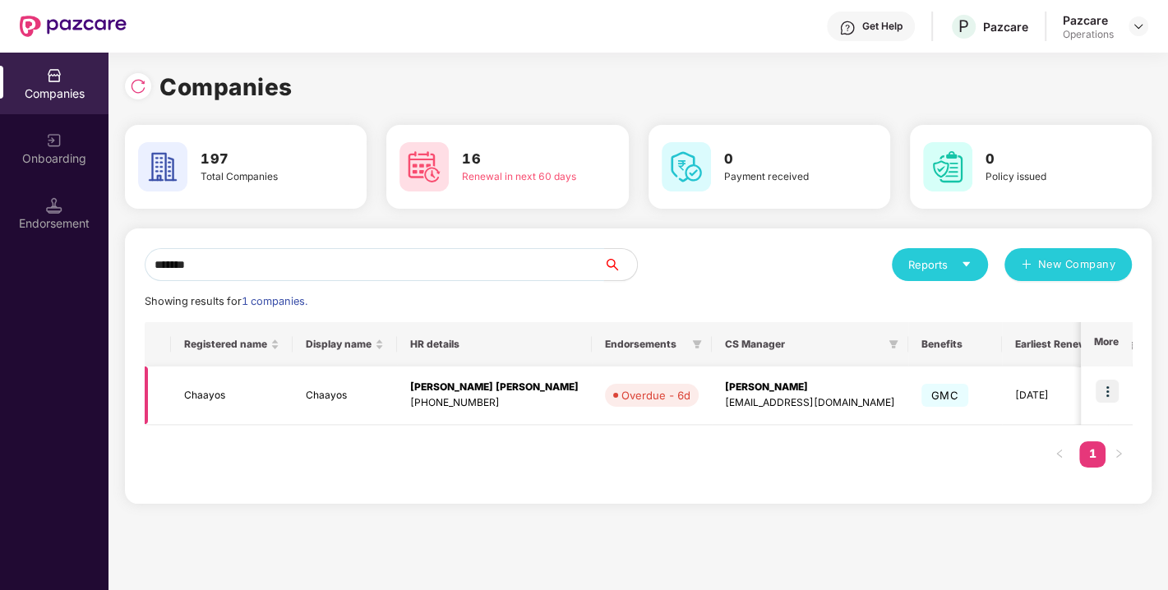
type input "*******"
click at [1108, 387] on img at bounding box center [1106, 391] width 23 height 23
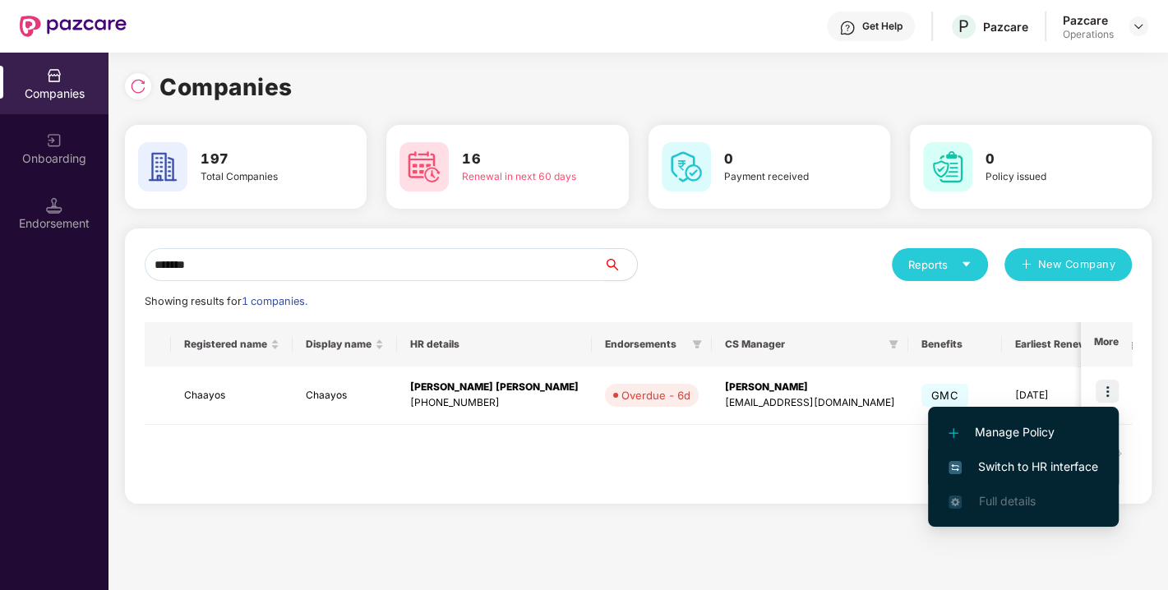
click at [1001, 465] on span "Switch to HR interface" at bounding box center [1023, 467] width 150 height 18
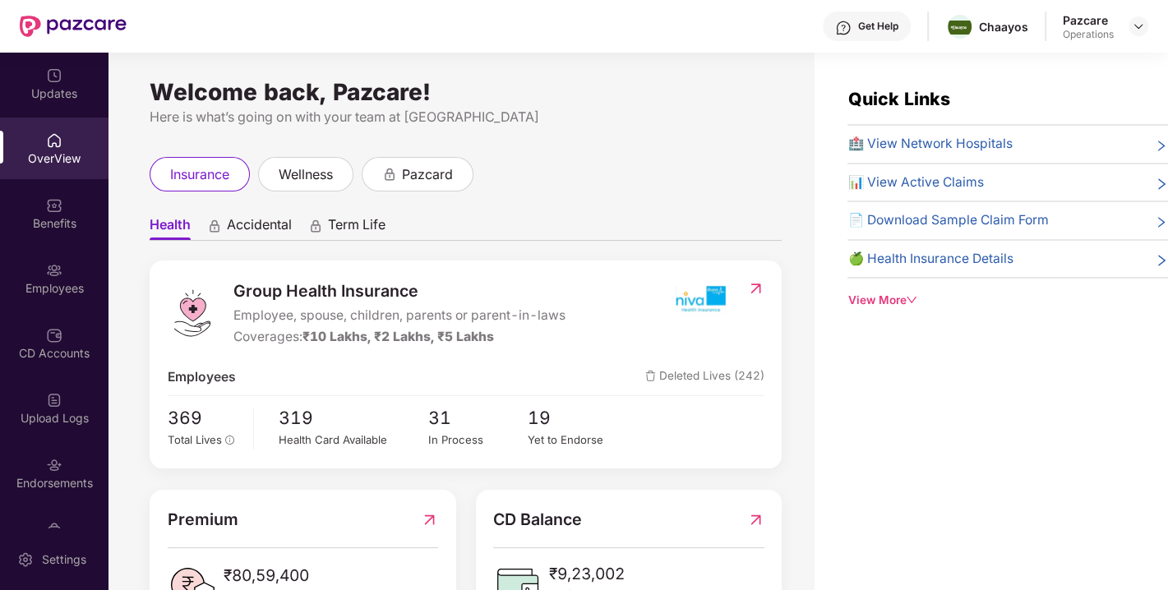
click at [55, 477] on div "Endorsements" at bounding box center [54, 483] width 108 height 16
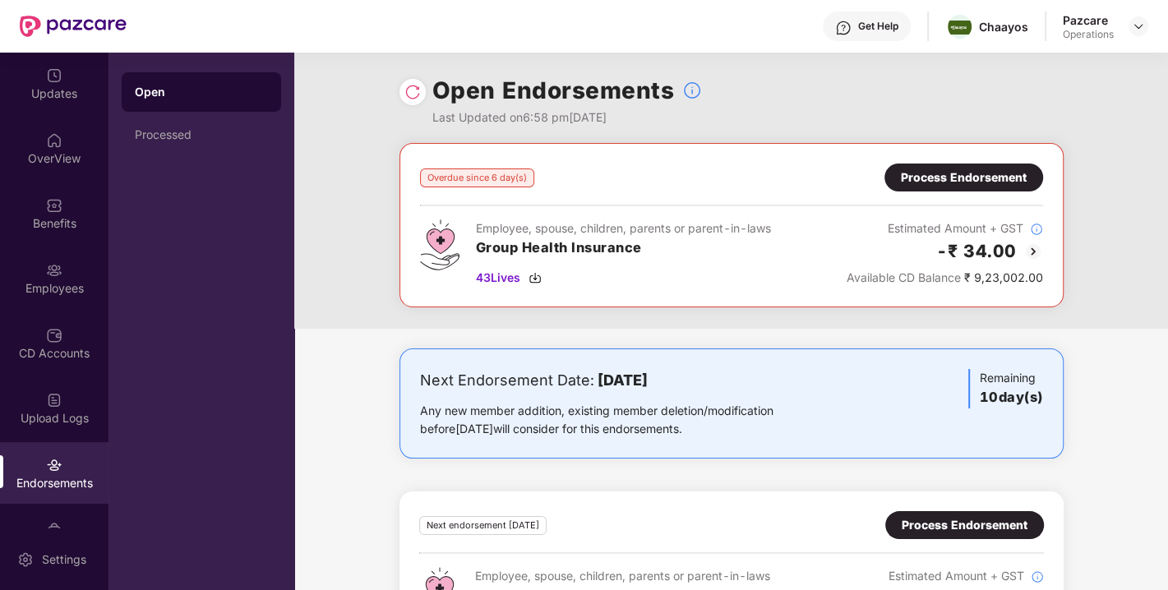
click at [957, 173] on div "Process Endorsement" at bounding box center [964, 177] width 126 height 18
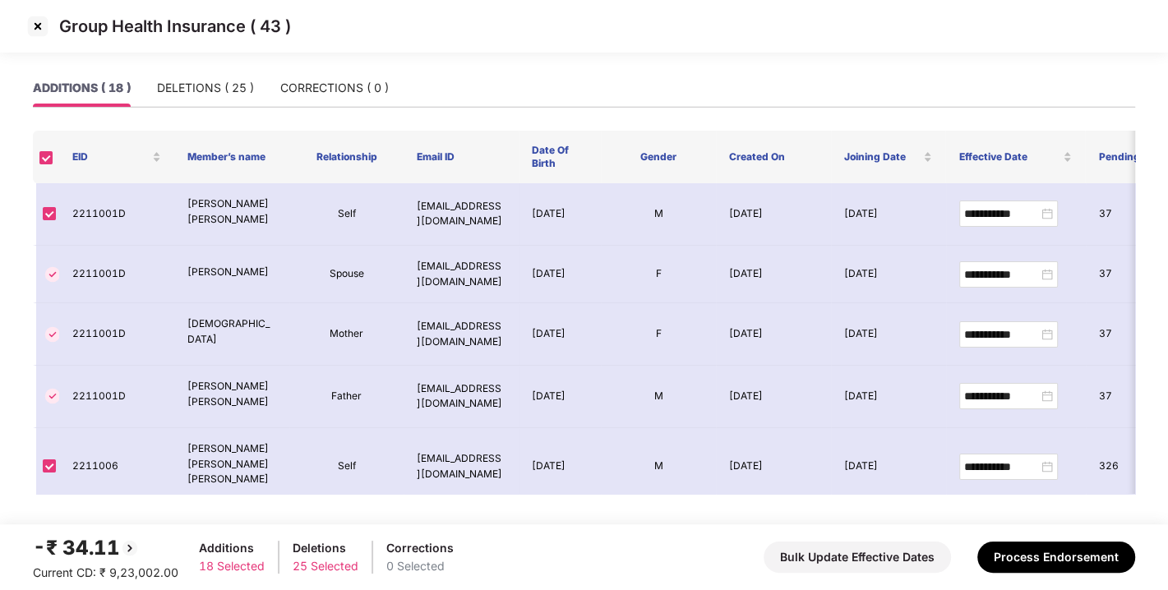
click at [27, 28] on img at bounding box center [38, 26] width 26 height 26
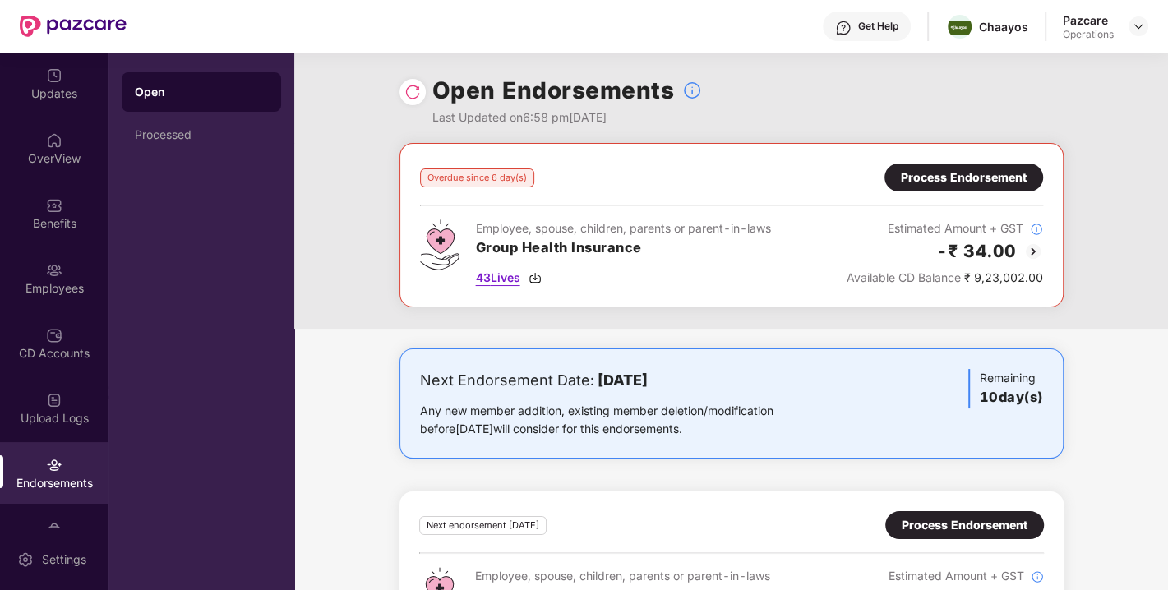
click at [532, 280] on img at bounding box center [534, 277] width 13 height 13
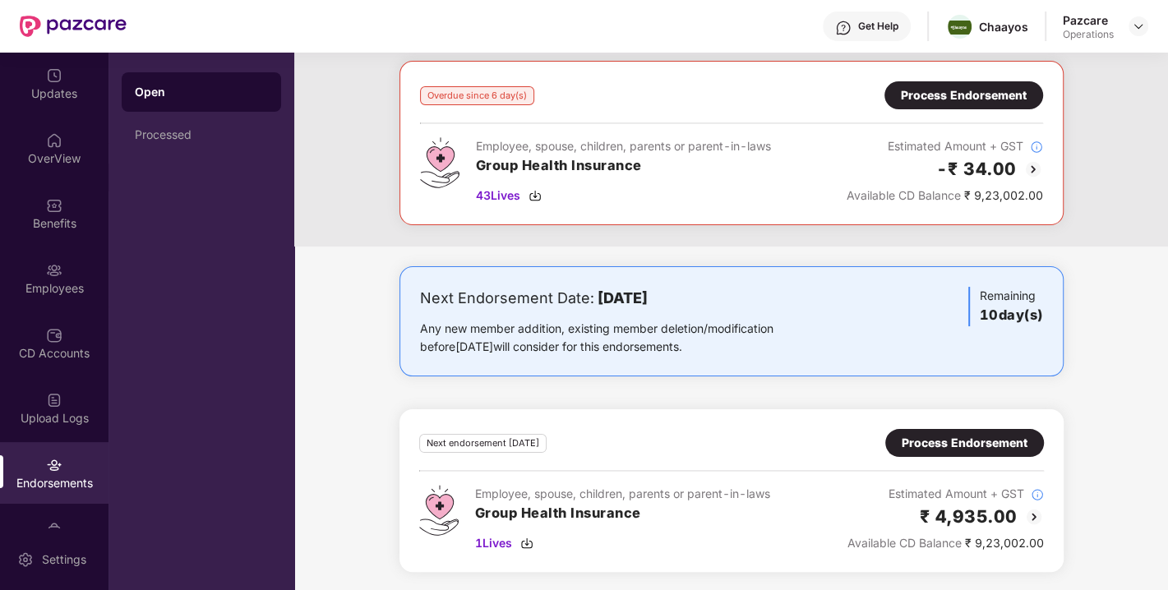
click at [924, 447] on div "Process Endorsement" at bounding box center [964, 443] width 126 height 18
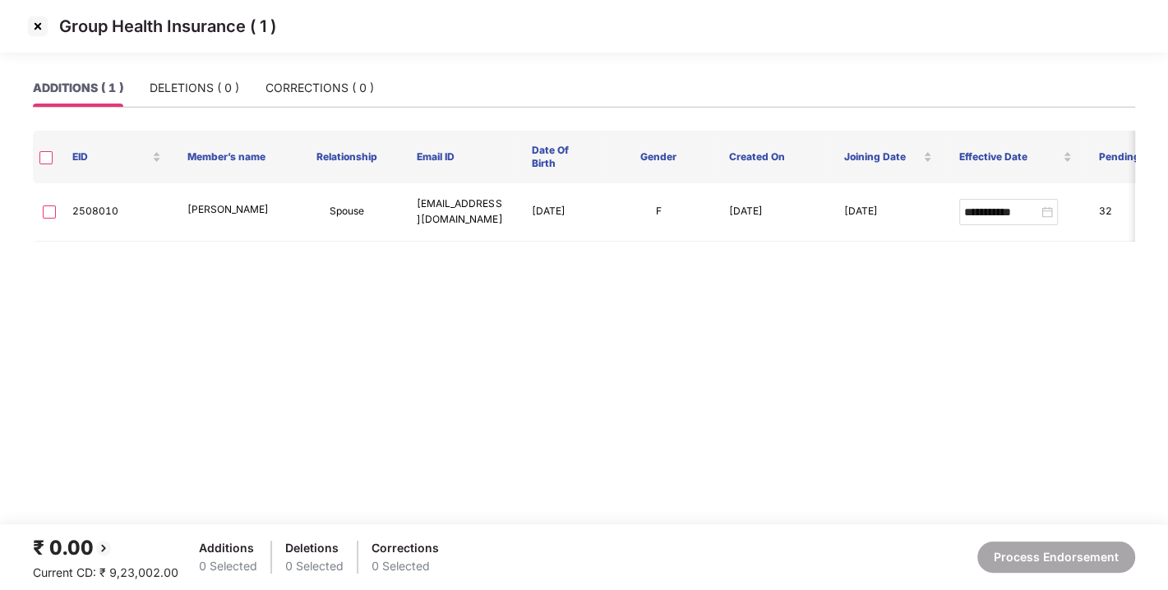
click at [37, 22] on img at bounding box center [38, 26] width 26 height 26
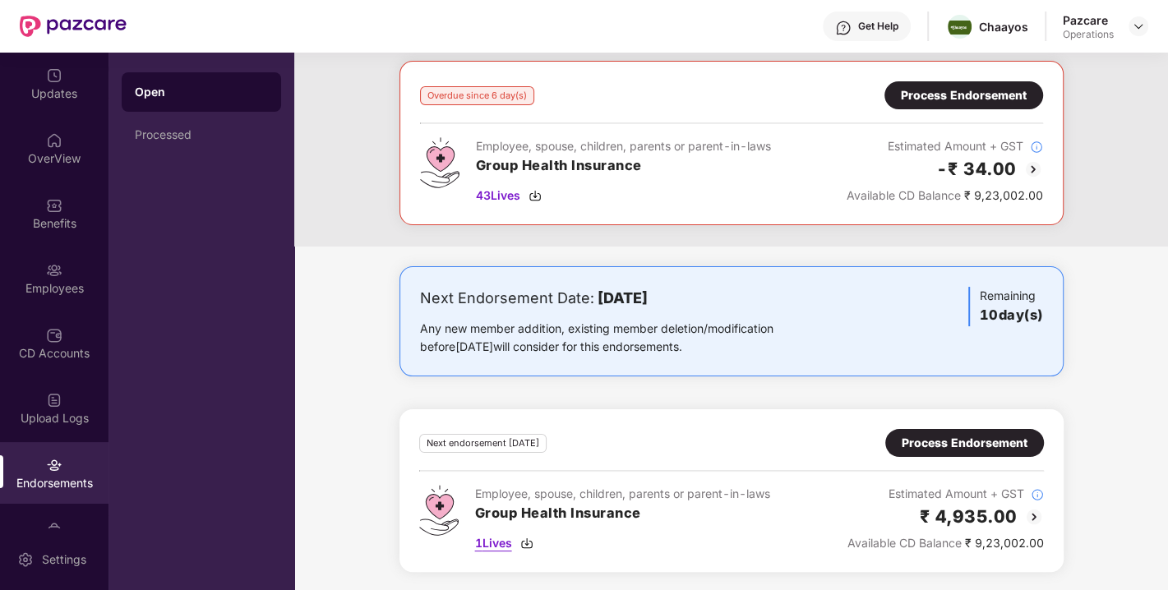
click at [528, 540] on img at bounding box center [526, 543] width 13 height 13
